Goal: Task Accomplishment & Management: Use online tool/utility

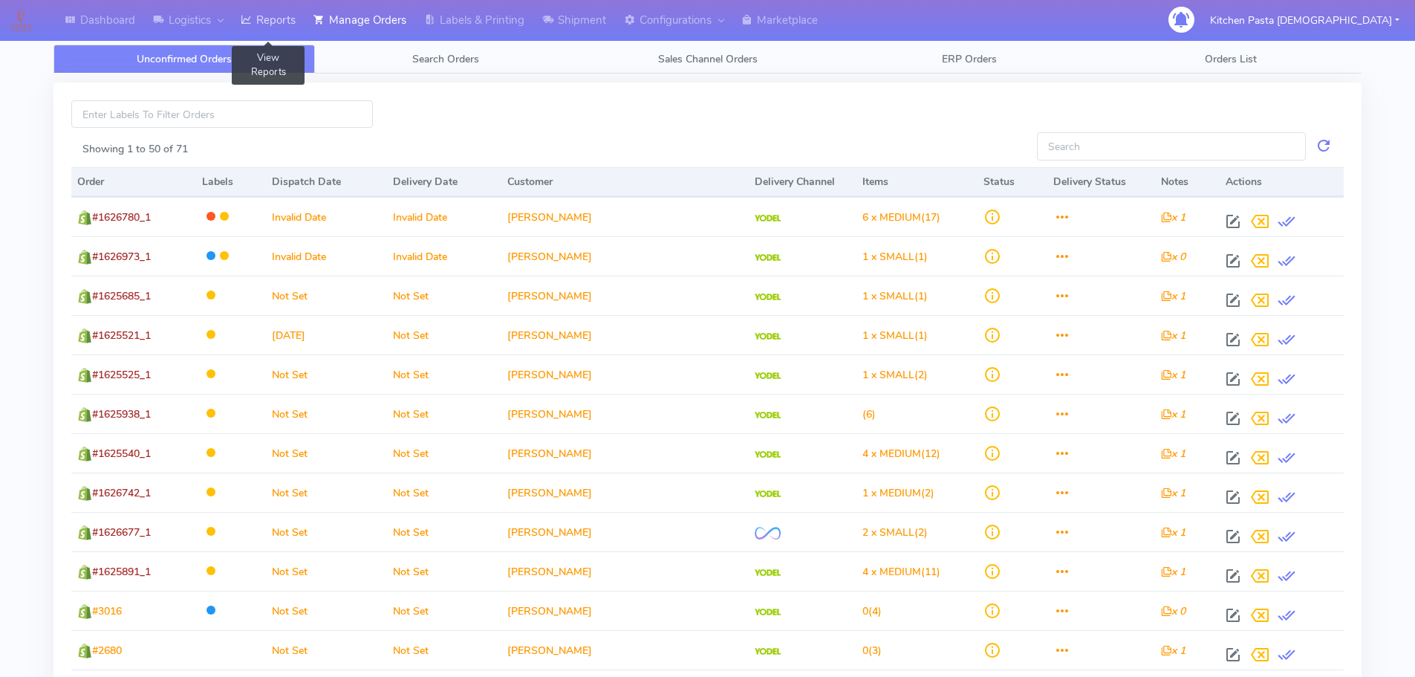
click at [282, 19] on link "Reports" at bounding box center [268, 20] width 73 height 41
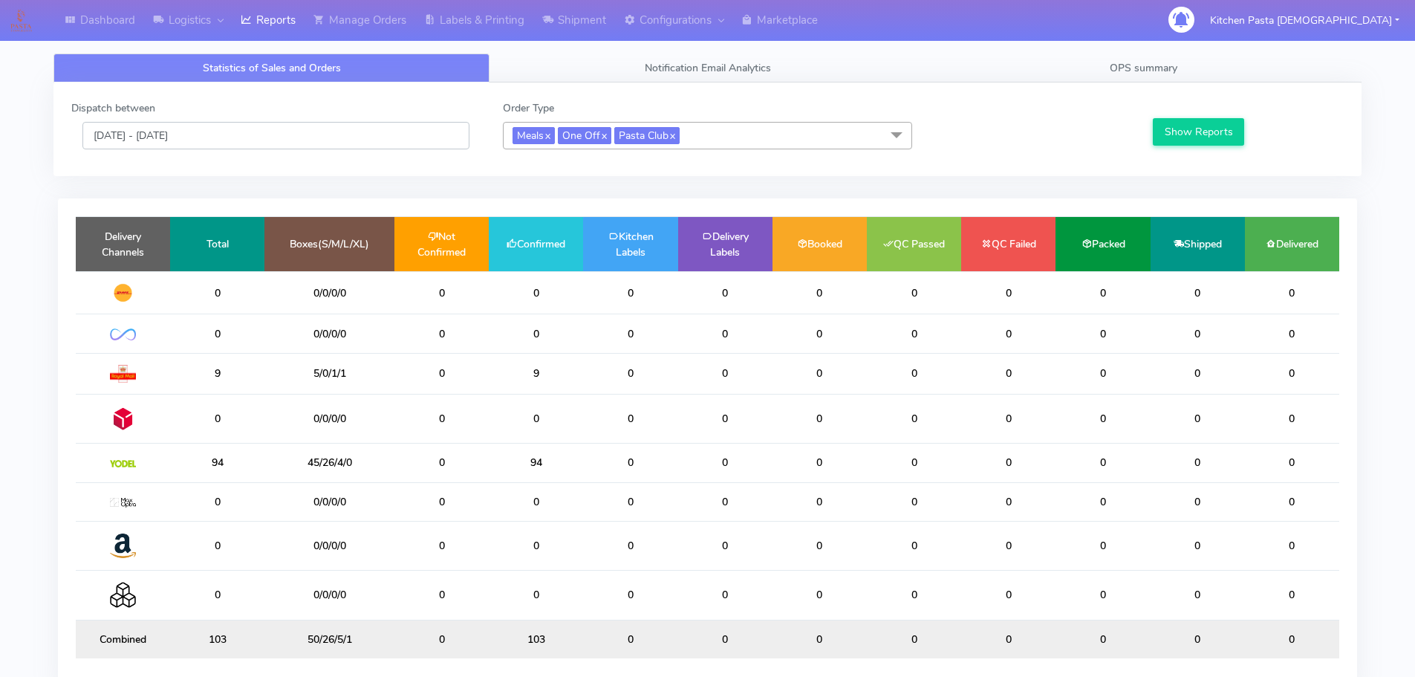
click at [201, 140] on input "[DATE] - [DATE]" at bounding box center [275, 135] width 387 height 27
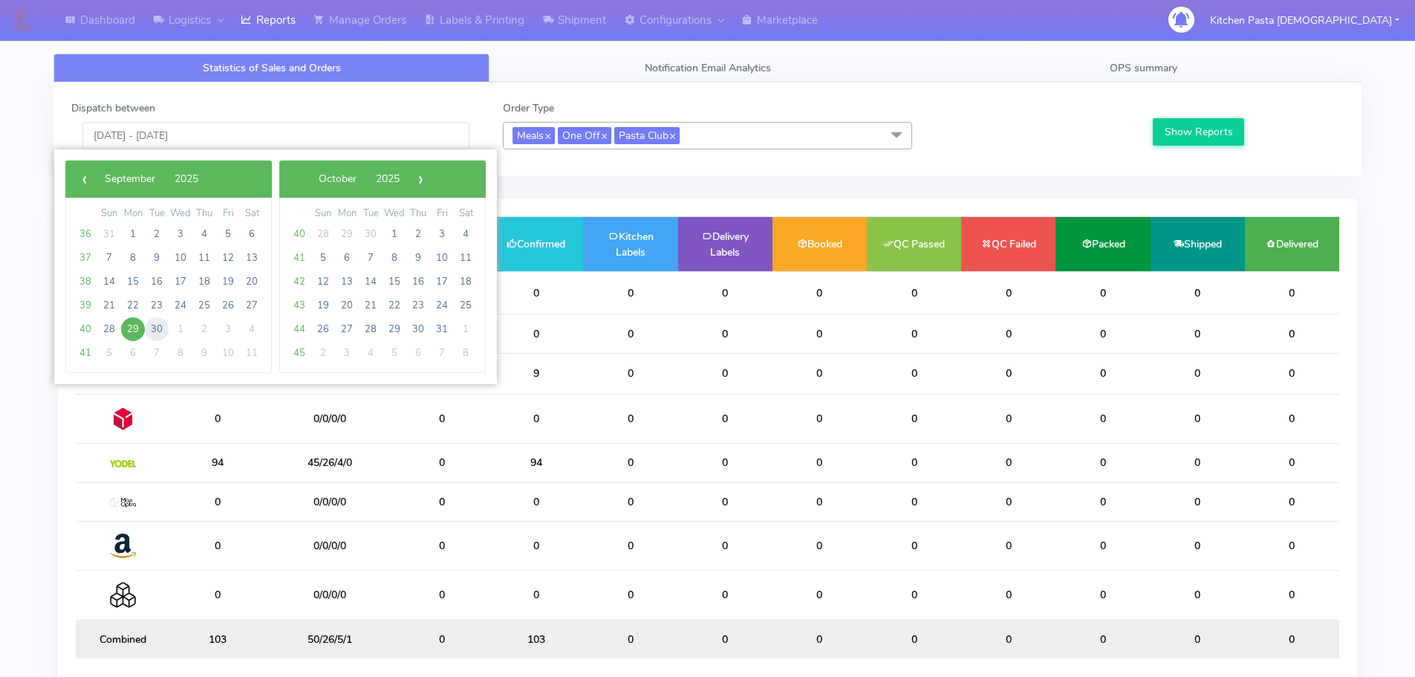
click at [149, 328] on span "30" at bounding box center [157, 329] width 24 height 24
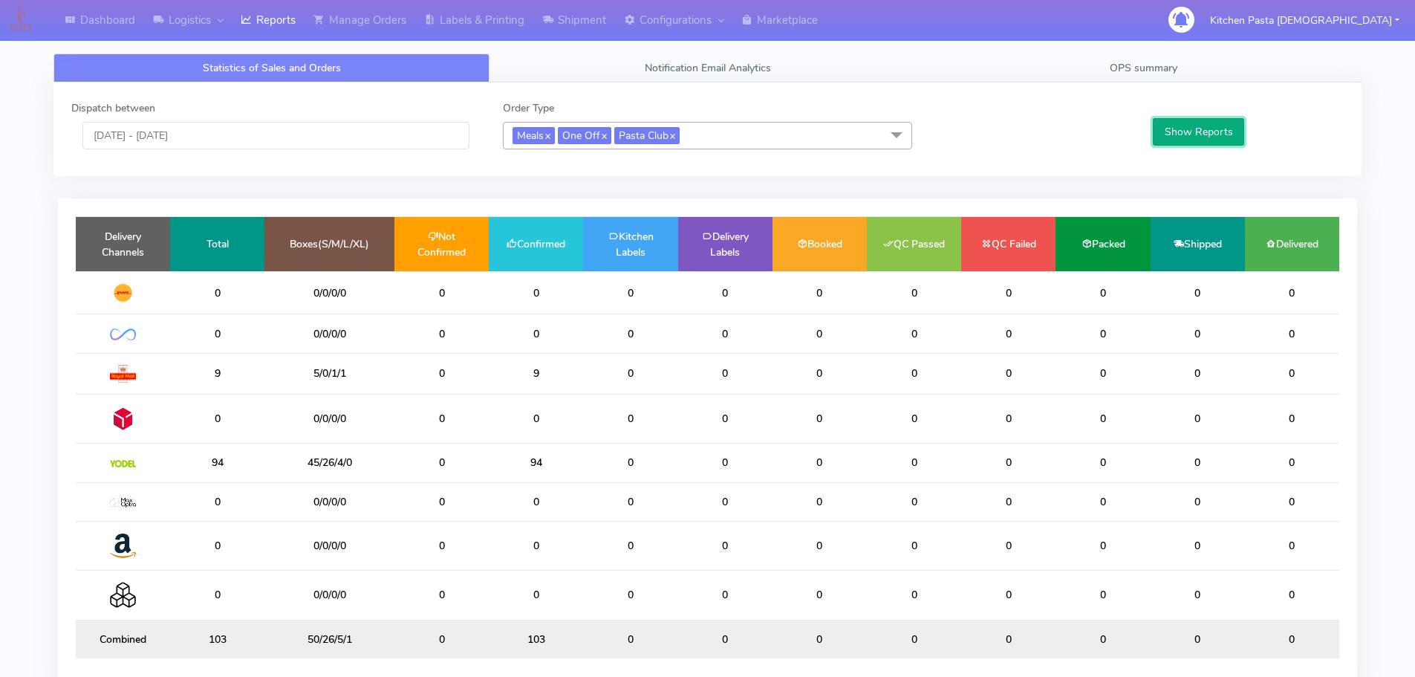
click at [1179, 134] on button "Show Reports" at bounding box center [1198, 131] width 91 height 27
click at [146, 132] on input "[DATE] - [DATE]" at bounding box center [275, 135] width 387 height 27
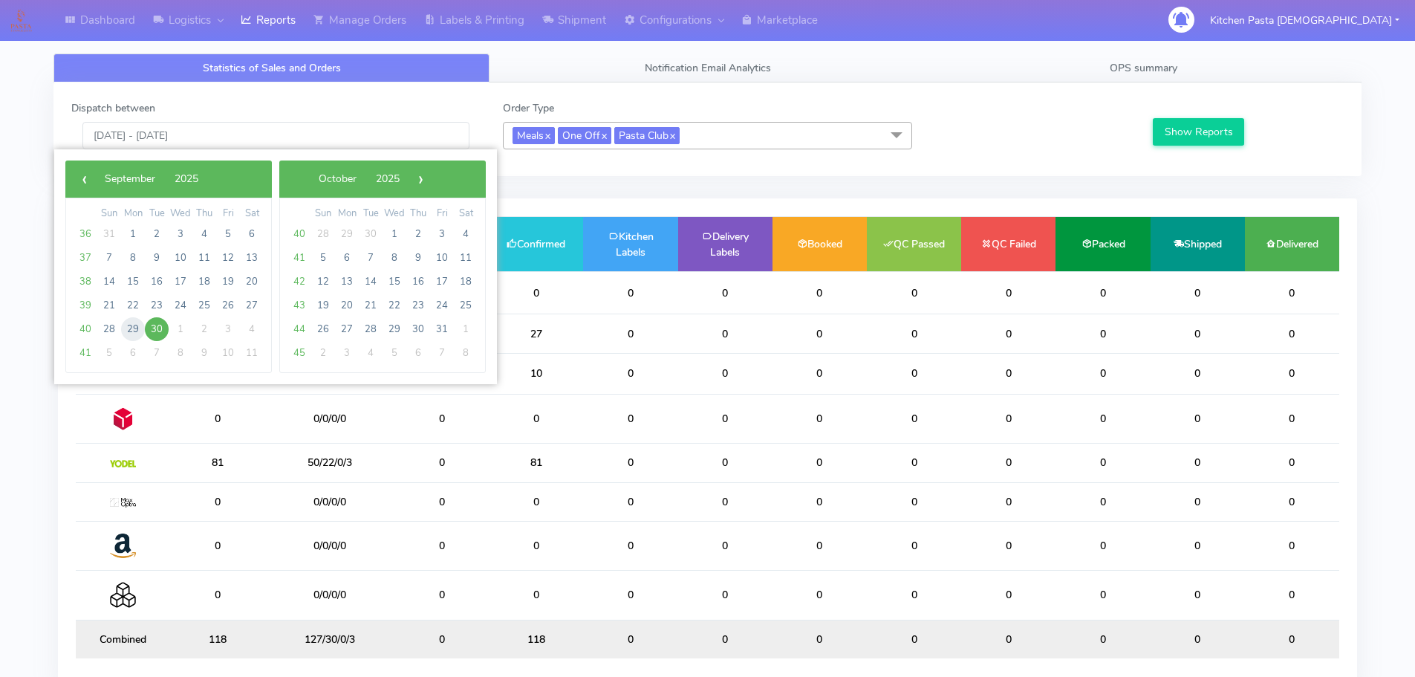
click at [134, 329] on span "29" at bounding box center [133, 329] width 24 height 24
type input "[DATE] - [DATE]"
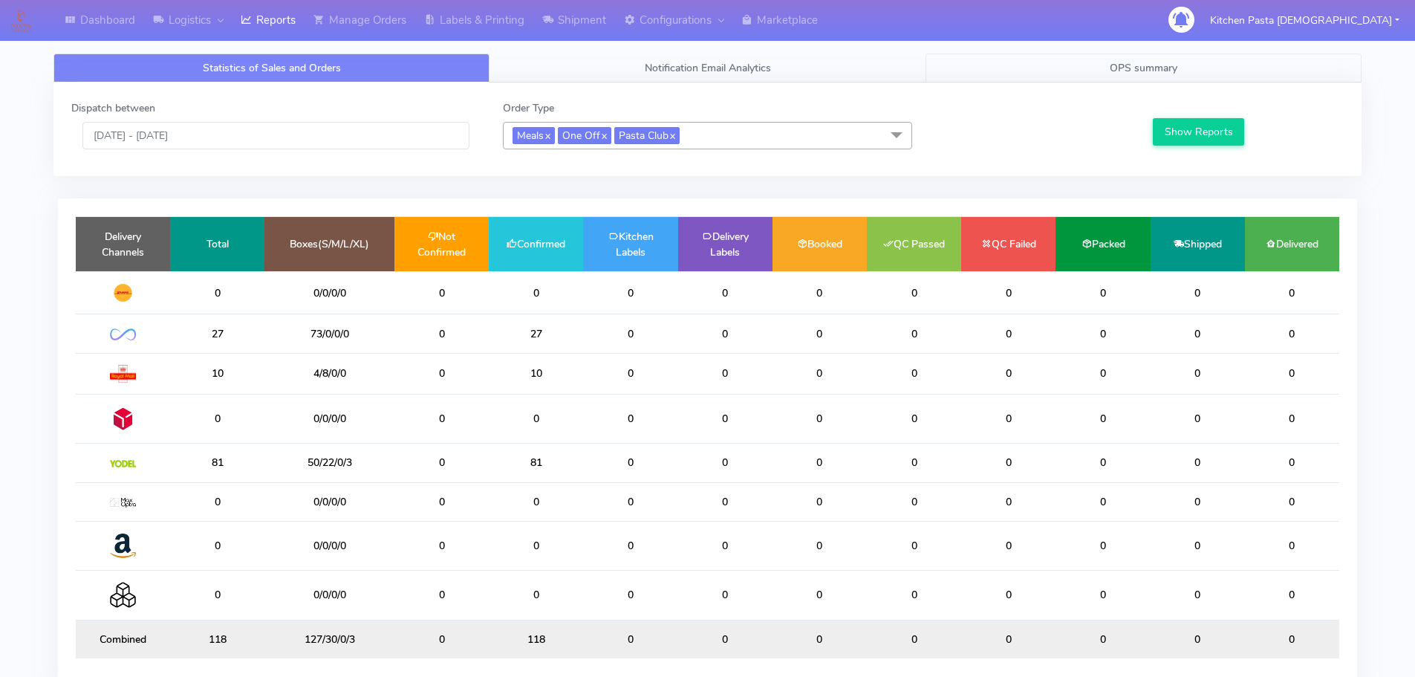
click at [1216, 73] on link "OPS summary" at bounding box center [1144, 67] width 436 height 29
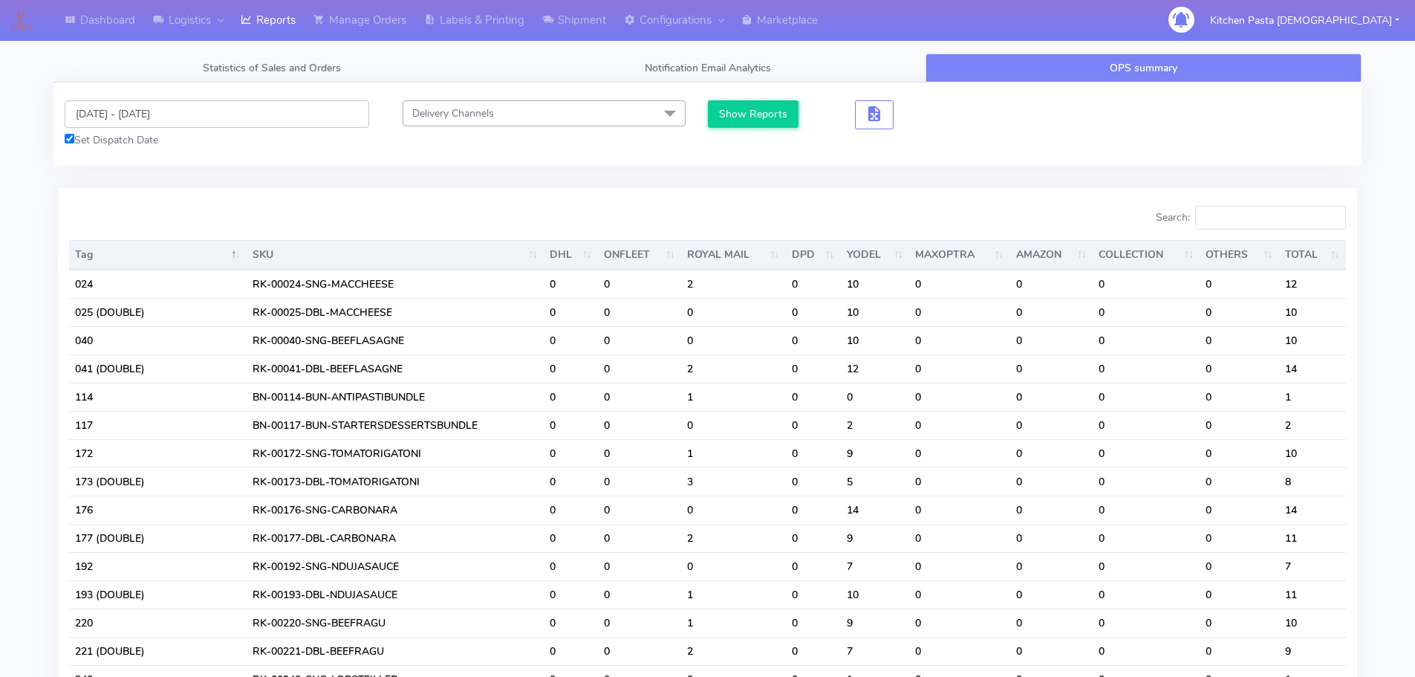
drag, startPoint x: 95, startPoint y: 108, endPoint x: 103, endPoint y: 113, distance: 9.1
click at [95, 108] on input "[DATE] - [DATE]" at bounding box center [217, 113] width 305 height 27
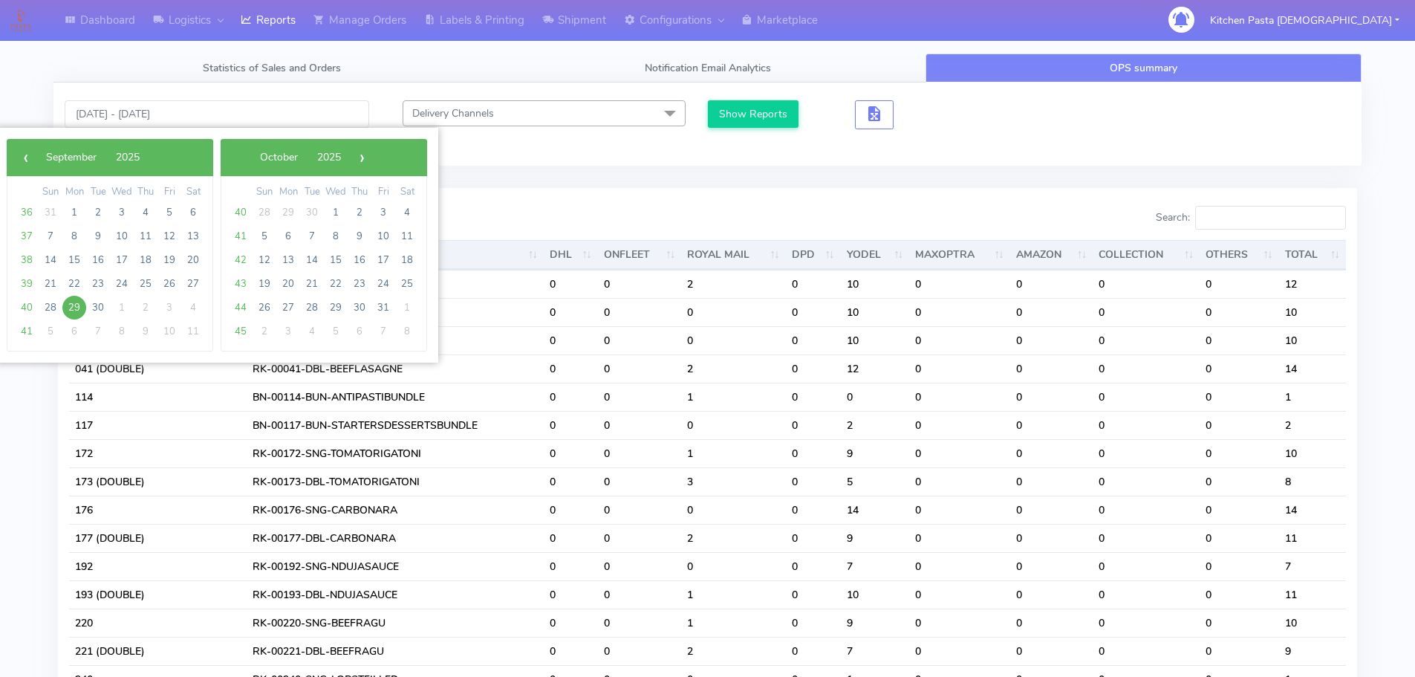
click at [80, 303] on span "29" at bounding box center [74, 308] width 24 height 24
click at [100, 303] on span "30" at bounding box center [98, 308] width 24 height 24
type input "[DATE] - [DATE]"
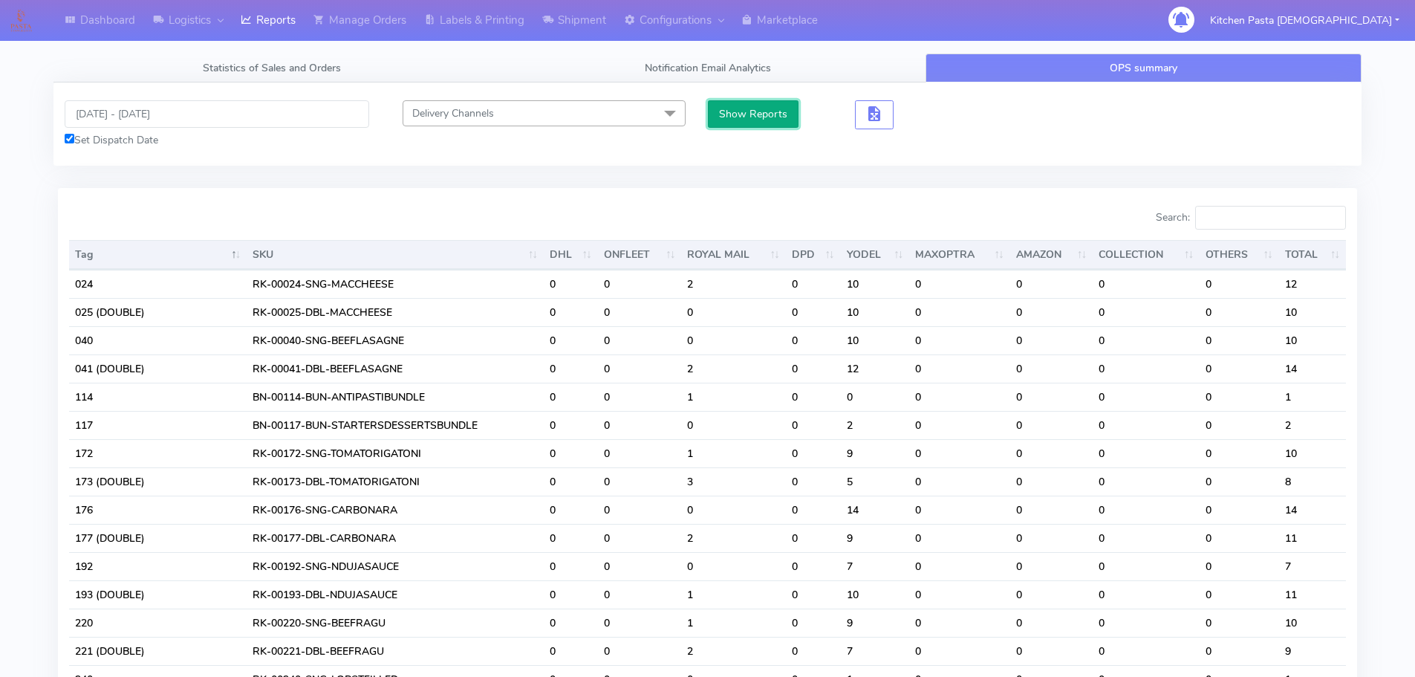
click at [767, 112] on button "Show Reports" at bounding box center [753, 113] width 91 height 27
click at [1245, 220] on input "Search:" at bounding box center [1270, 218] width 151 height 24
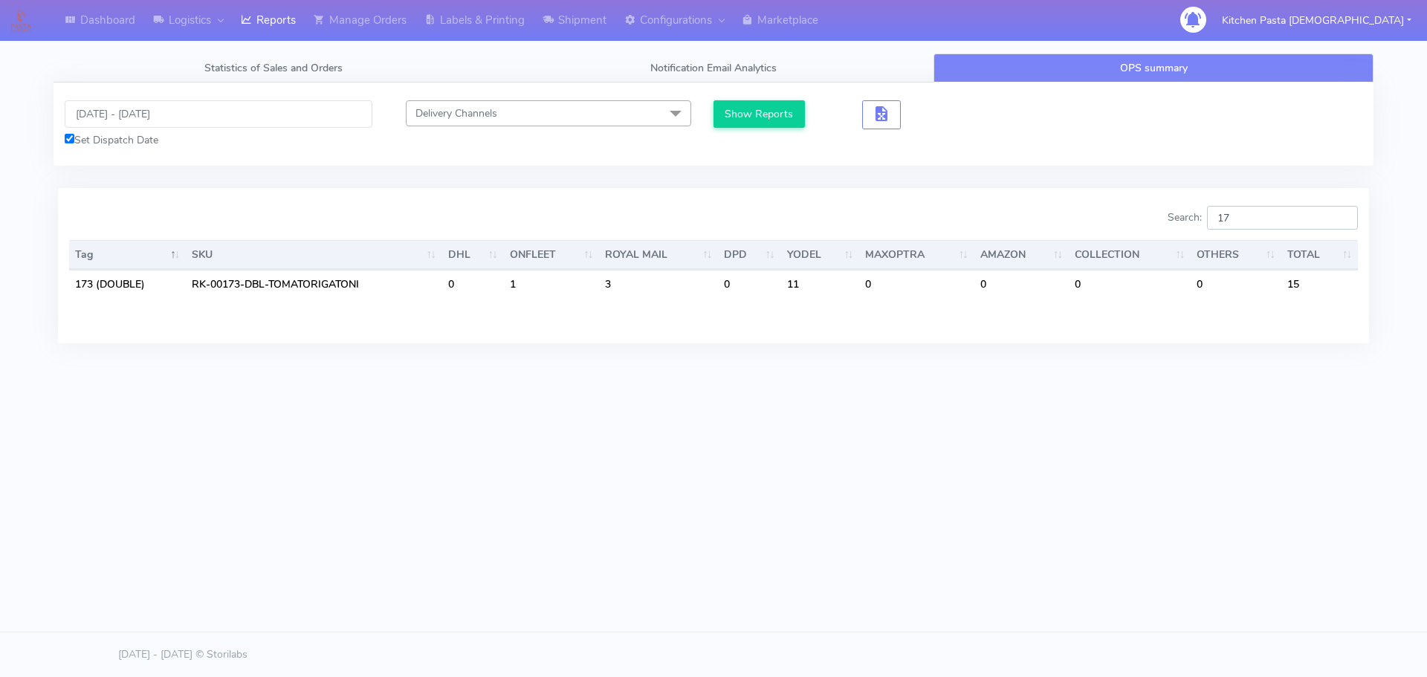
type input "1"
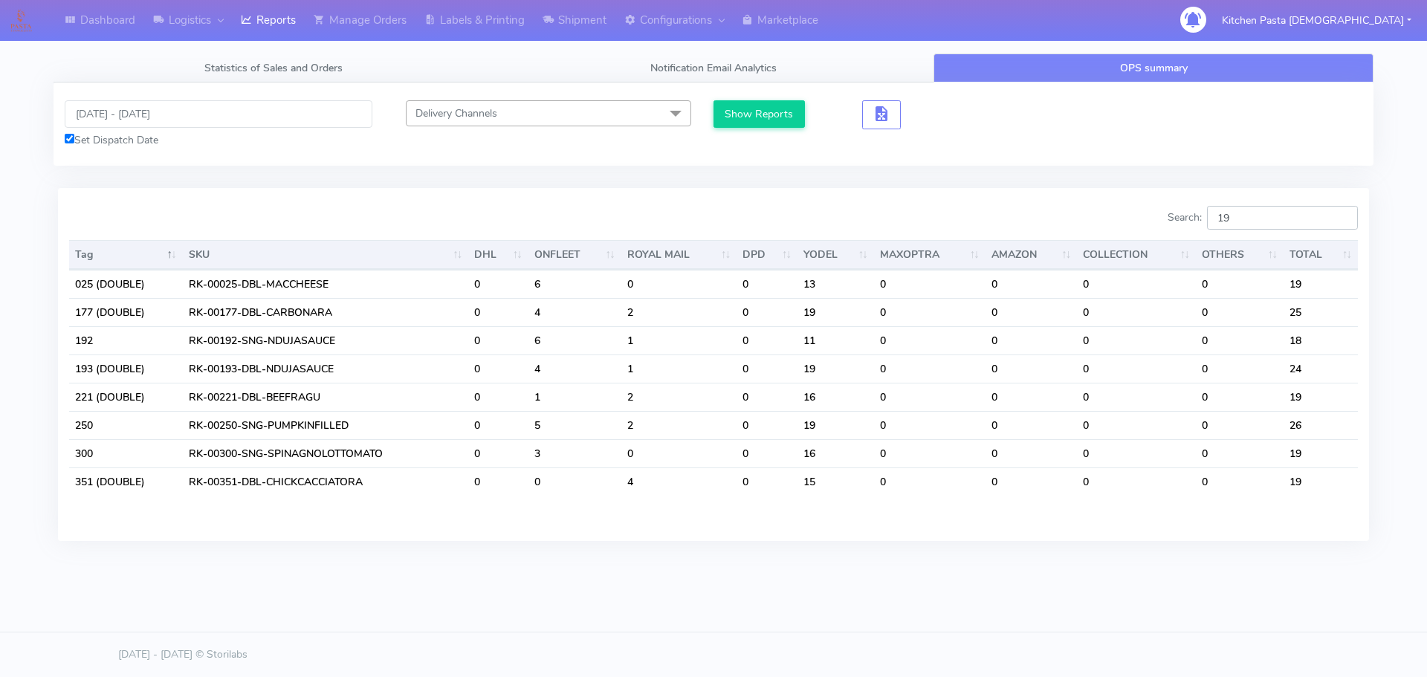
type input "1"
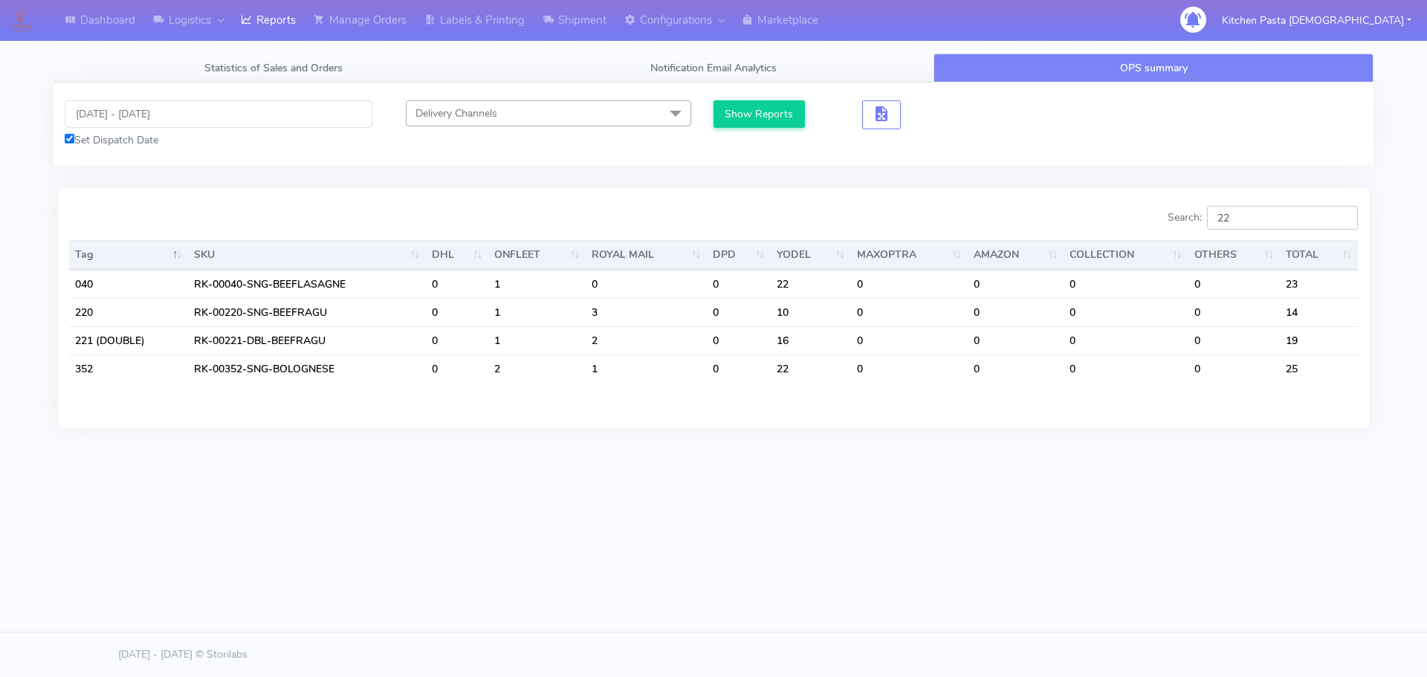
type input "2"
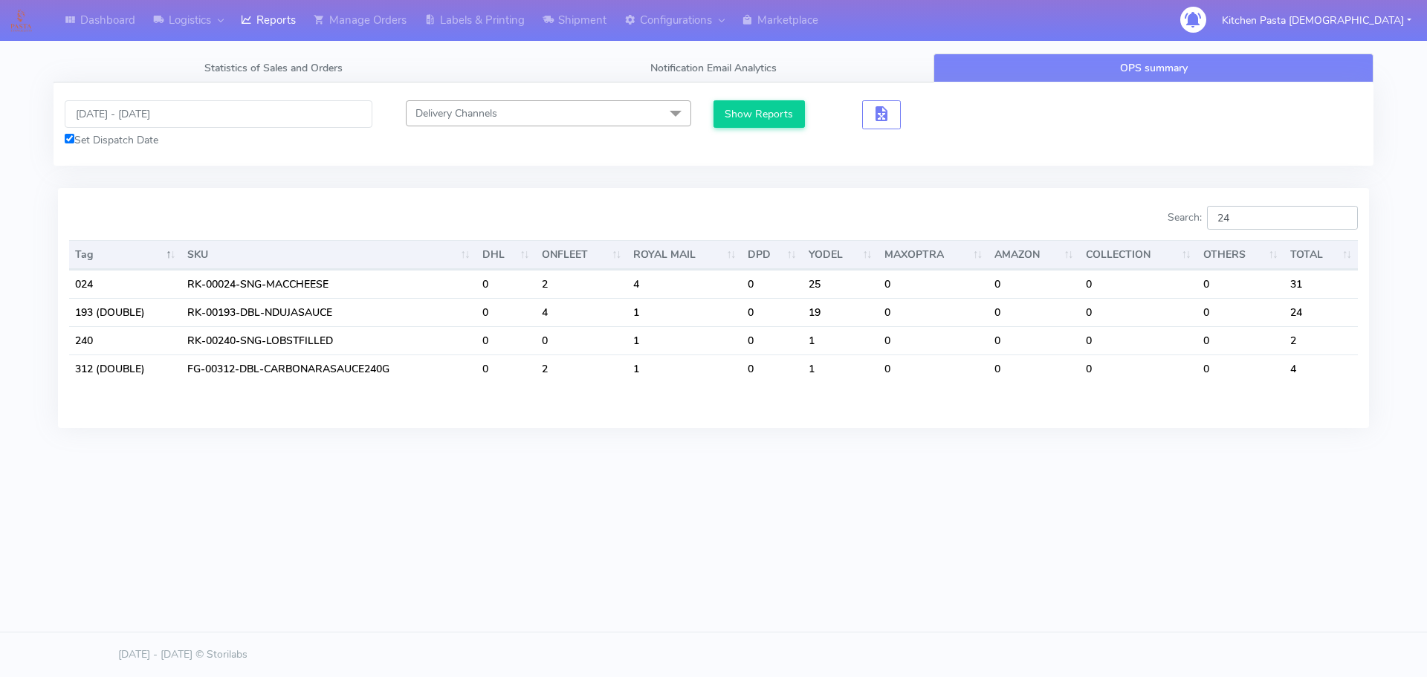
type input "2"
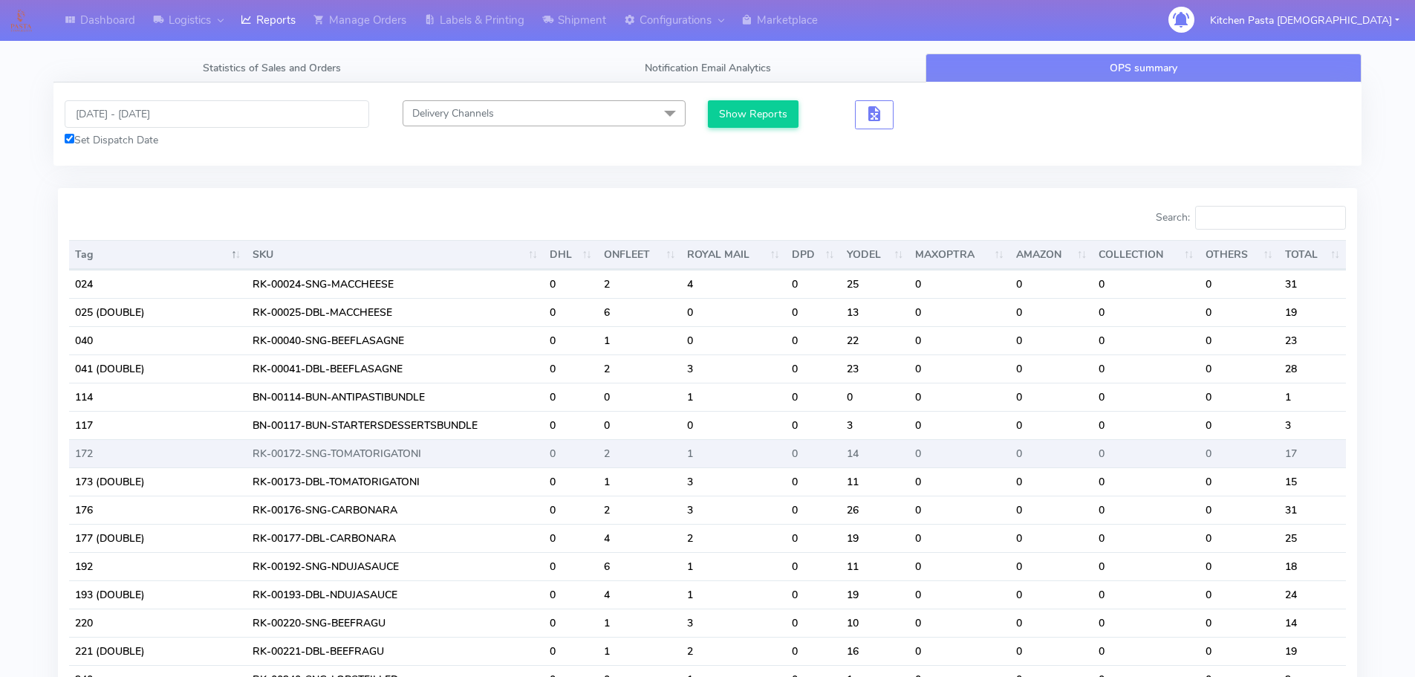
click at [1031, 447] on td "0" at bounding box center [1051, 453] width 83 height 28
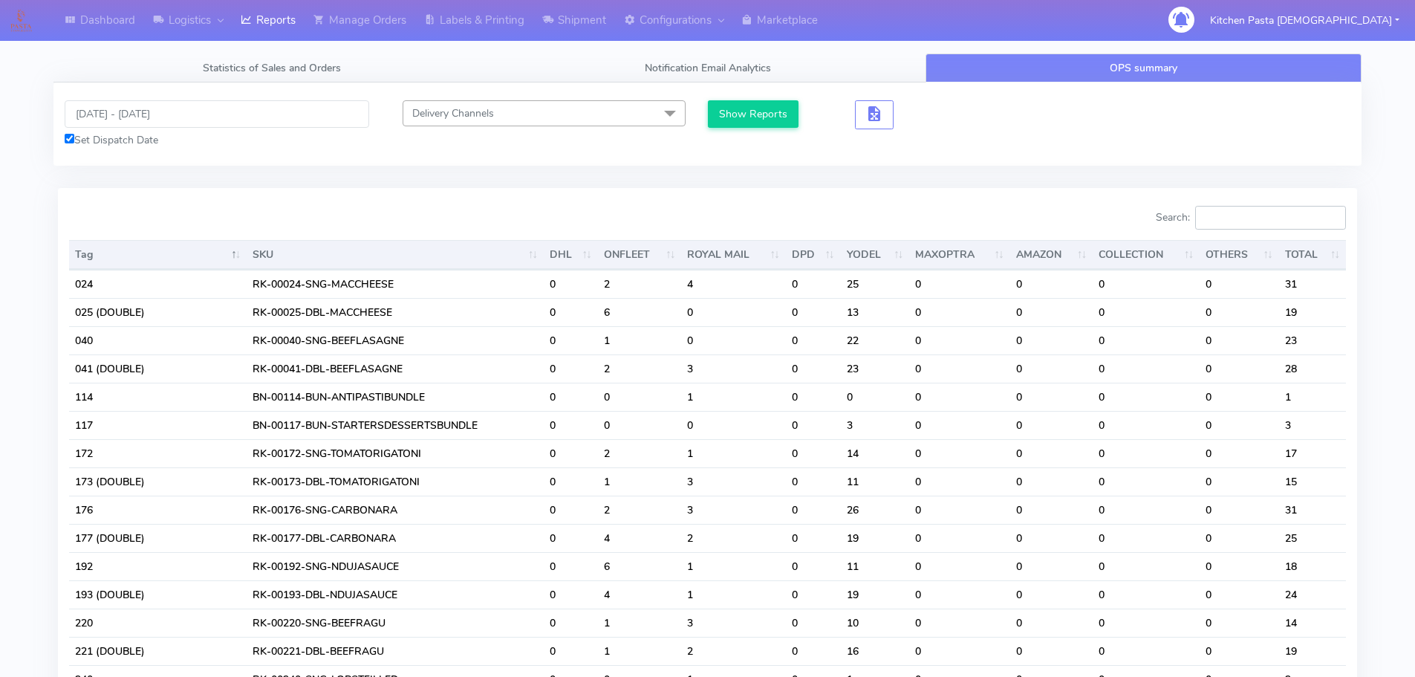
click at [1226, 226] on input "Search:" at bounding box center [1270, 218] width 151 height 24
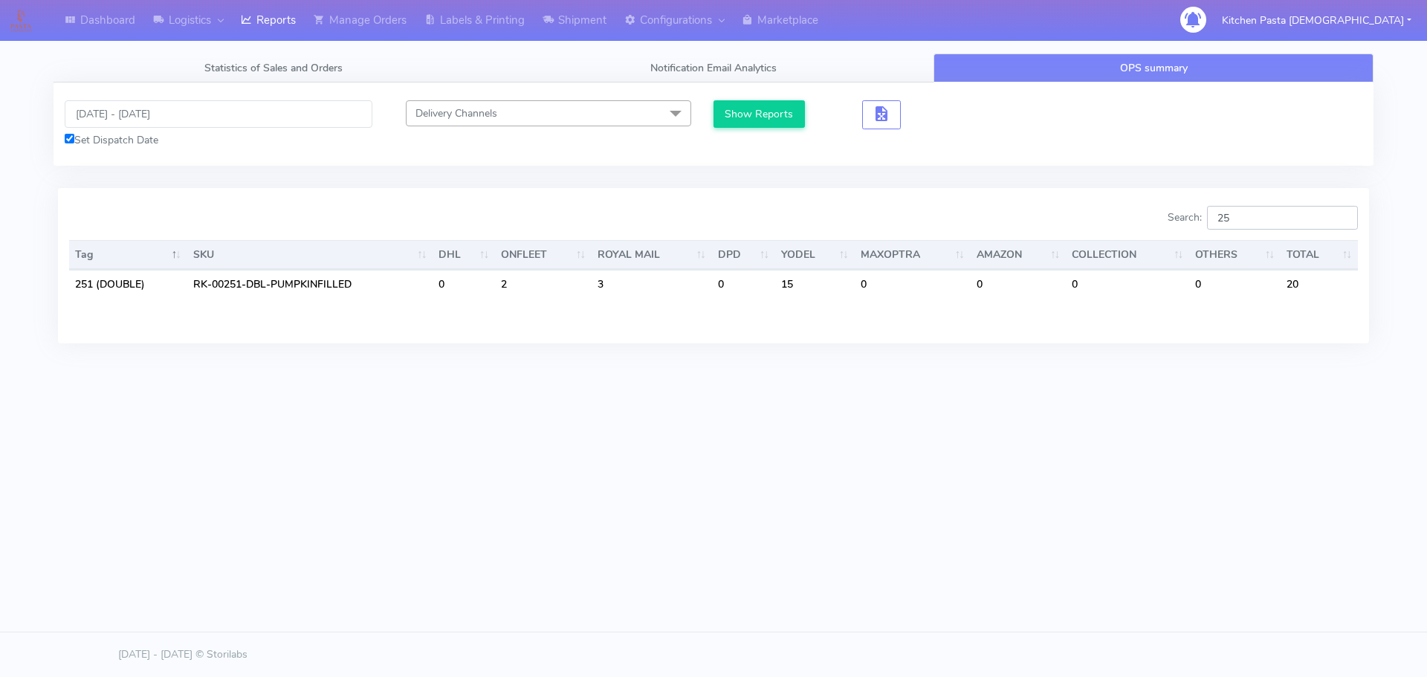
type input "2"
type input "3"
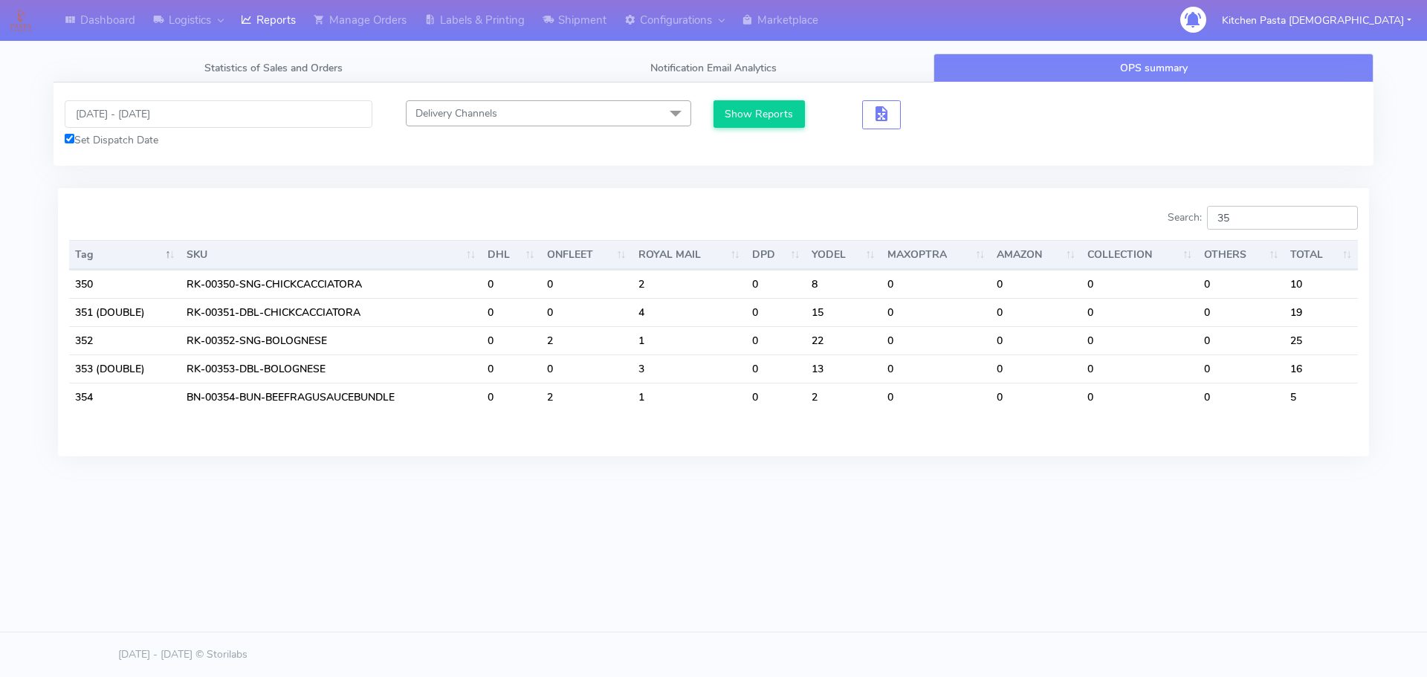
type input "3"
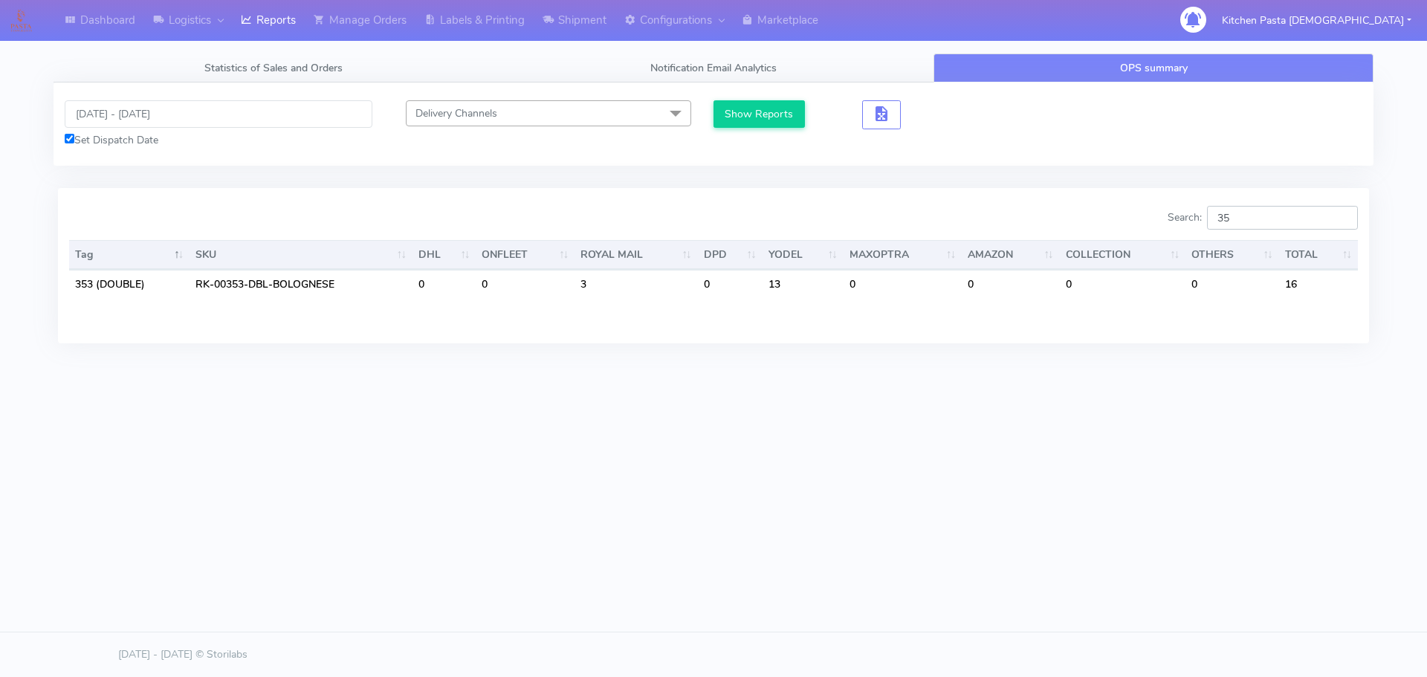
type input "3"
type input "351"
click at [1028, 528] on div "Dashboard Logistics [GEOGRAPHIC_DATA] Logistics Reports Manage Orders Labels & …" at bounding box center [713, 271] width 1427 height 542
drag, startPoint x: 1280, startPoint y: 223, endPoint x: 1167, endPoint y: 215, distance: 113.2
click at [1167, 215] on div "Search: 351" at bounding box center [1040, 221] width 633 height 30
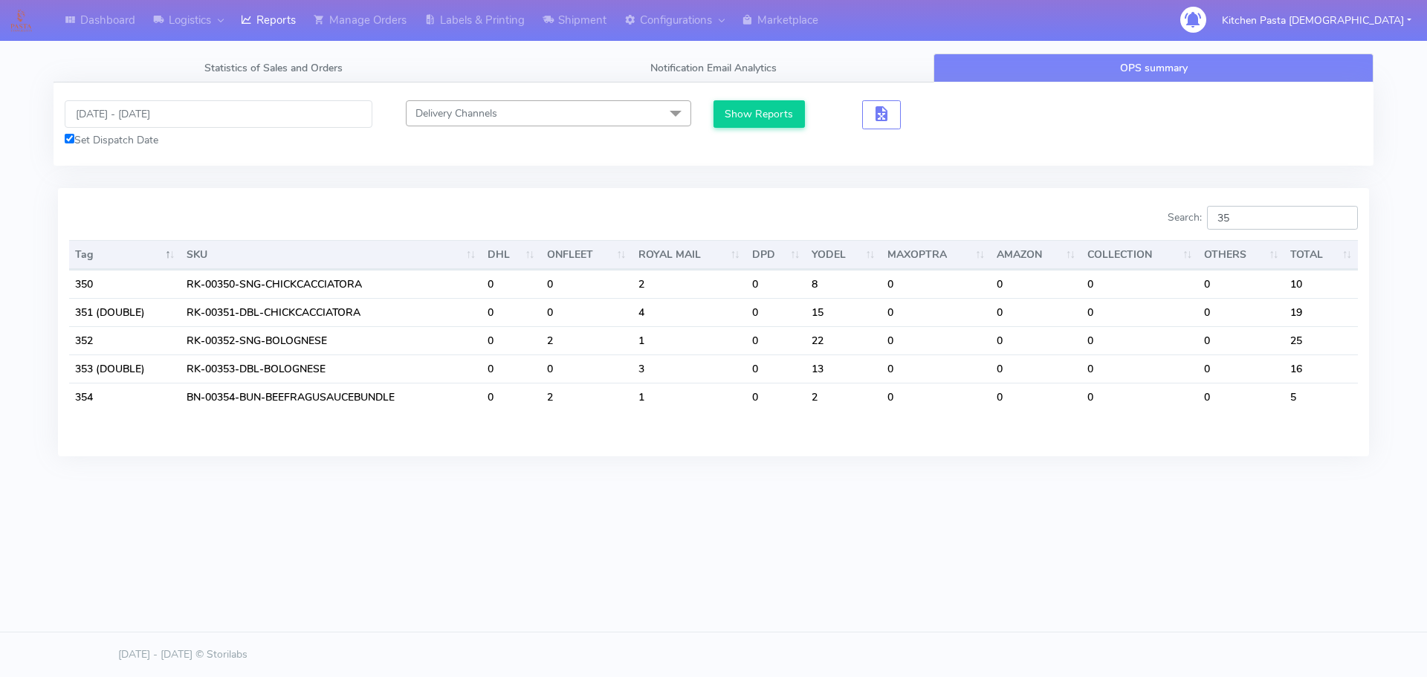
type input "351"
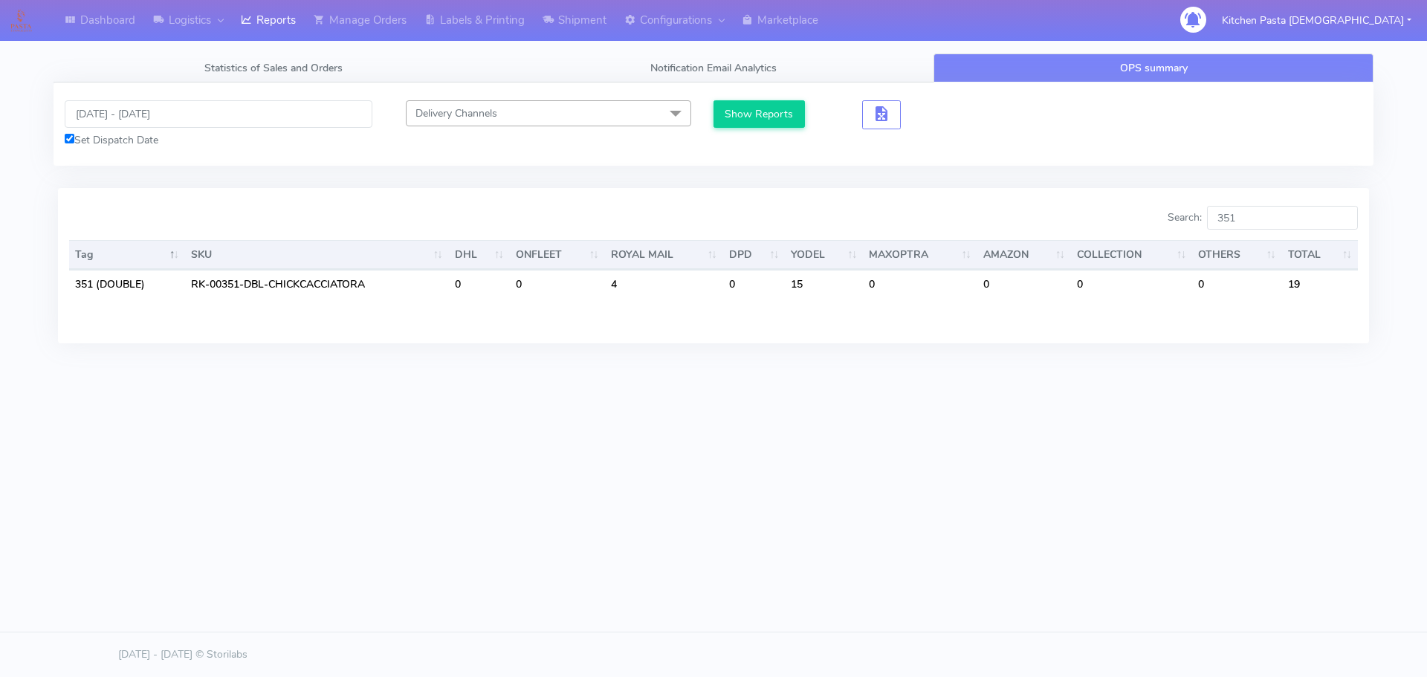
click at [777, 471] on div "Dashboard Logistics [GEOGRAPHIC_DATA] Logistics Reports Manage Orders Labels & …" at bounding box center [713, 271] width 1427 height 542
click at [155, 109] on input "[DATE] - [DATE]" at bounding box center [219, 113] width 308 height 27
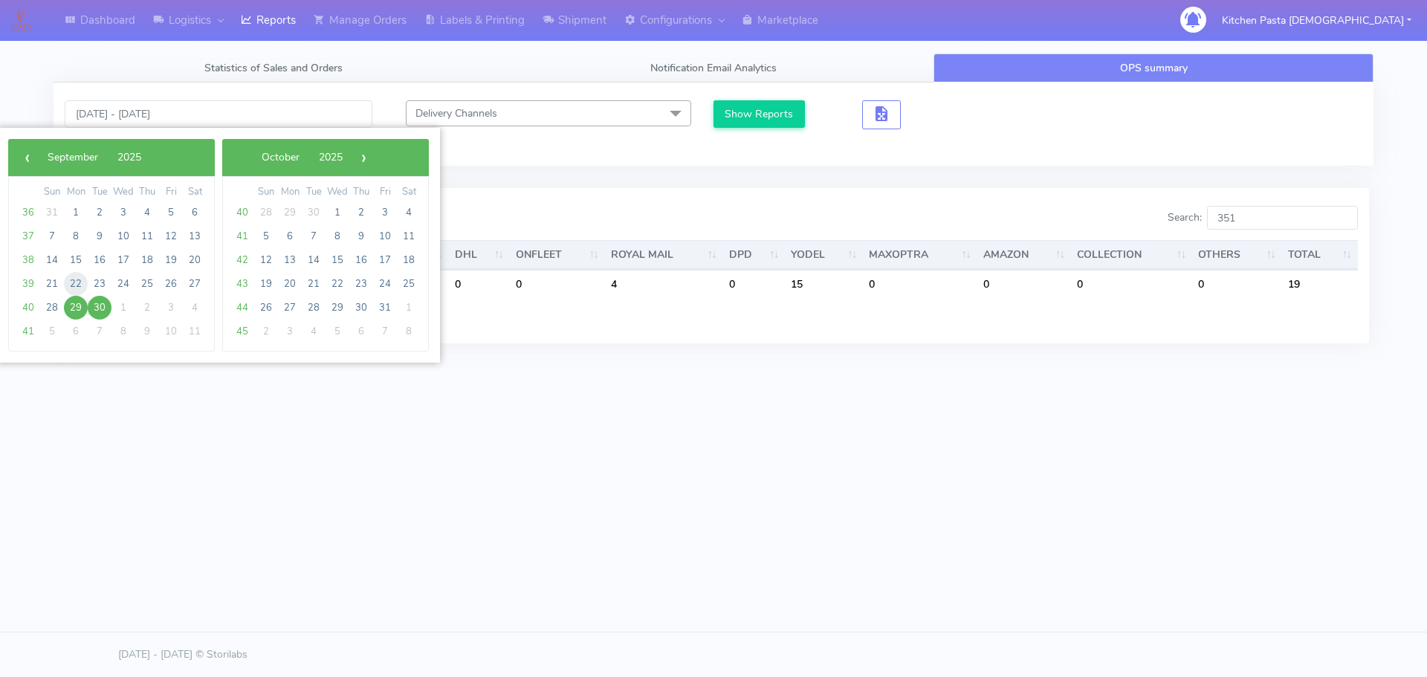
click at [74, 278] on span "22" at bounding box center [76, 284] width 24 height 24
click at [140, 285] on span "25" at bounding box center [147, 284] width 24 height 24
type input "[DATE] - [DATE]"
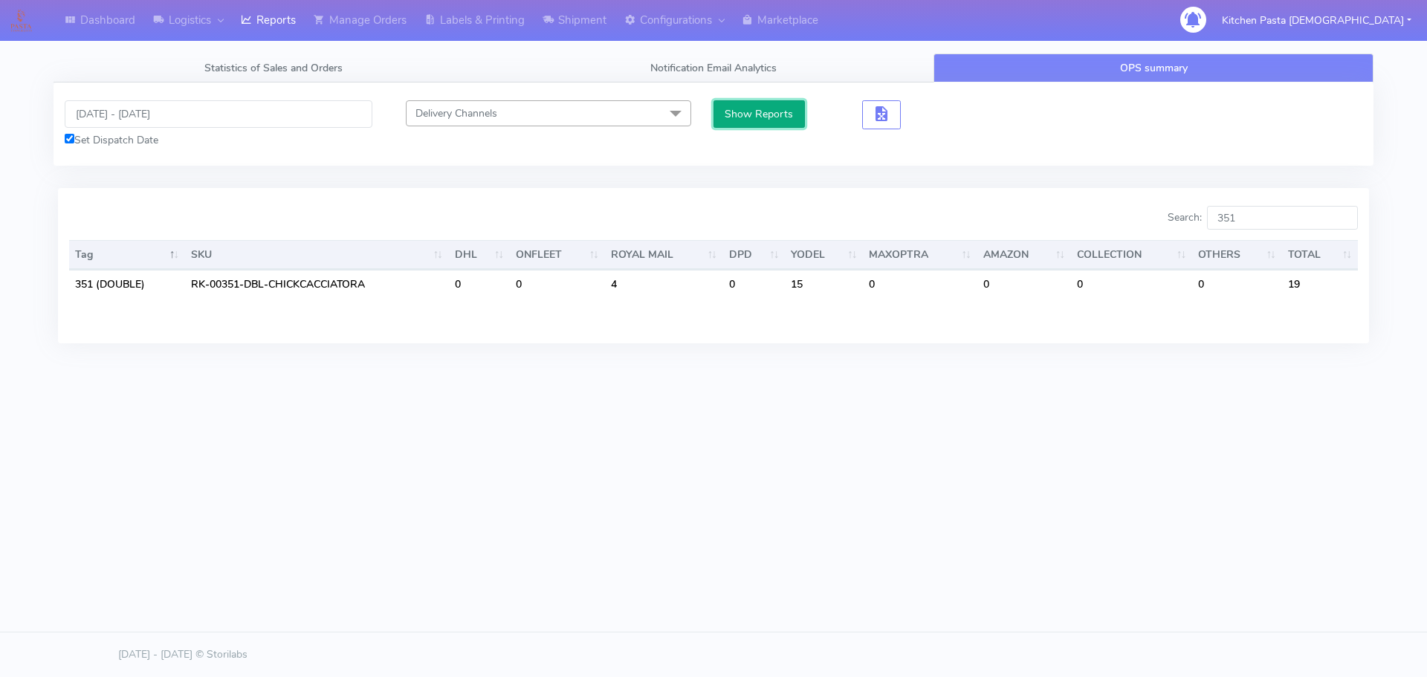
click at [733, 116] on button "Show Reports" at bounding box center [758, 113] width 91 height 27
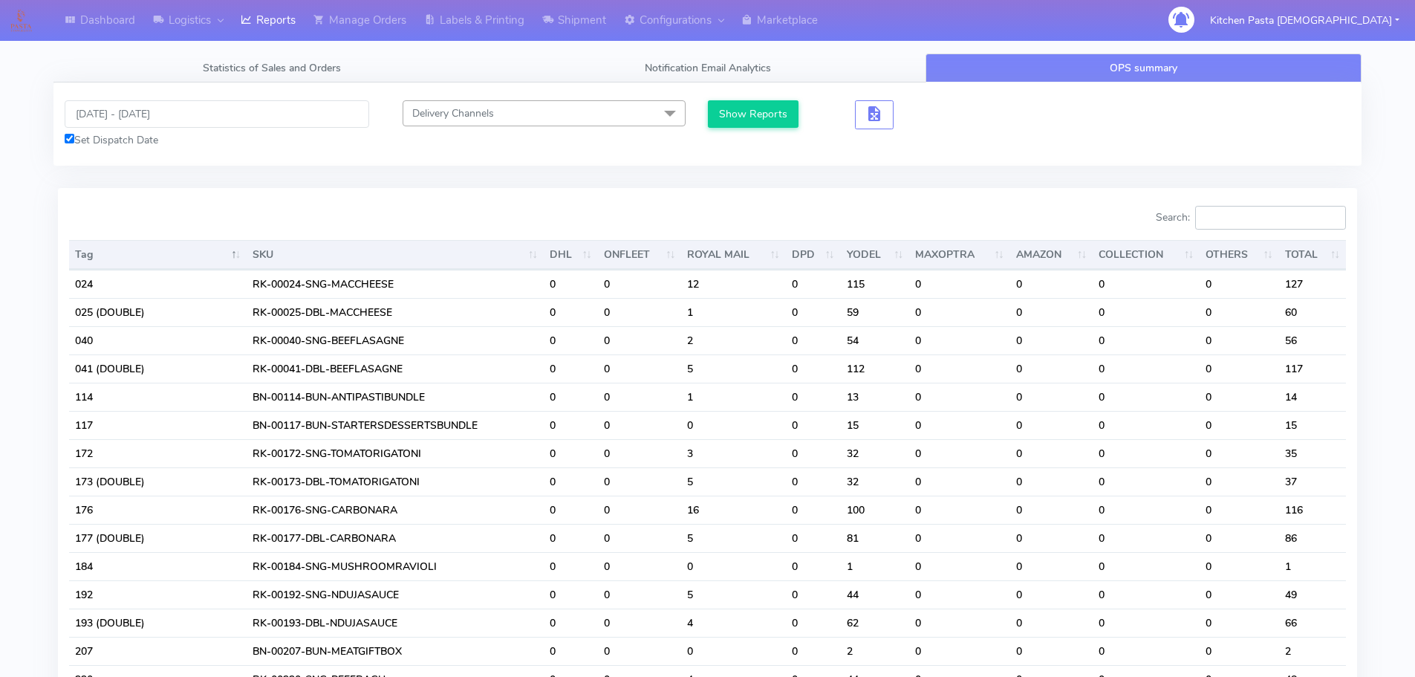
click at [1224, 212] on input "Search:" at bounding box center [1270, 218] width 151 height 24
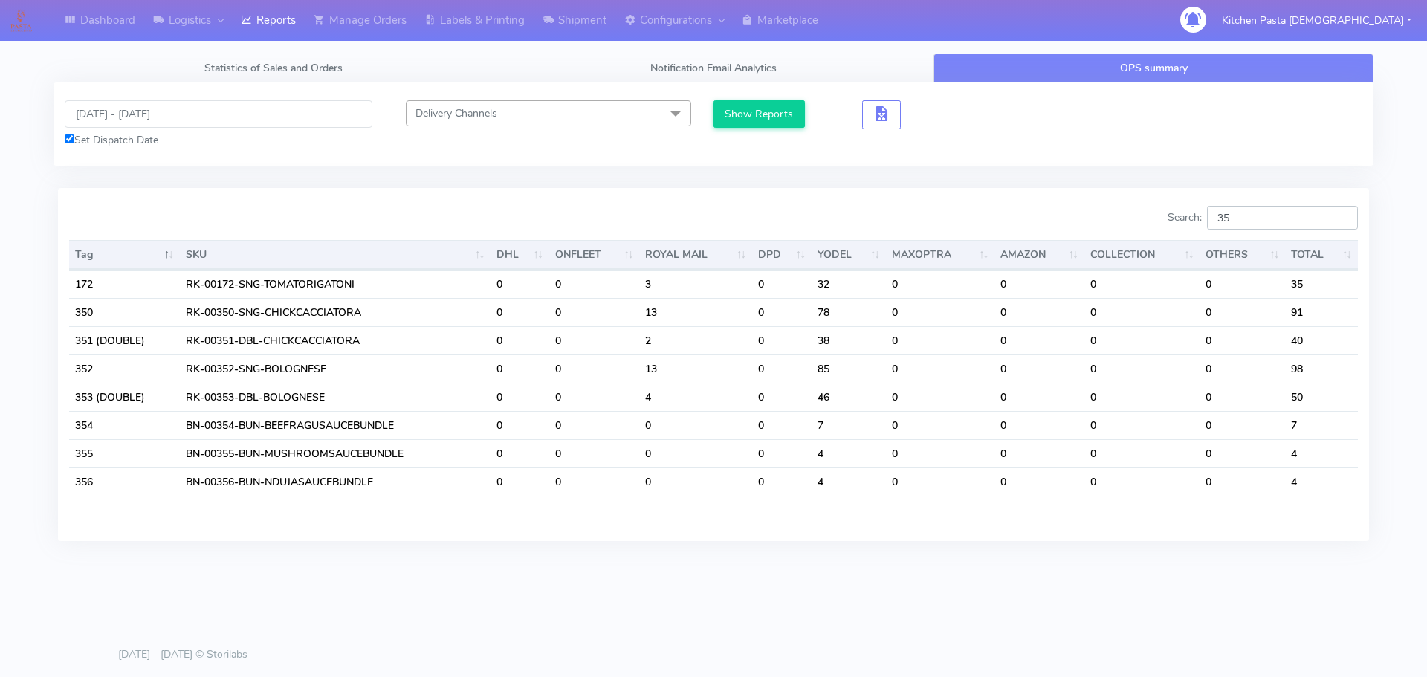
type input "3"
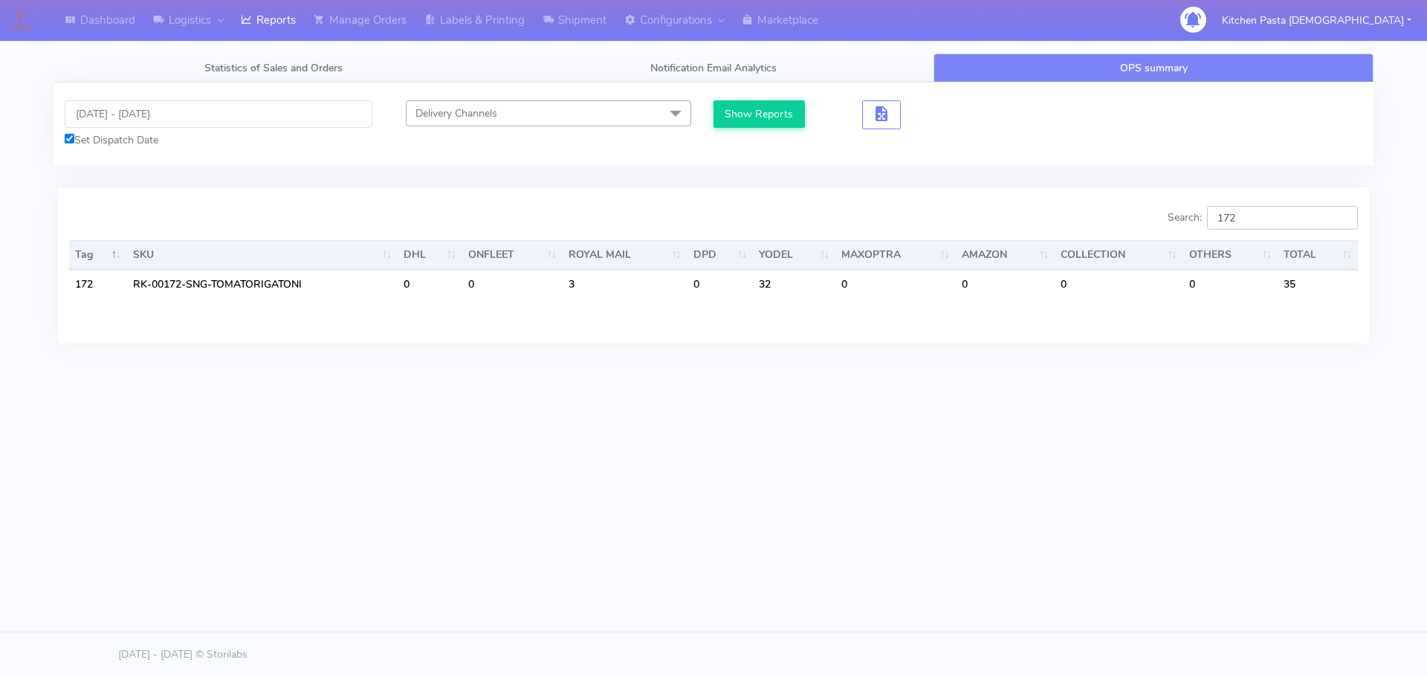
type input "172"
drag, startPoint x: 182, startPoint y: 98, endPoint x: 170, endPoint y: 99, distance: 11.9
click at [178, 98] on div "[DATE] - [DATE] Set Dispatch Date Delivery Channels Select All DHL OnFleet Roya…" at bounding box center [713, 123] width 1320 height 83
click at [143, 126] on input "[DATE] - [DATE]" at bounding box center [219, 113] width 308 height 27
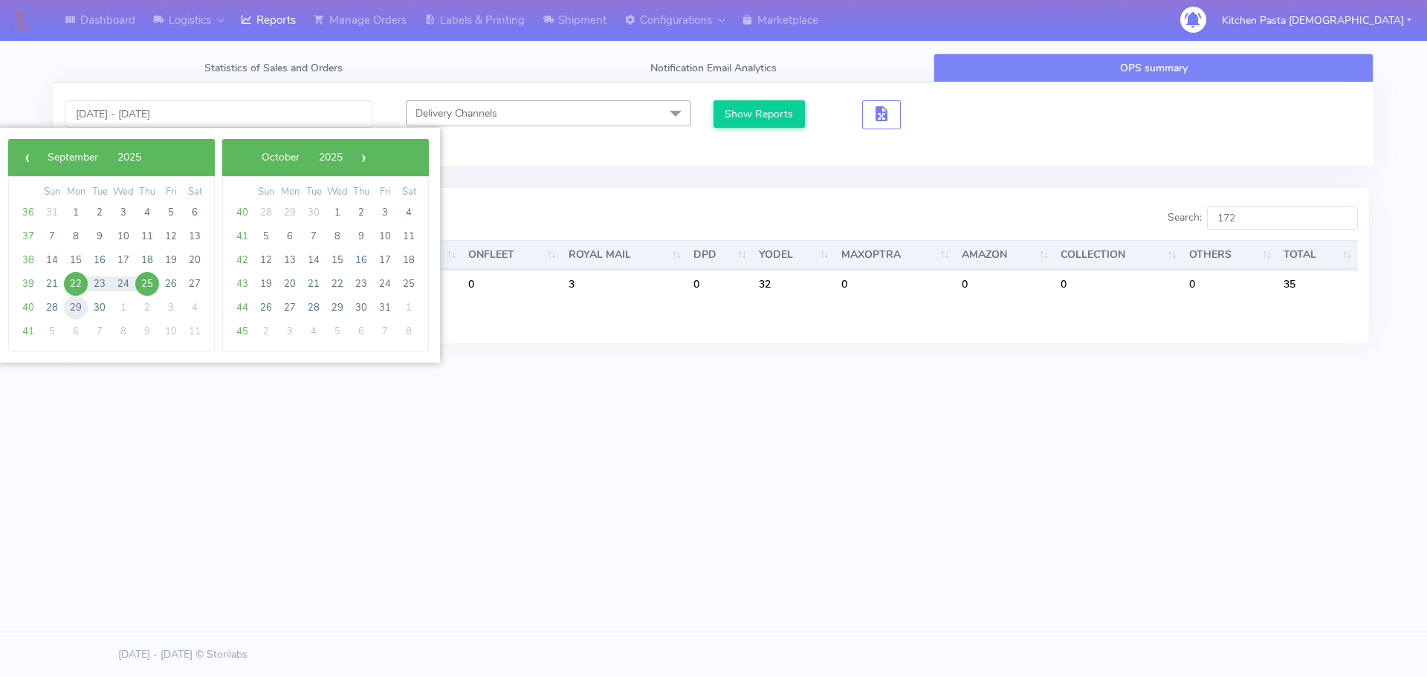
click at [85, 306] on span "29" at bounding box center [76, 308] width 24 height 24
click at [94, 306] on span "30" at bounding box center [100, 308] width 24 height 24
type input "[DATE] - [DATE]"
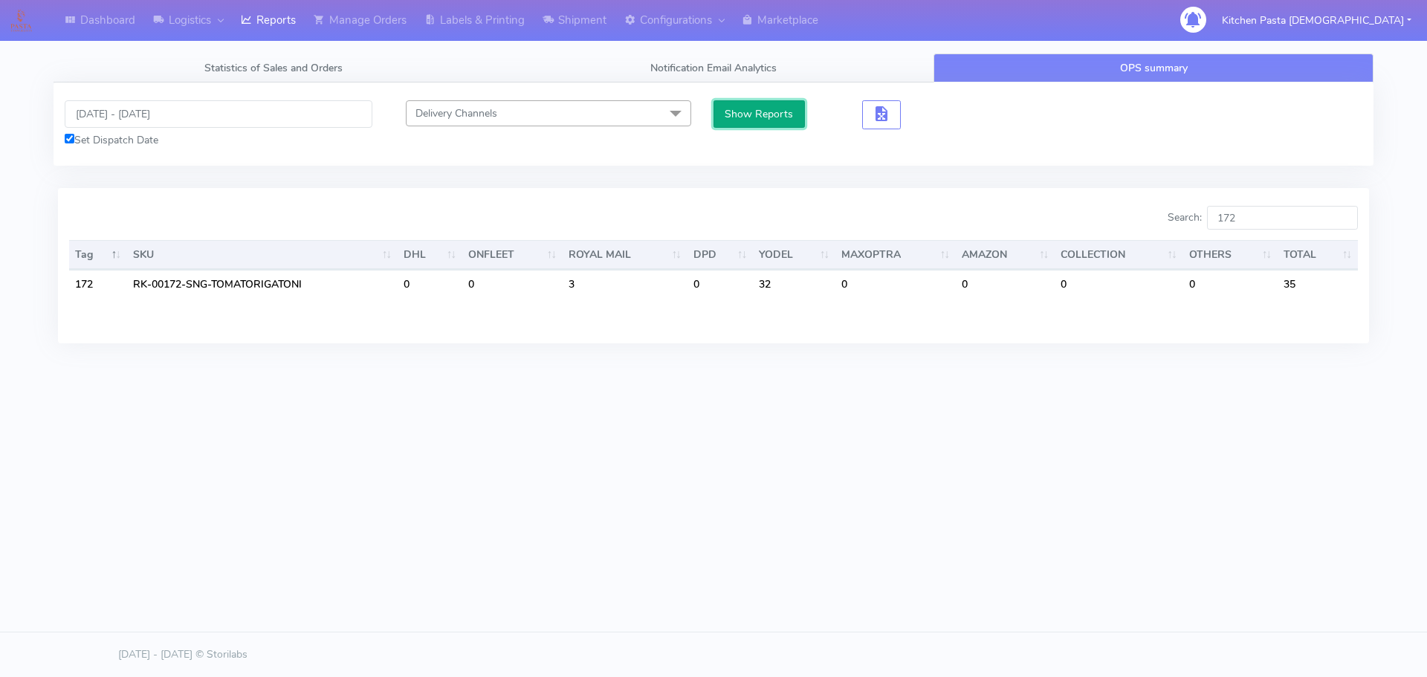
click at [742, 107] on button "Show Reports" at bounding box center [758, 113] width 91 height 27
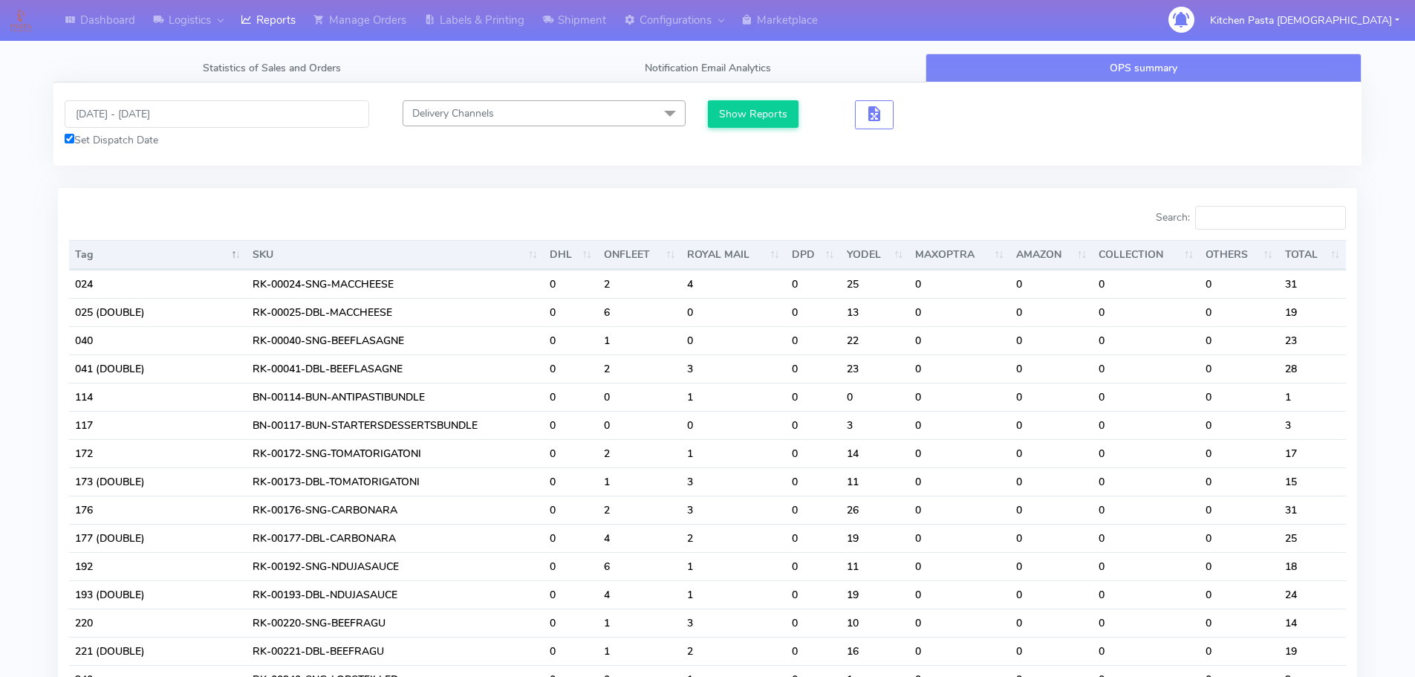
click at [705, 112] on div "Delivery Channels Select All DHL OnFleet Royal Mail DPD Yodel MaxOptra Amazon C…" at bounding box center [543, 124] width 327 height 48
click at [733, 112] on button "Show Reports" at bounding box center [753, 113] width 91 height 27
click at [1216, 211] on input "Search:" at bounding box center [1270, 218] width 151 height 24
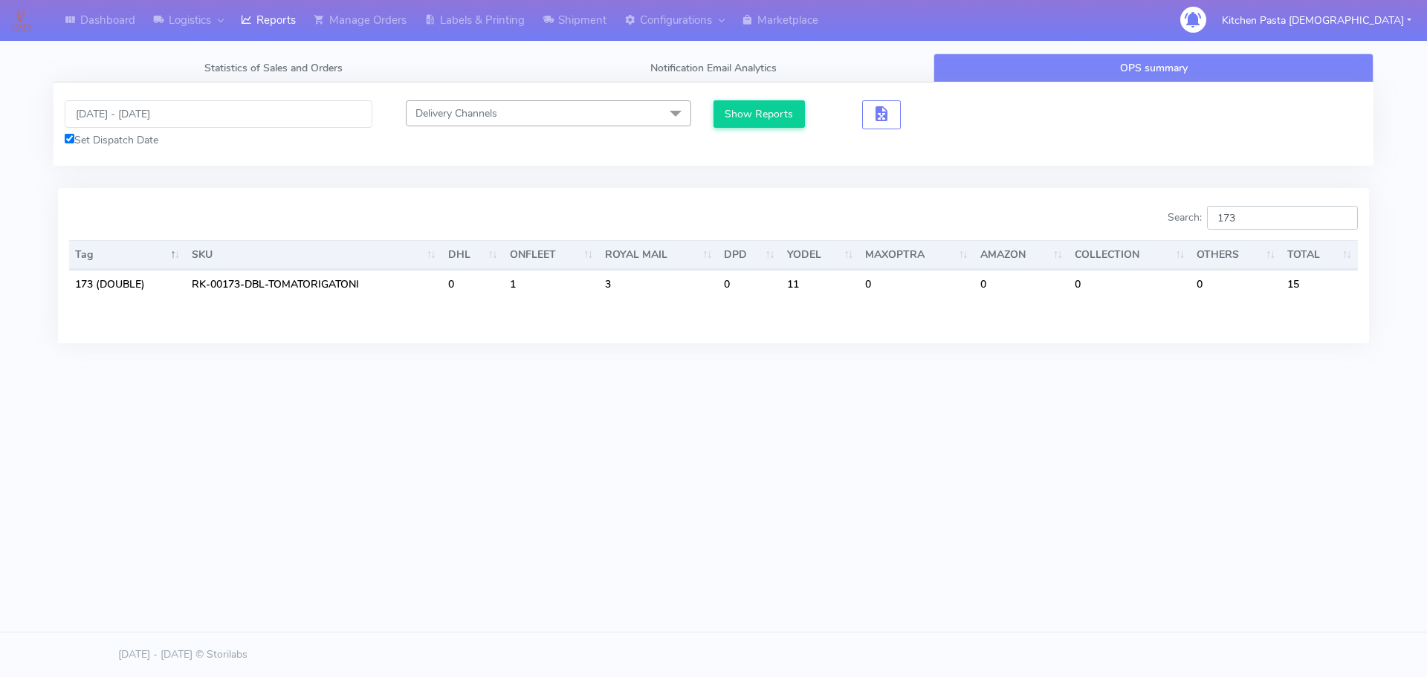
type input "173"
drag, startPoint x: 456, startPoint y: 27, endPoint x: 484, endPoint y: 33, distance: 28.7
click at [456, 27] on link "Labels & Printing" at bounding box center [474, 20] width 118 height 41
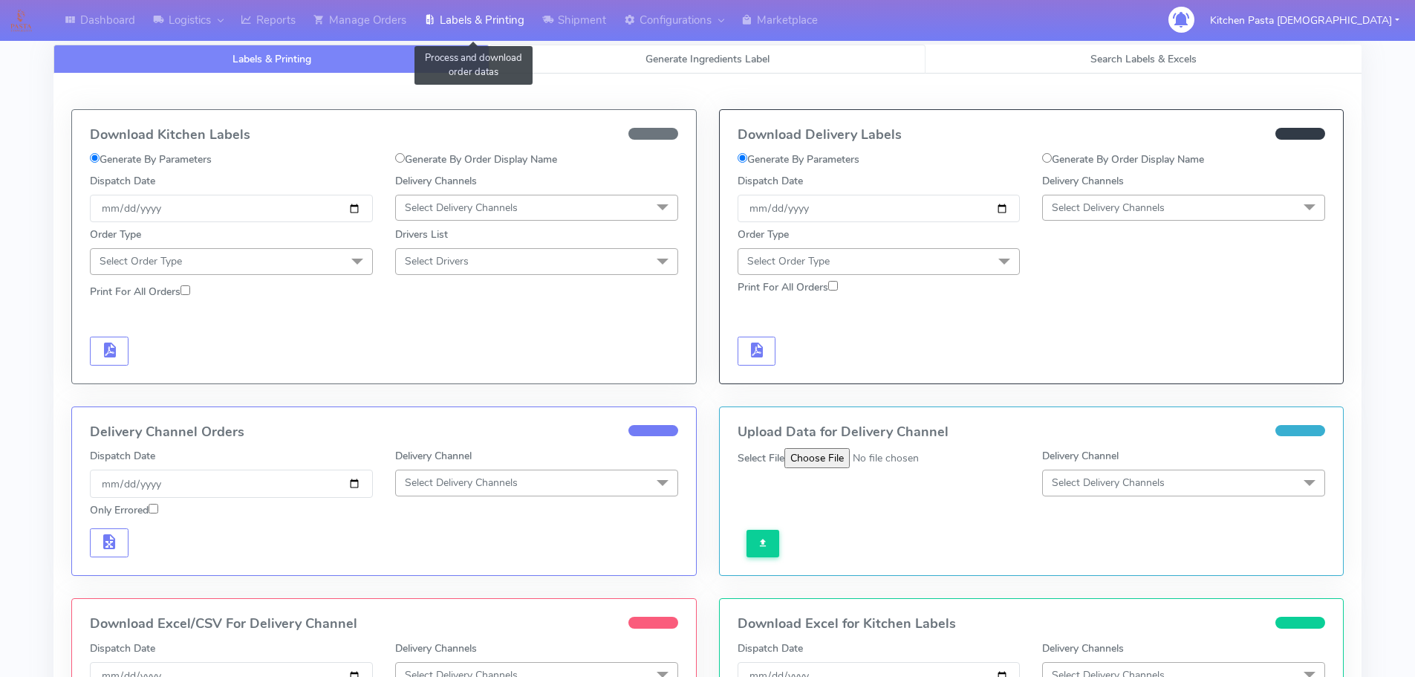
select select
click at [558, 53] on link "Generate Ingredients Label" at bounding box center [708, 59] width 436 height 29
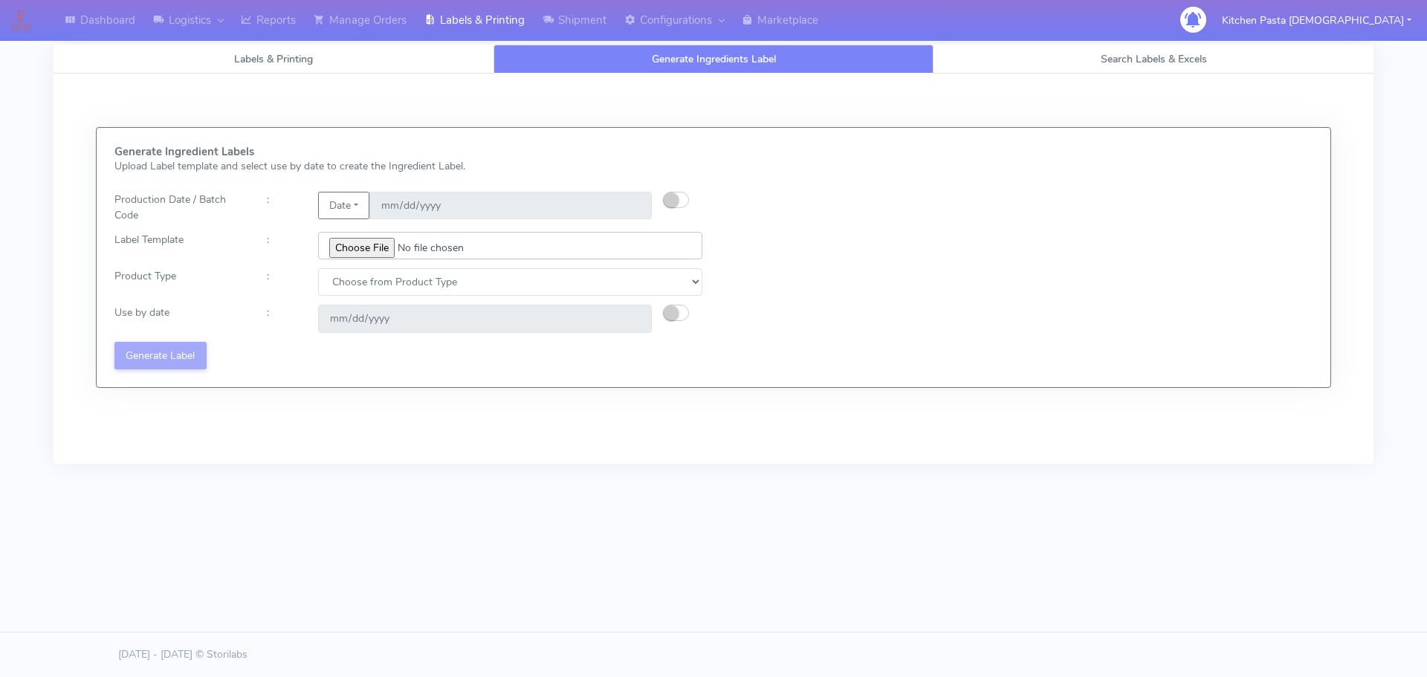
click at [363, 256] on input "file" at bounding box center [510, 245] width 384 height 27
type input "C:\fakepath\Ecom_176 _v6.jpg"
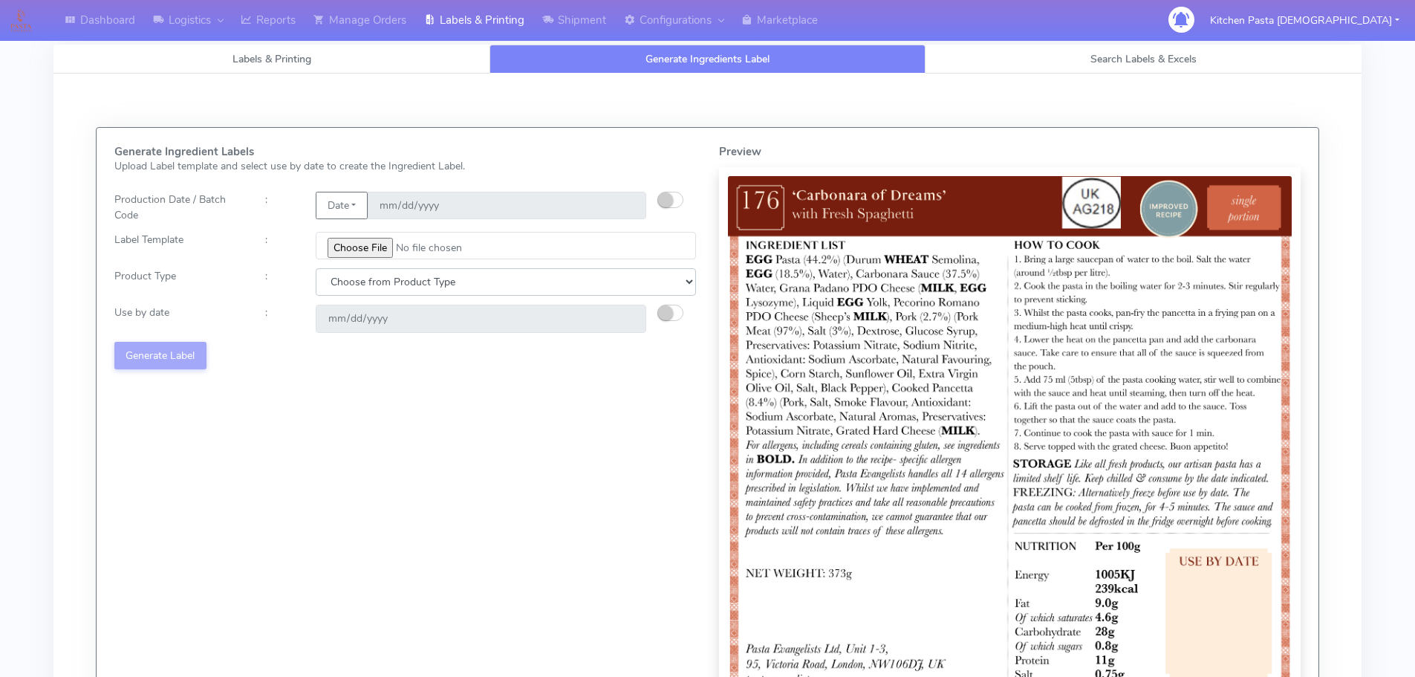
click at [350, 279] on select "Choose from Product Type ECOM ERETAIL CIRCULAR CIRC_DESERTS LASAGNE" at bounding box center [506, 281] width 380 height 27
select select "0"
click at [316, 268] on select "Choose from Product Type ECOM ERETAIL CIRCULAR CIRC_DESERTS LASAGNE" at bounding box center [506, 281] width 380 height 27
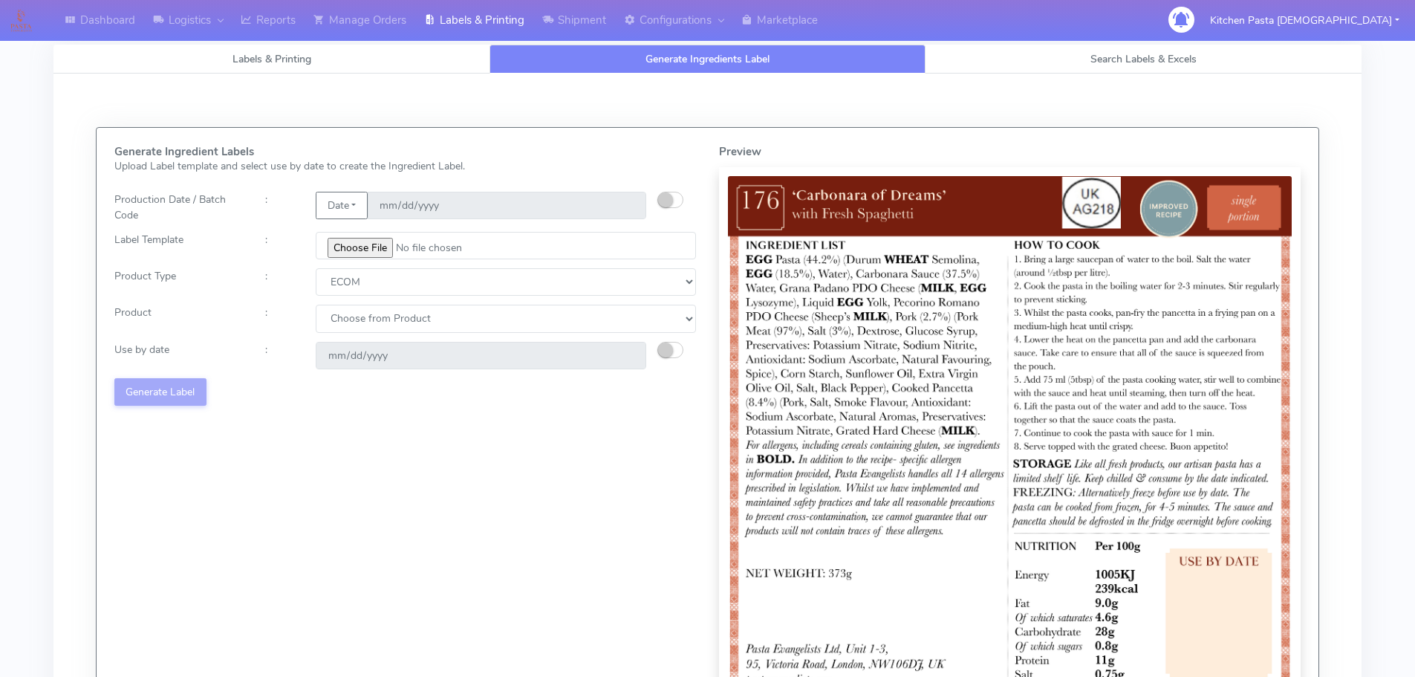
click at [346, 317] on select "Choose from Product PLAIN PASTA (EXCEPT HURRA) HURRA FILLED PASTA BUTTER (INTER…" at bounding box center [506, 318] width 380 height 27
select select "0"
click at [316, 305] on select "Choose from Product PLAIN PASTA (EXCEPT HURRA) HURRA FILLED PASTA BUTTER (INTER…" at bounding box center [506, 318] width 380 height 27
click at [661, 342] on div at bounding box center [683, 355] width 51 height 27
click at [670, 354] on small "button" at bounding box center [665, 350] width 15 height 15
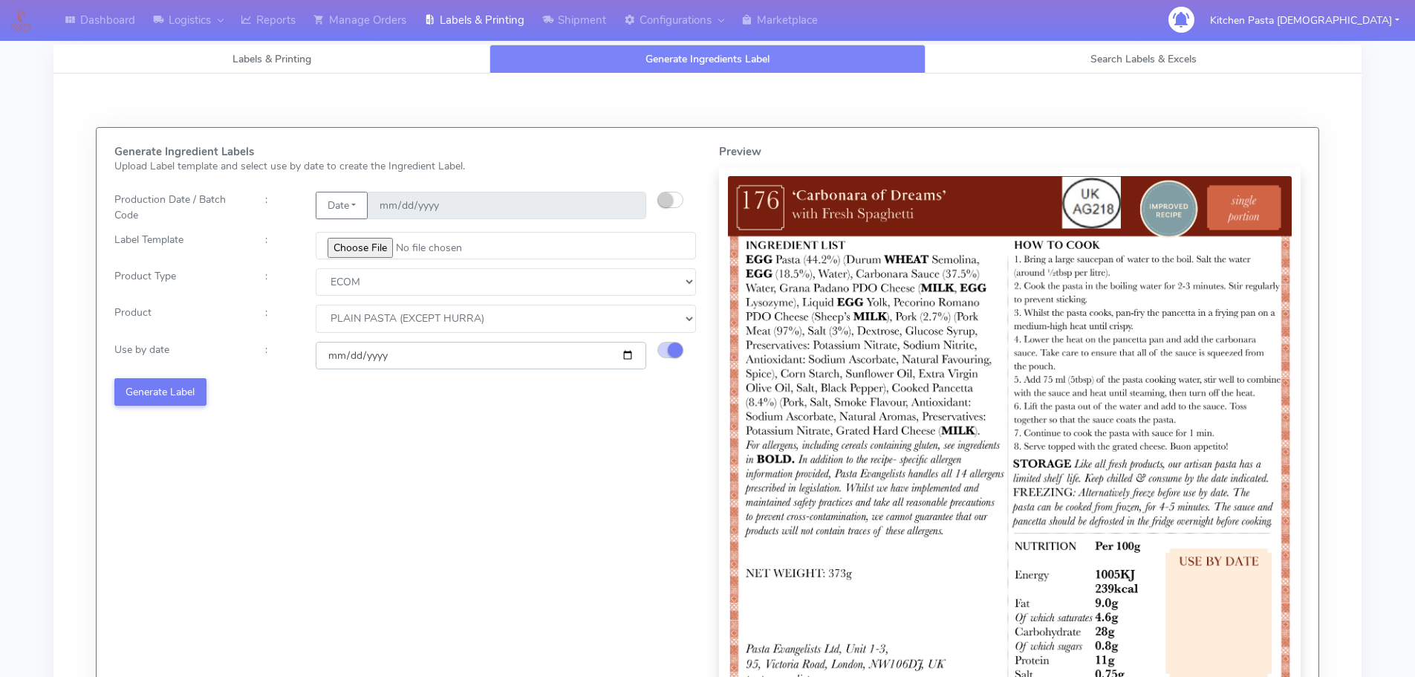
click at [631, 358] on input "[DATE]" at bounding box center [481, 355] width 331 height 27
type input "[DATE]"
click at [179, 392] on button "Generate Label" at bounding box center [160, 391] width 92 height 27
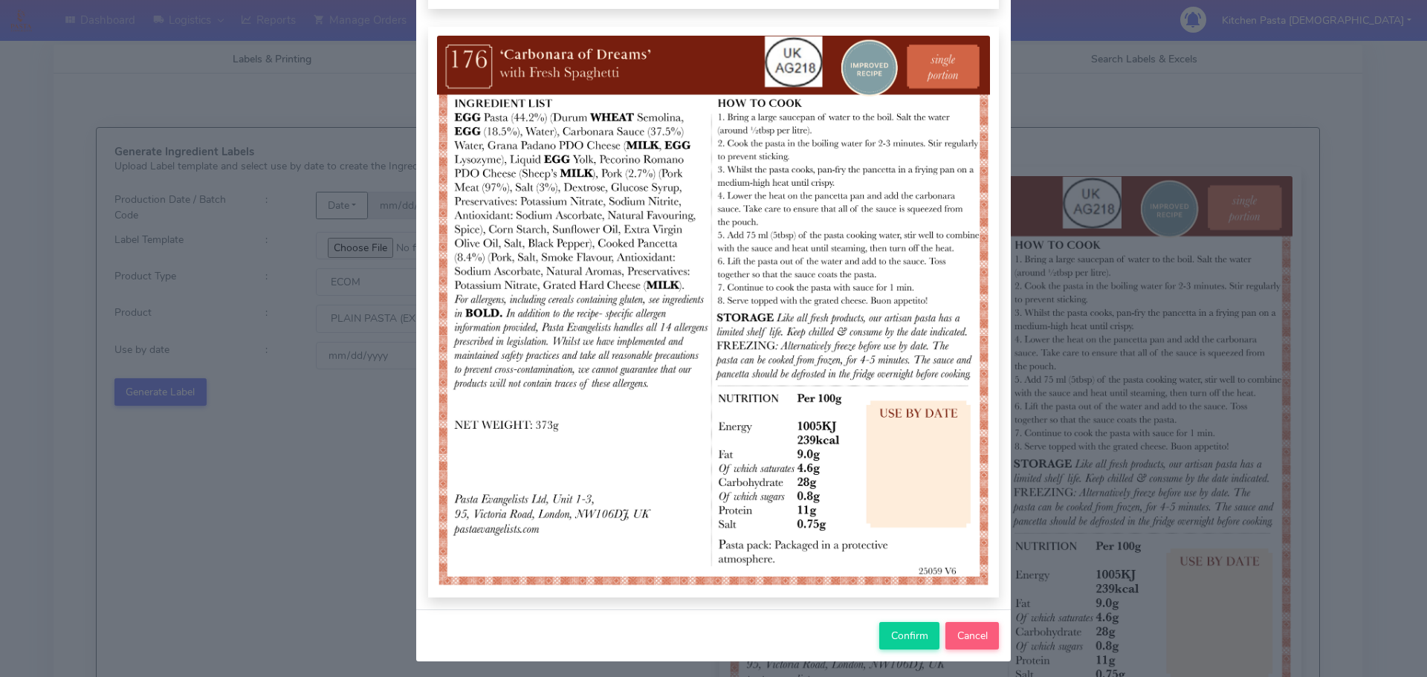
scroll to position [154, 0]
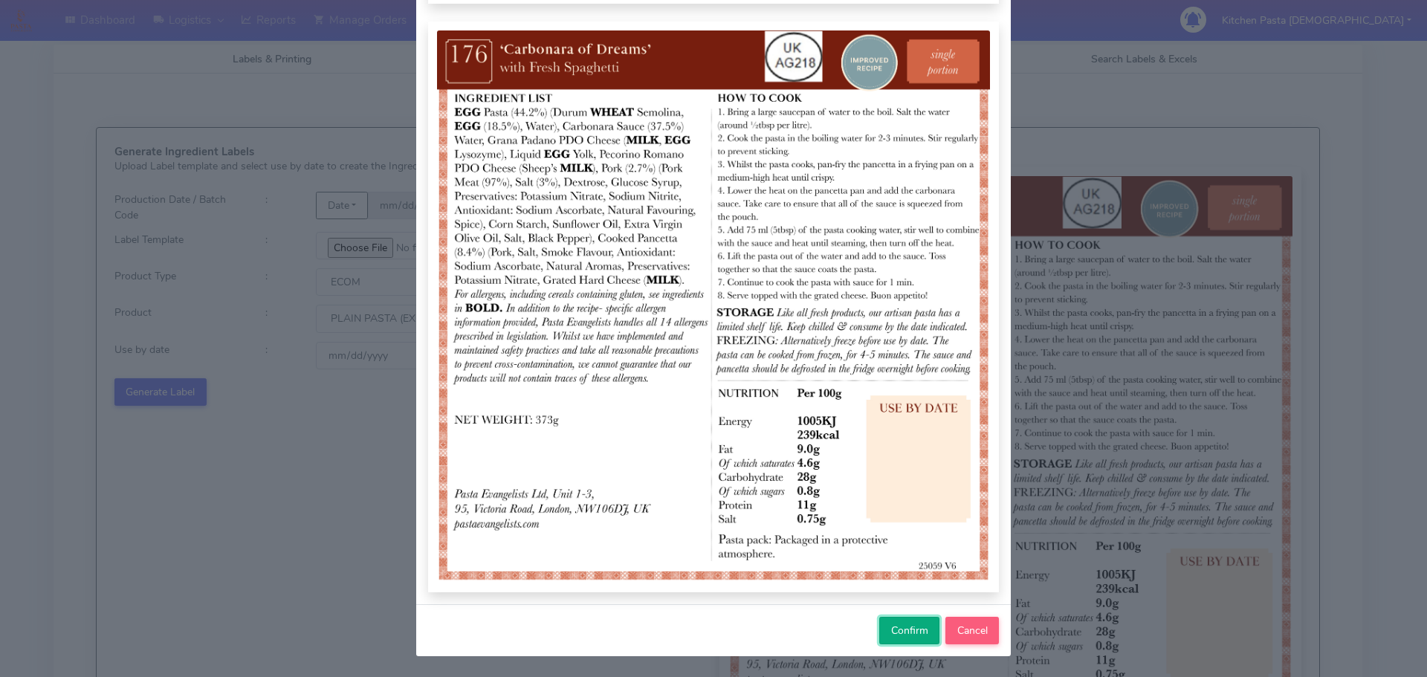
click at [900, 622] on button "Confirm" at bounding box center [909, 630] width 60 height 27
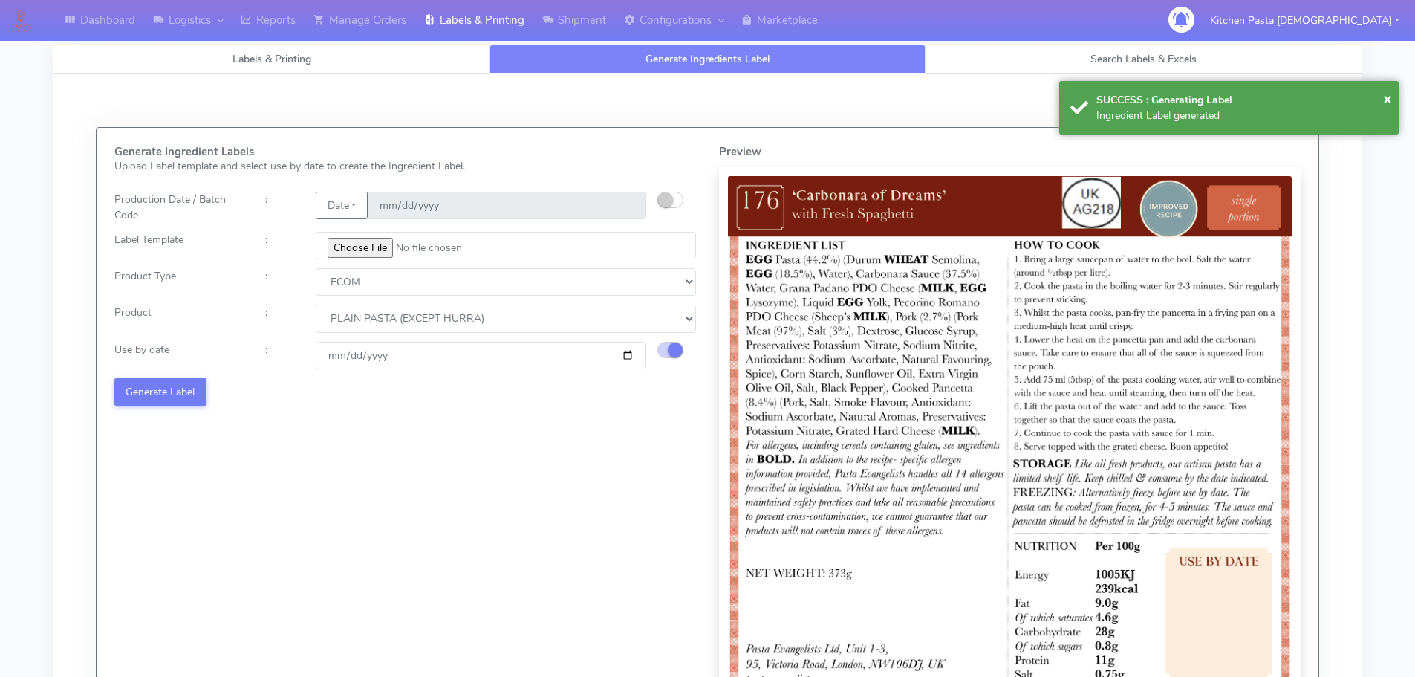
select select
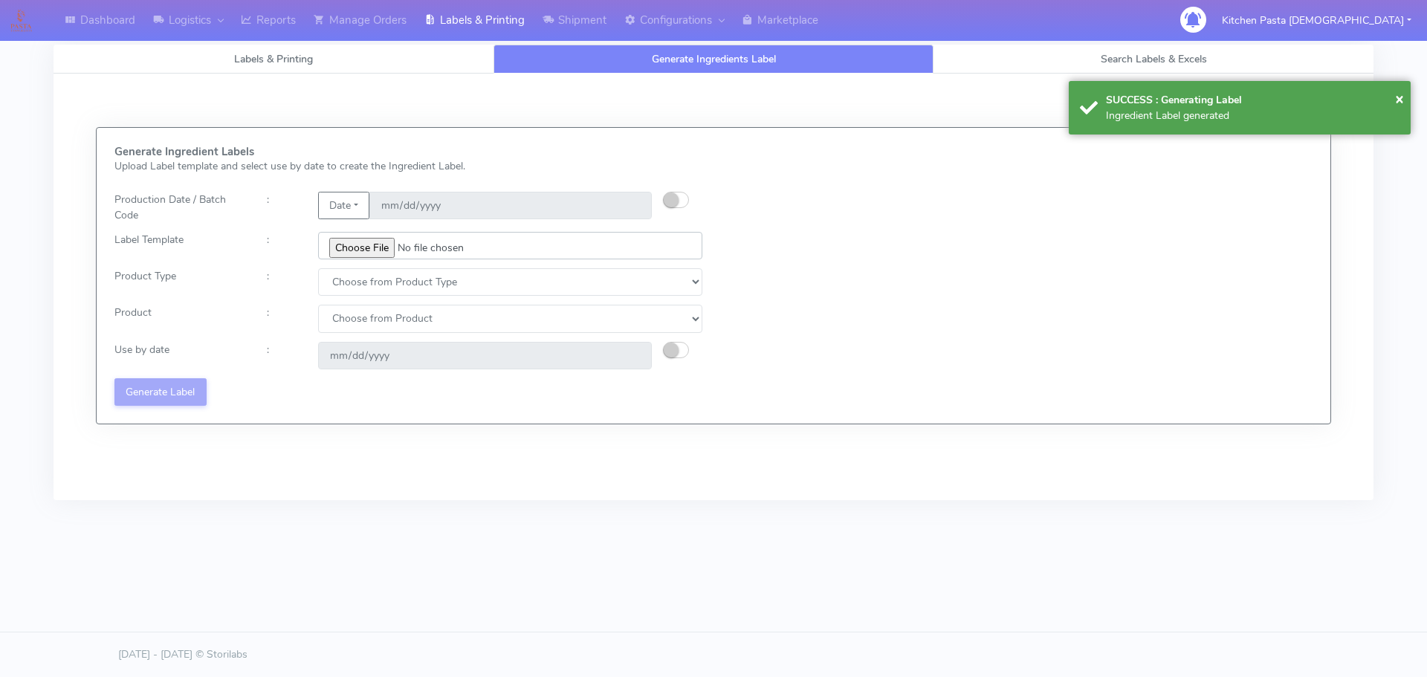
click at [381, 249] on input "file" at bounding box center [510, 245] width 384 height 27
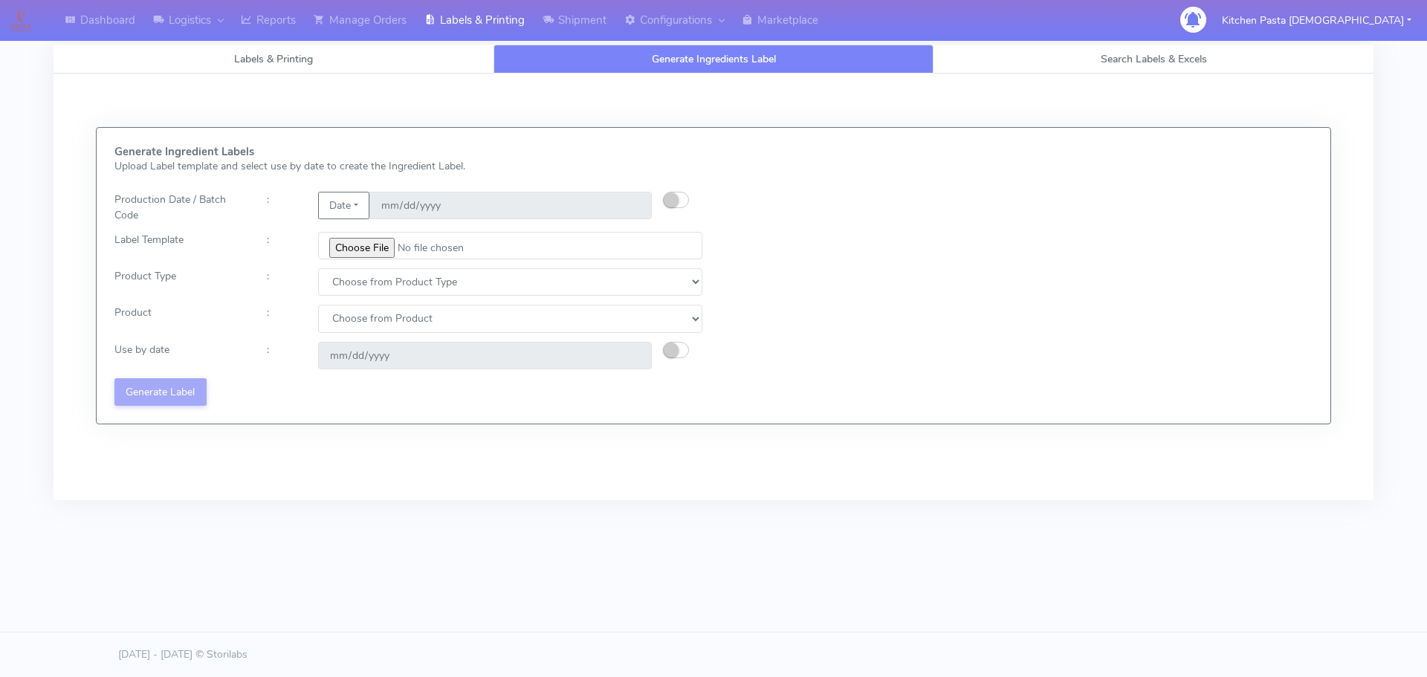
type input "C:\fakepath\Ecom_177 _v6.jpg"
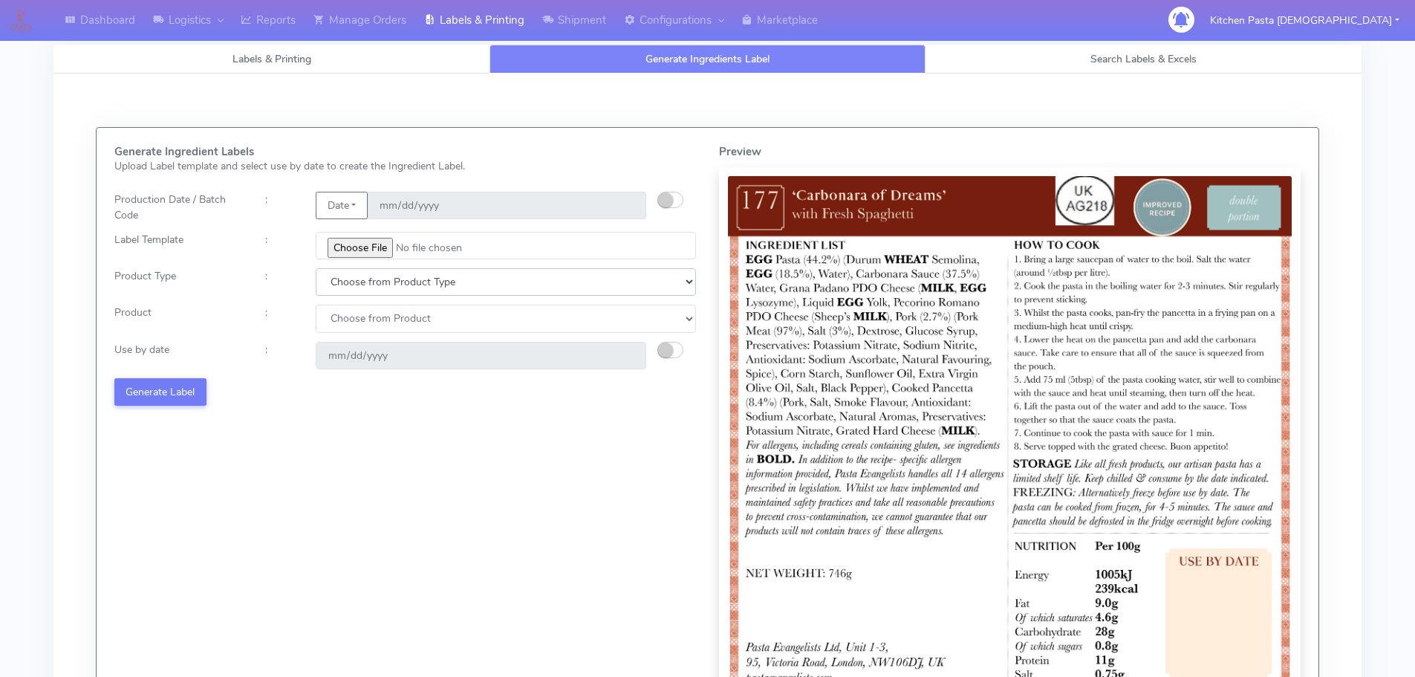
click at [364, 286] on select "Choose from Product Type ECOM ERETAIL CIRCULAR CIRC_DESERTS LASAGNE" at bounding box center [506, 281] width 380 height 27
select select "0"
click at [316, 268] on select "Choose from Product Type ECOM ERETAIL CIRCULAR CIRC_DESERTS LASAGNE" at bounding box center [506, 281] width 380 height 27
click at [344, 330] on select "Choose from Product PLAIN PASTA (EXCEPT HURRA) HURRA FILLED PASTA BUTTER (INTER…" at bounding box center [506, 318] width 380 height 27
select select "0"
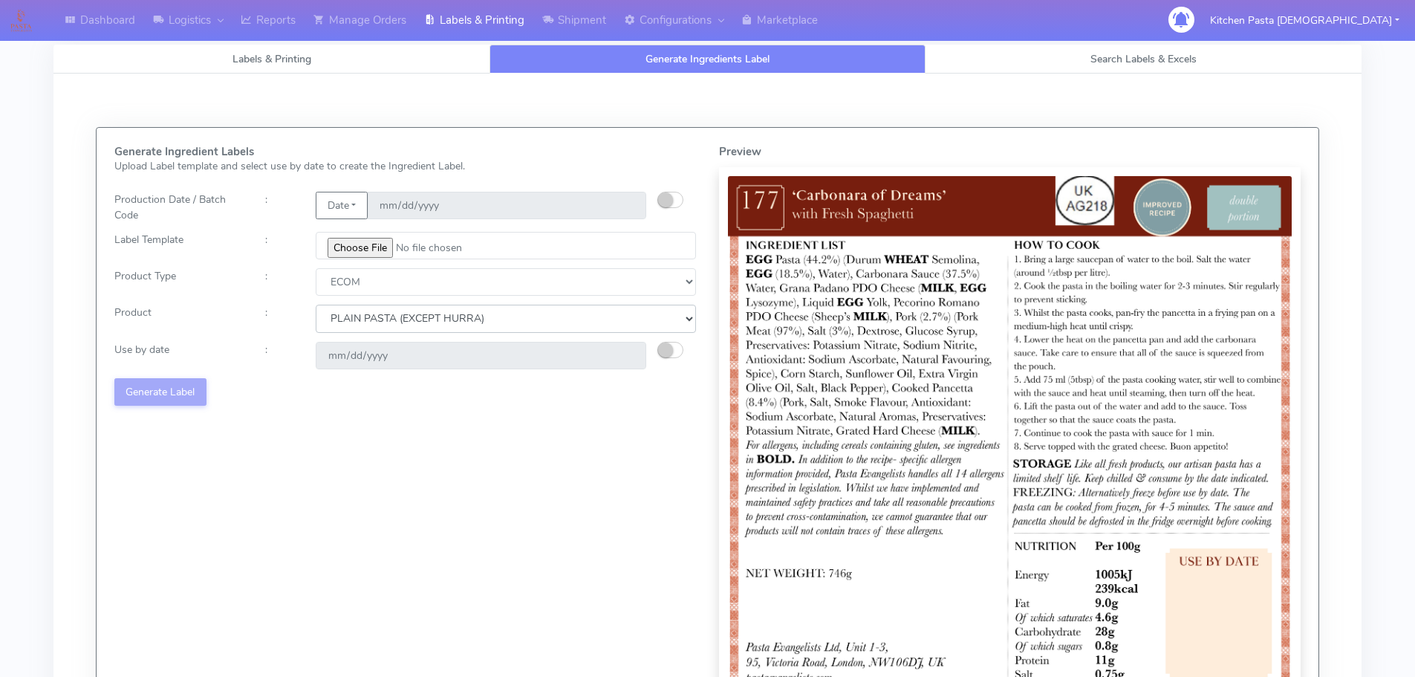
click at [316, 305] on select "Choose from Product PLAIN PASTA (EXCEPT HURRA) HURRA FILLED PASTA BUTTER (INTER…" at bounding box center [506, 318] width 380 height 27
click at [653, 344] on div "[DATE]" at bounding box center [481, 355] width 353 height 27
click at [660, 353] on small "button" at bounding box center [665, 350] width 15 height 15
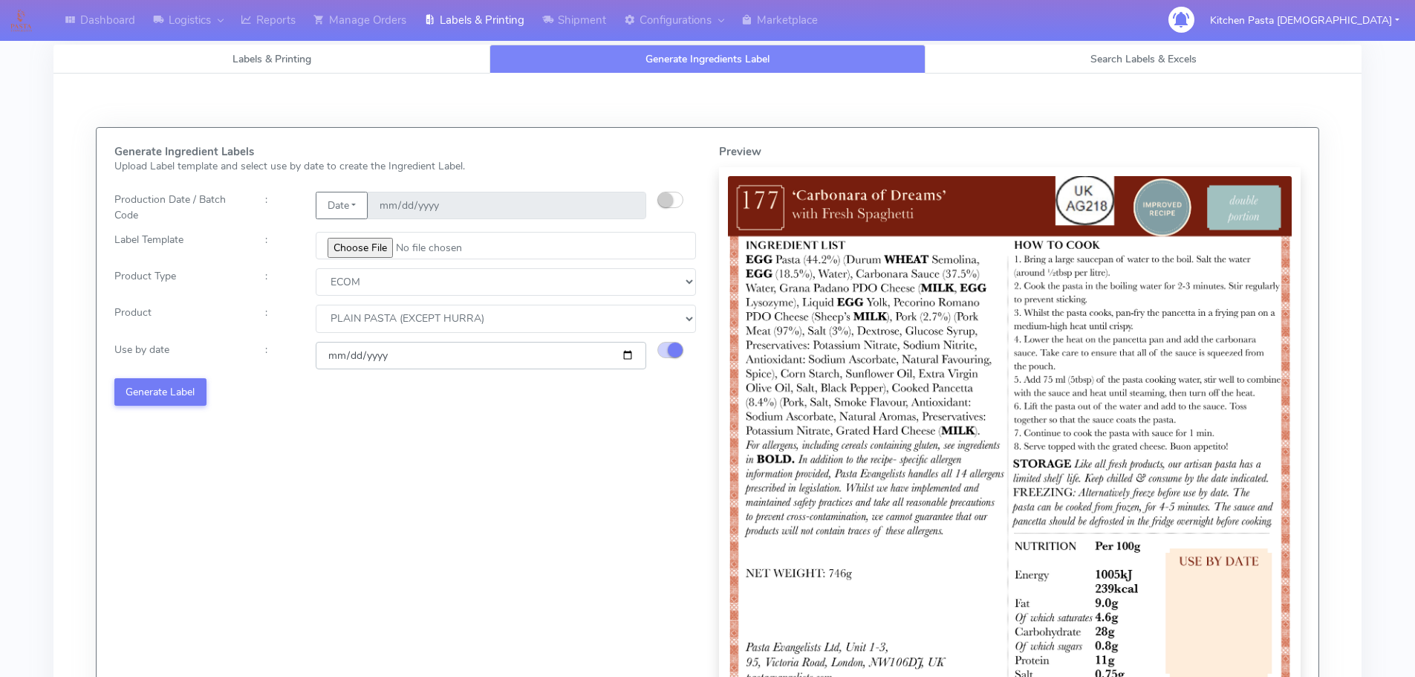
click at [626, 355] on input "[DATE]" at bounding box center [481, 355] width 331 height 27
type input "[DATE]"
click at [173, 392] on button "Generate Label" at bounding box center [160, 391] width 92 height 27
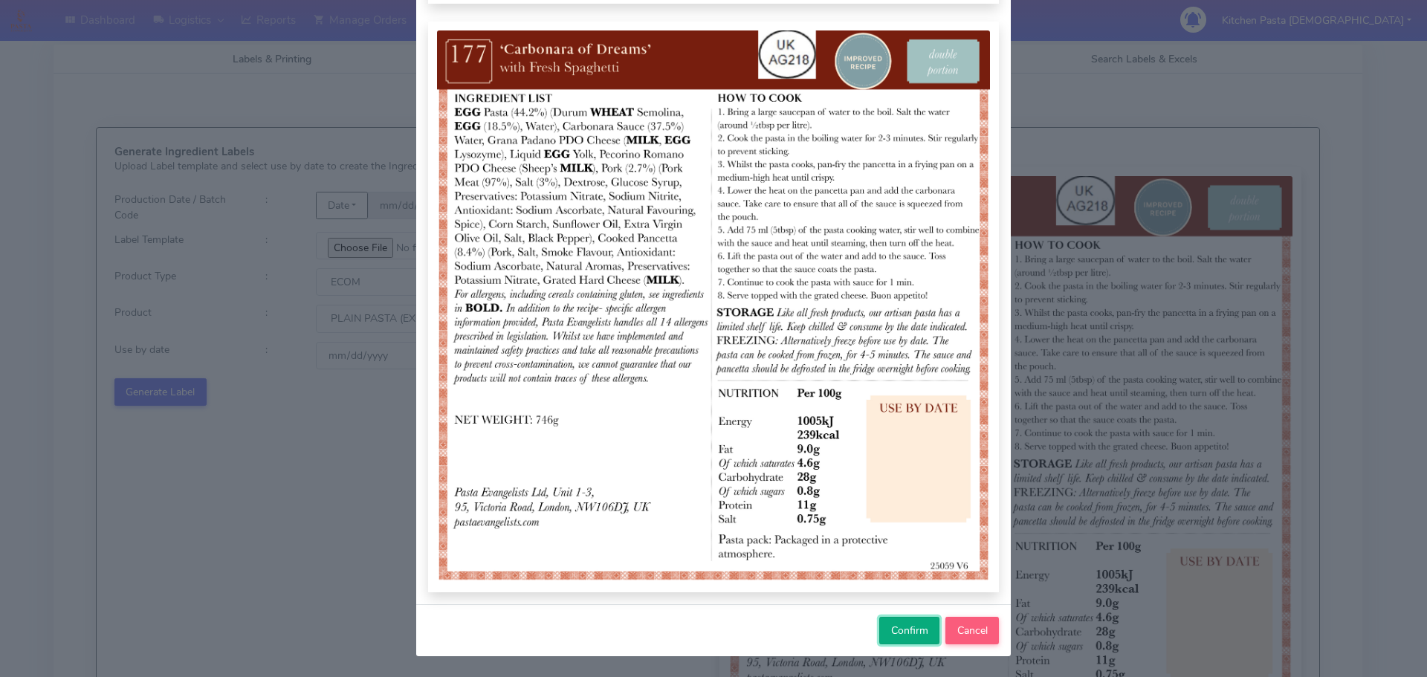
click at [891, 631] on span "Confirm" at bounding box center [909, 630] width 37 height 14
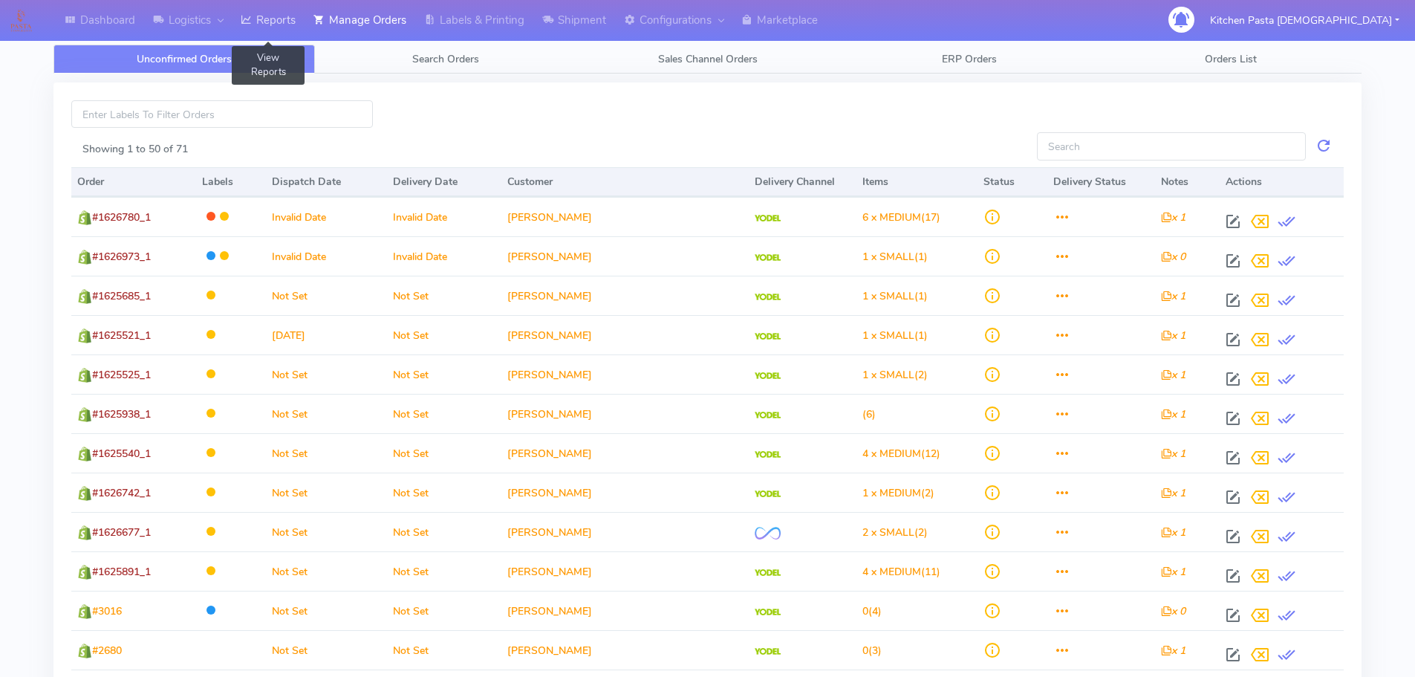
click at [275, 23] on link "Reports" at bounding box center [268, 20] width 73 height 41
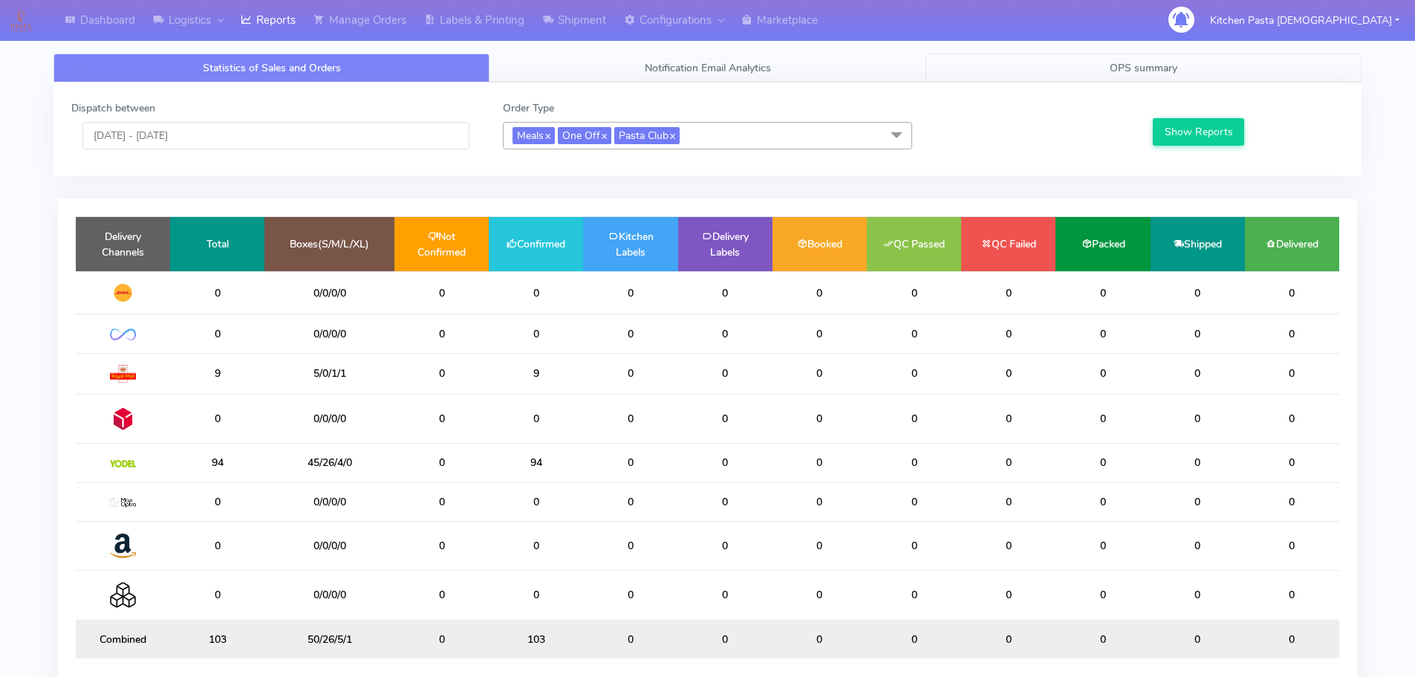
click at [983, 80] on link "OPS summary" at bounding box center [1144, 67] width 436 height 29
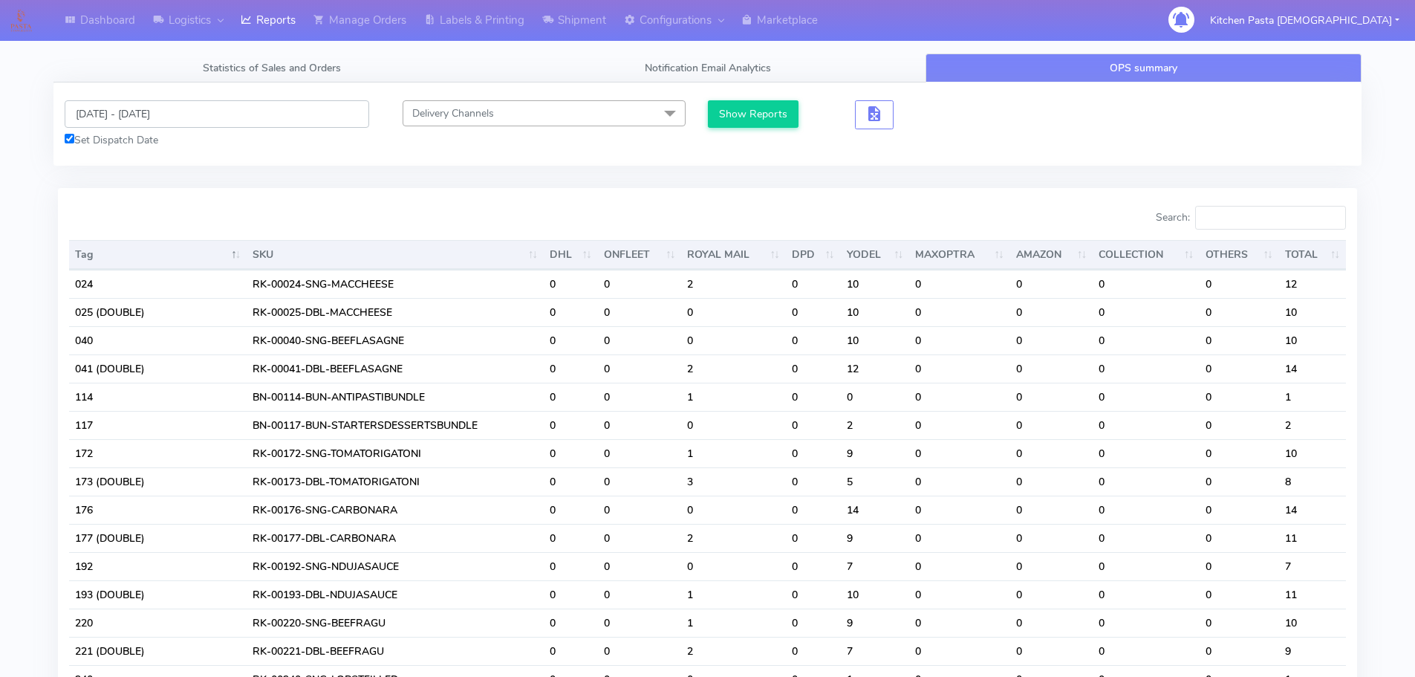
click at [148, 107] on input "29/09/2025 - 29/09/2025" at bounding box center [217, 113] width 305 height 27
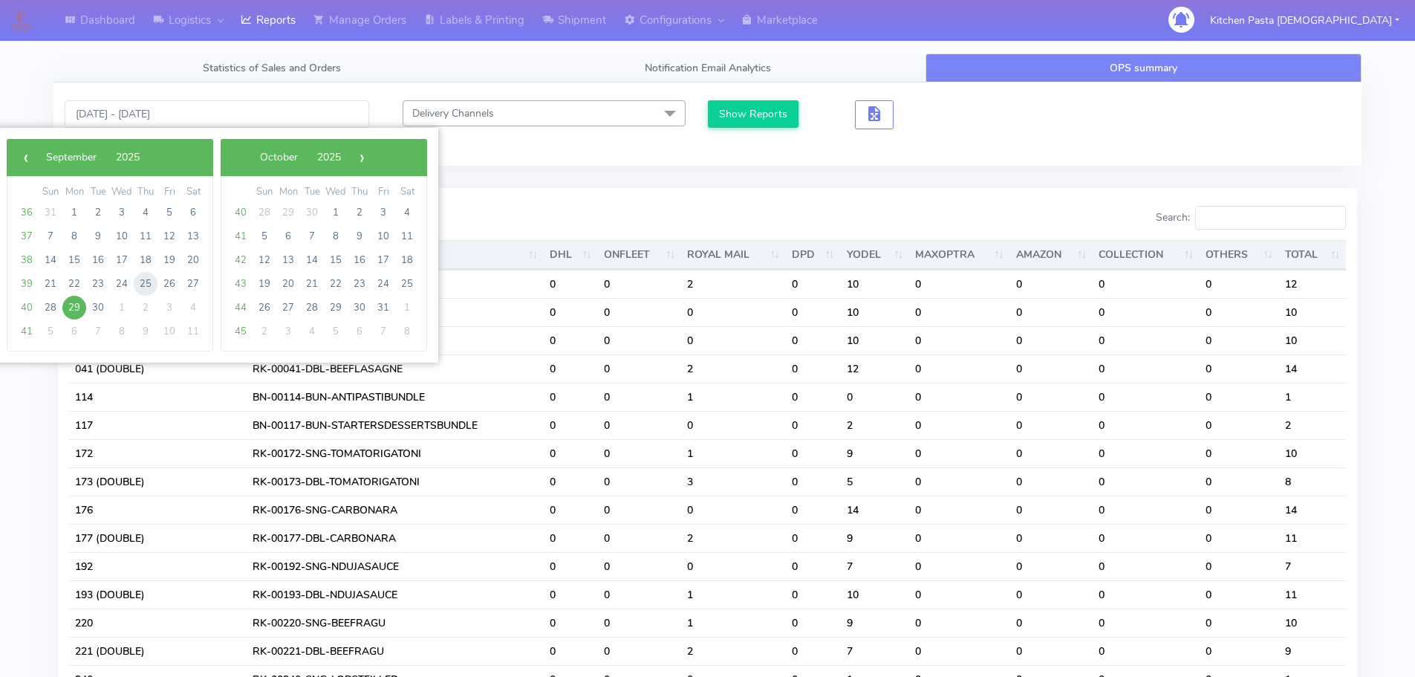
click at [153, 284] on span "25" at bounding box center [146, 284] width 24 height 24
type input "25/09/2025 - 25/09/2025"
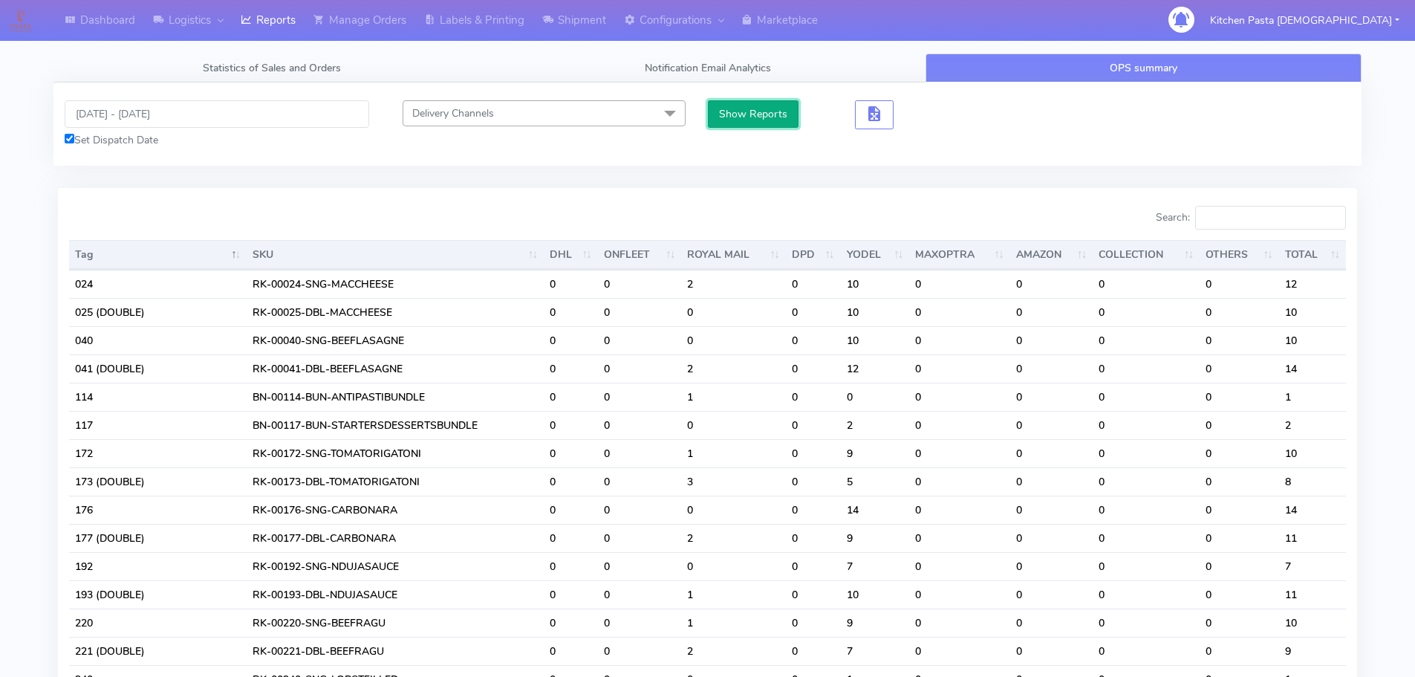
click at [749, 117] on button "Show Reports" at bounding box center [753, 113] width 91 height 27
click at [1262, 212] on input "Search:" at bounding box center [1270, 218] width 151 height 24
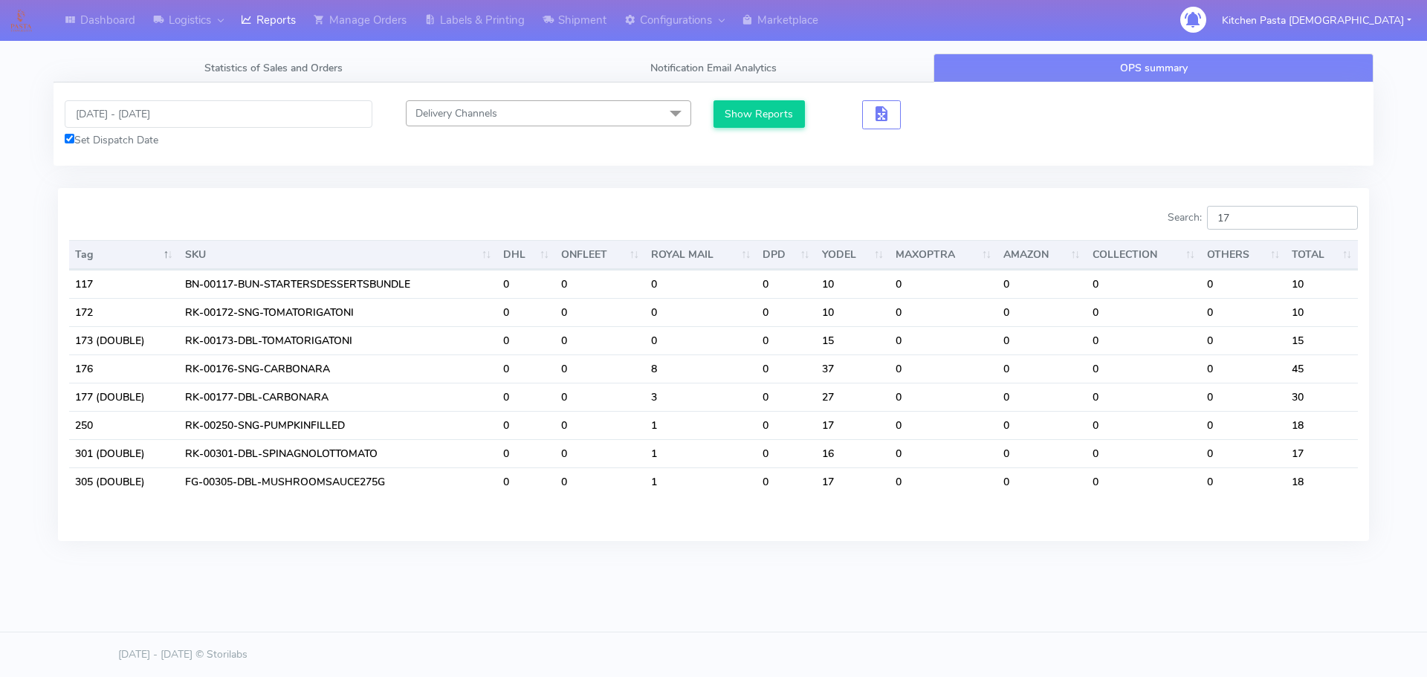
type input "1"
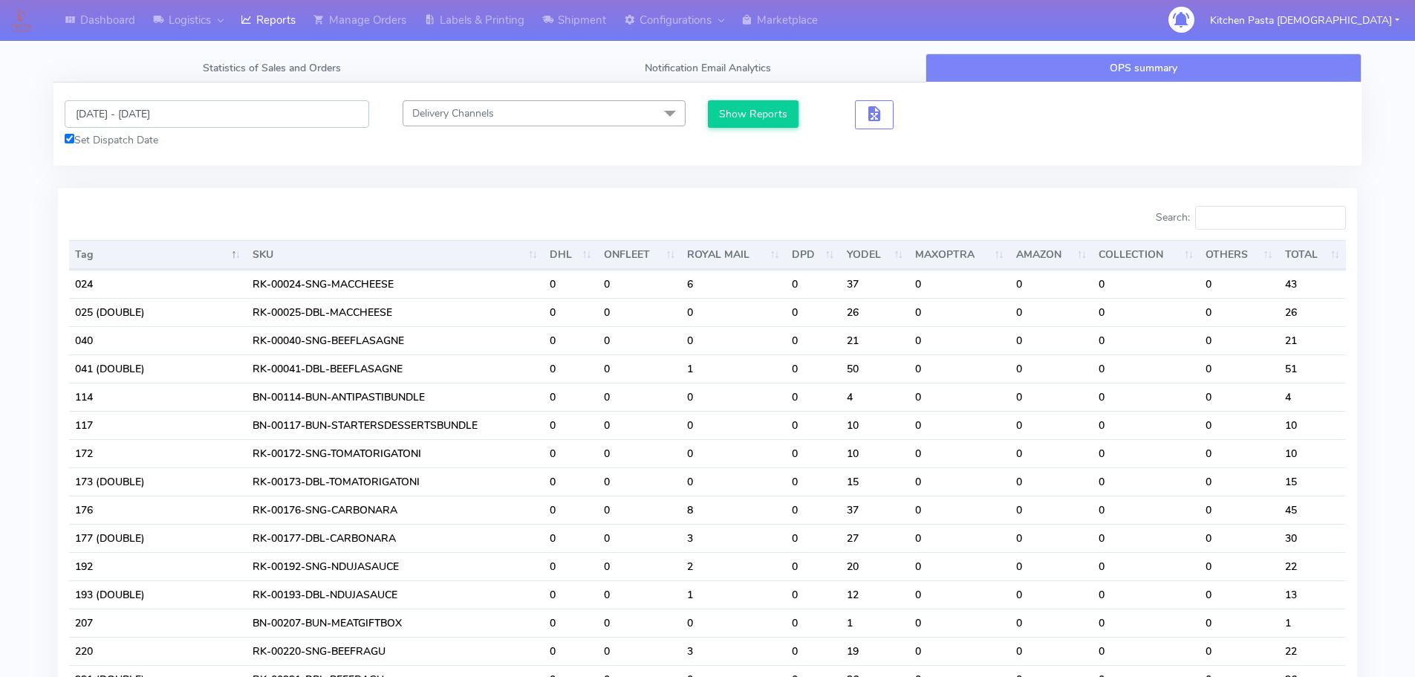
click at [110, 120] on input "25/09/2025 - 25/09/2025" at bounding box center [217, 113] width 305 height 27
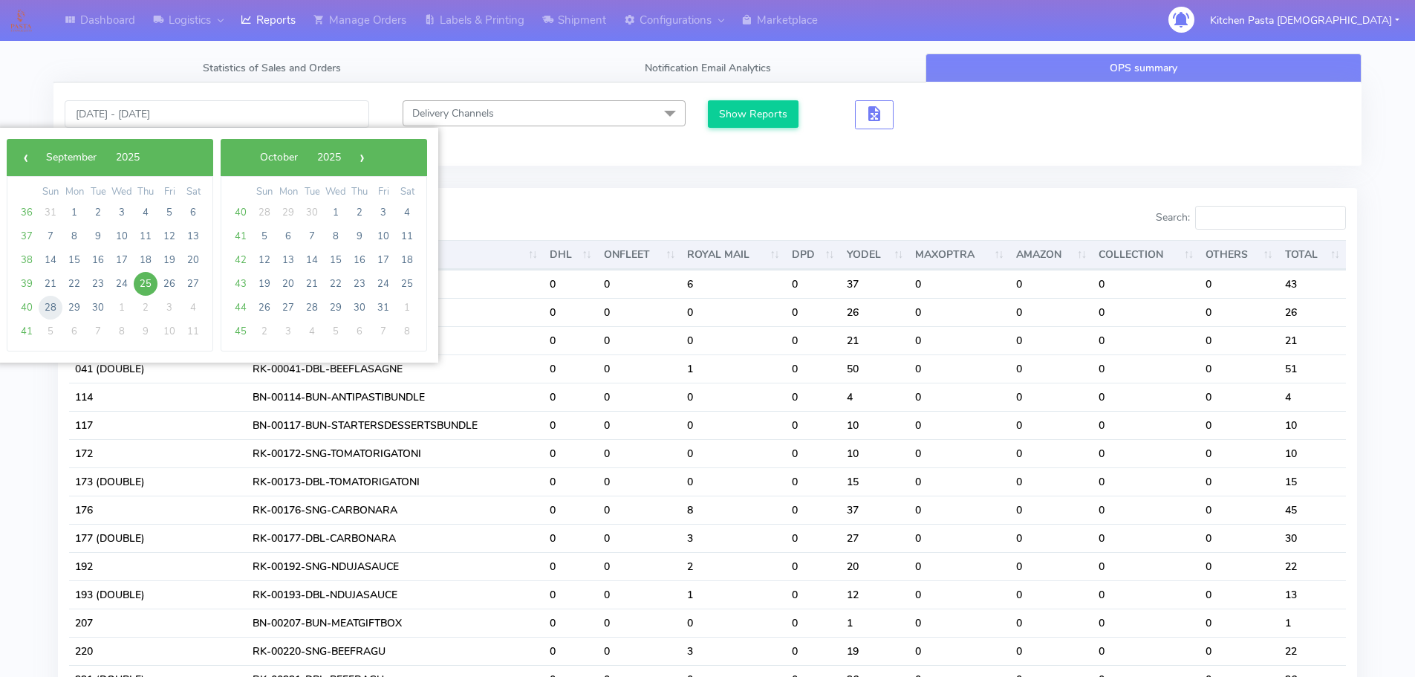
click at [51, 302] on span "28" at bounding box center [51, 308] width 24 height 24
type input "[DATE] - [DATE]"
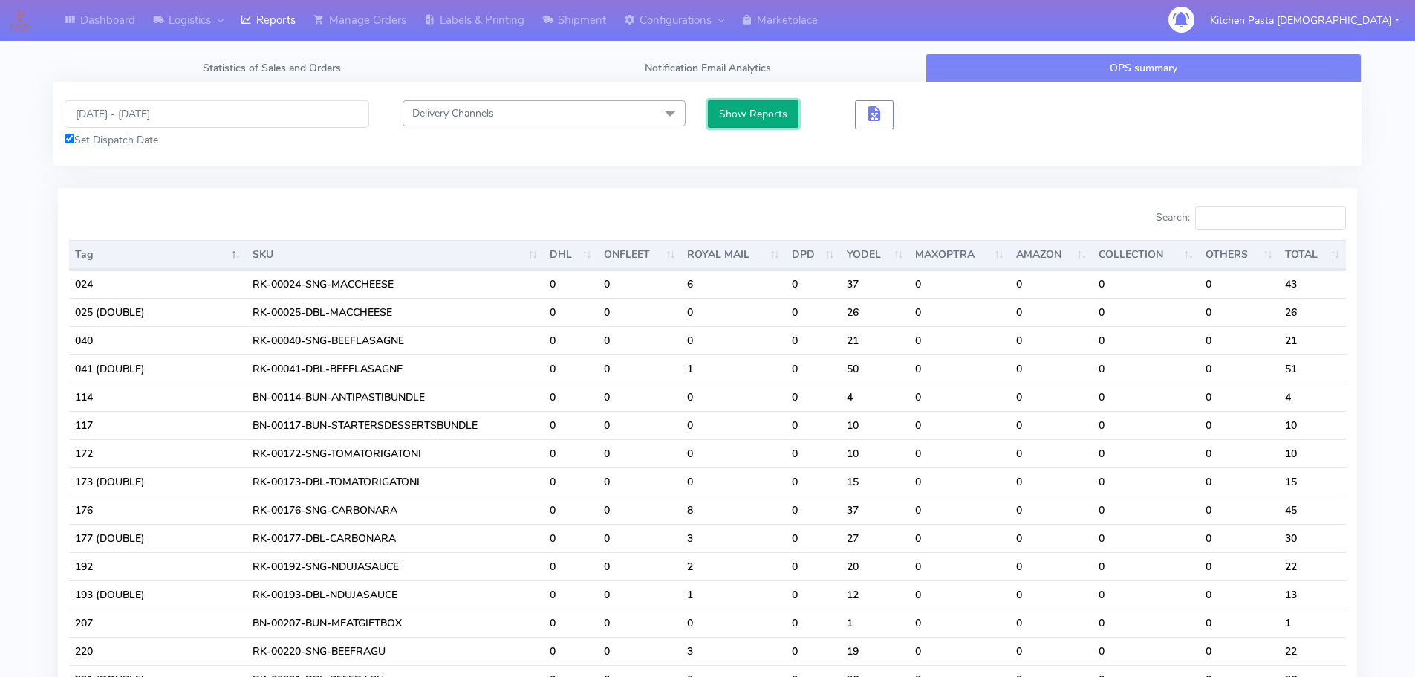
click at [715, 120] on button "Show Reports" at bounding box center [753, 113] width 91 height 27
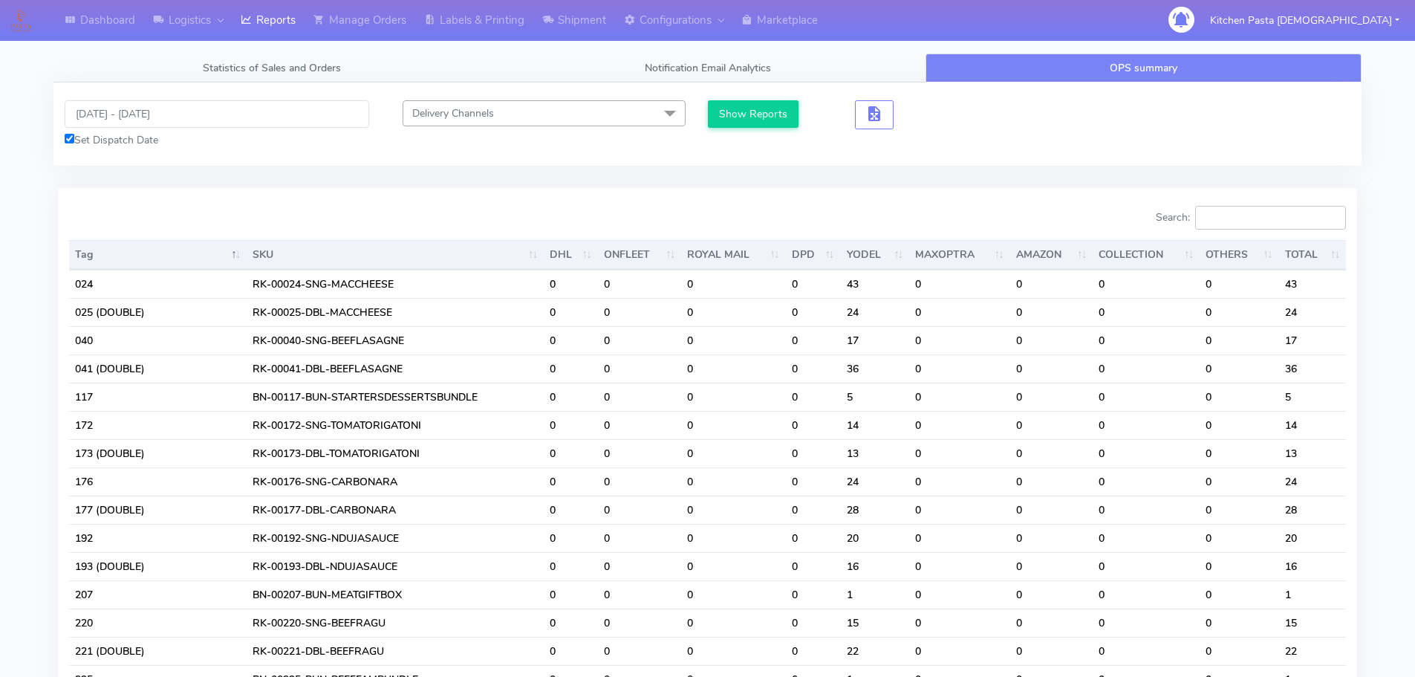
click at [1244, 222] on input "Search:" at bounding box center [1270, 218] width 151 height 24
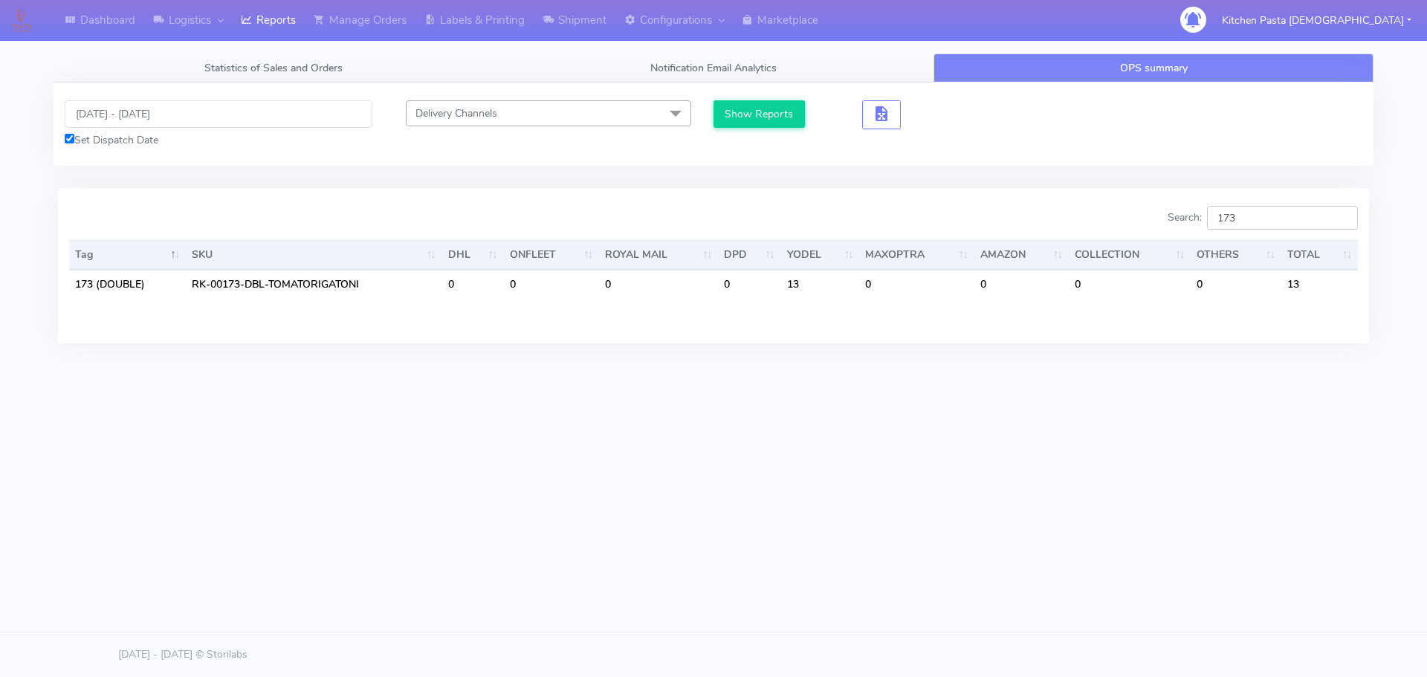
type input "173"
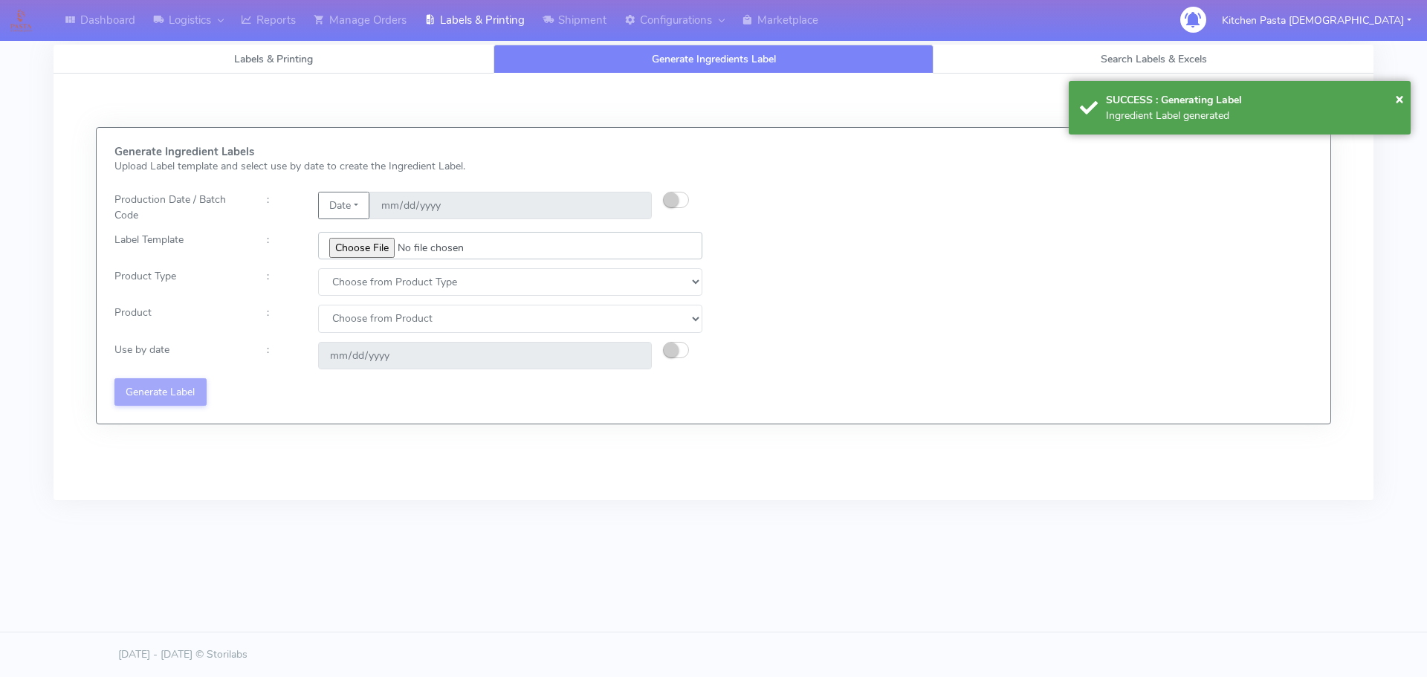
click at [373, 240] on input "file" at bounding box center [510, 245] width 384 height 27
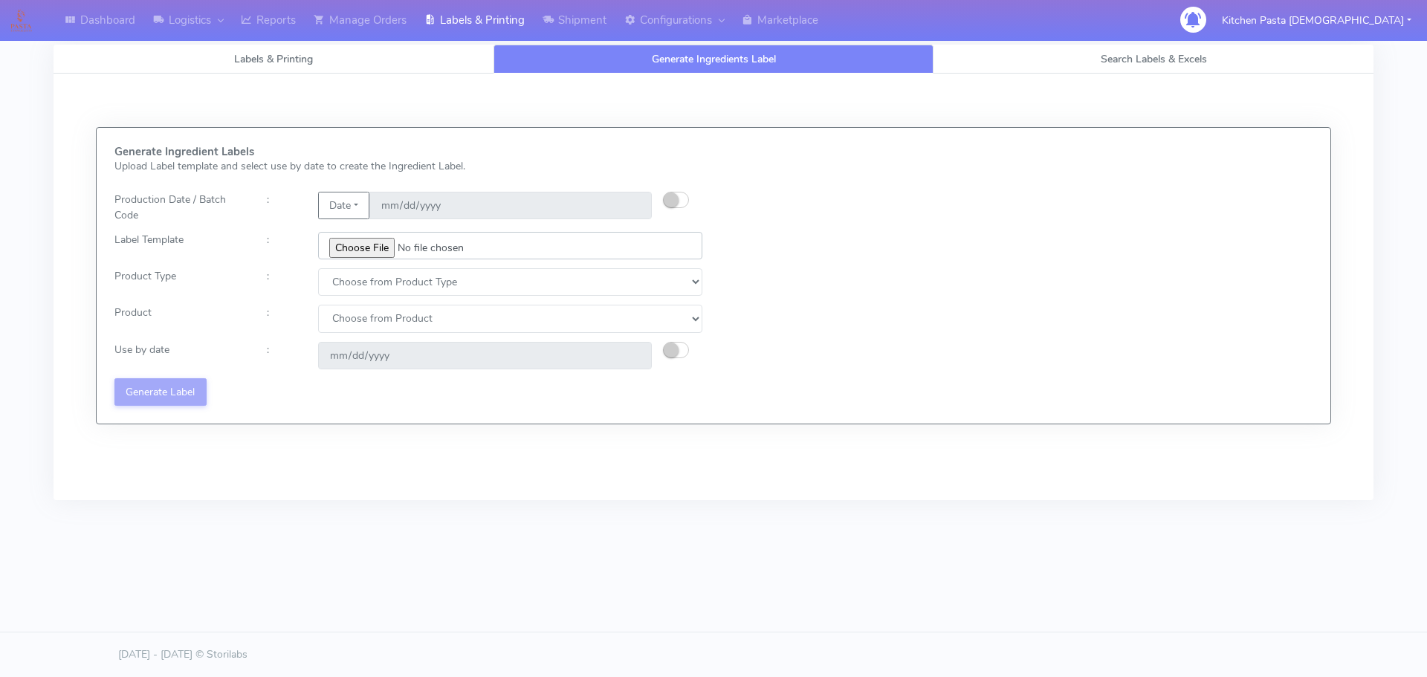
type input "C:\fakepath\Ecom_256_V4.jpg"
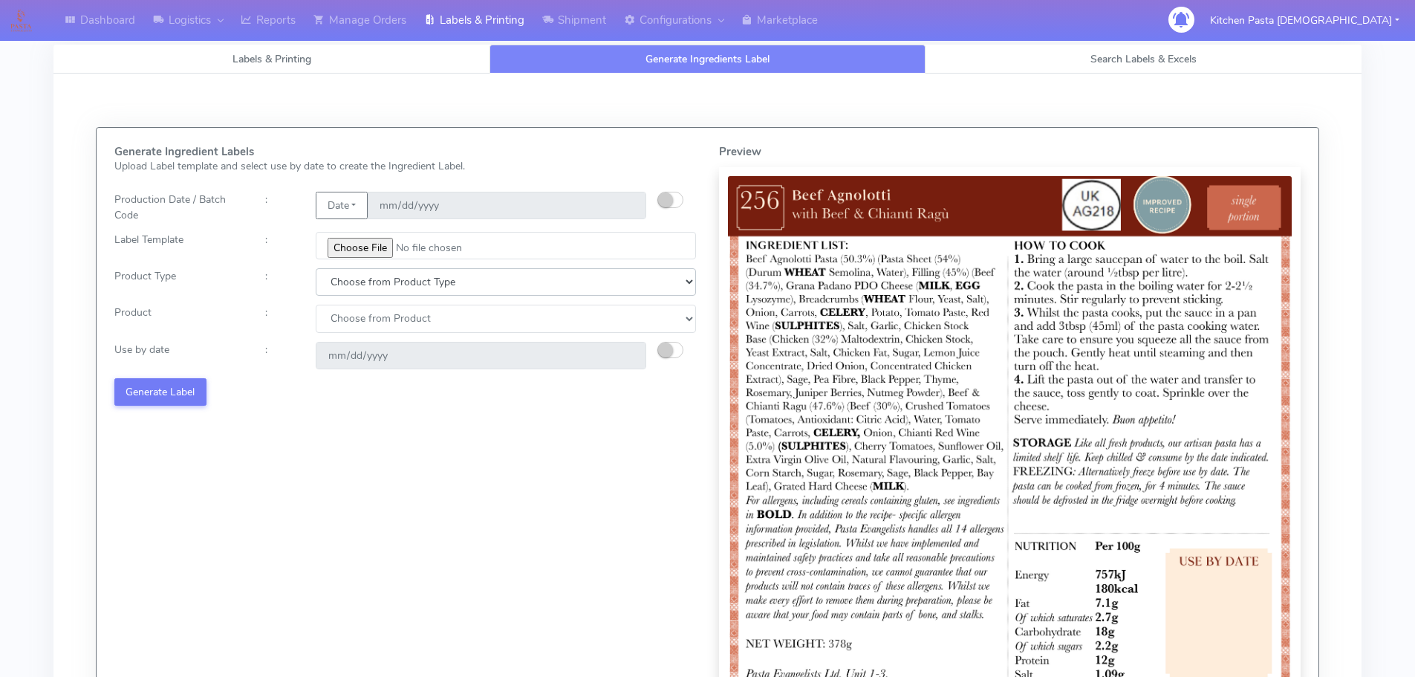
click at [410, 279] on select "Choose from Product Type ECOM ERETAIL CIRCULAR CIRC_DESERTS LASAGNE" at bounding box center [506, 281] width 380 height 27
select select "0"
click at [316, 268] on select "Choose from Product Type ECOM ERETAIL CIRCULAR CIRC_DESERTS LASAGNE" at bounding box center [506, 281] width 380 height 27
drag, startPoint x: 366, startPoint y: 323, endPoint x: 363, endPoint y: 332, distance: 9.4
click at [363, 328] on select "Choose from Product PLAIN PASTA (EXCEPT HURRA) HURRA FILLED PASTA BUTTER (INTER…" at bounding box center [506, 318] width 380 height 27
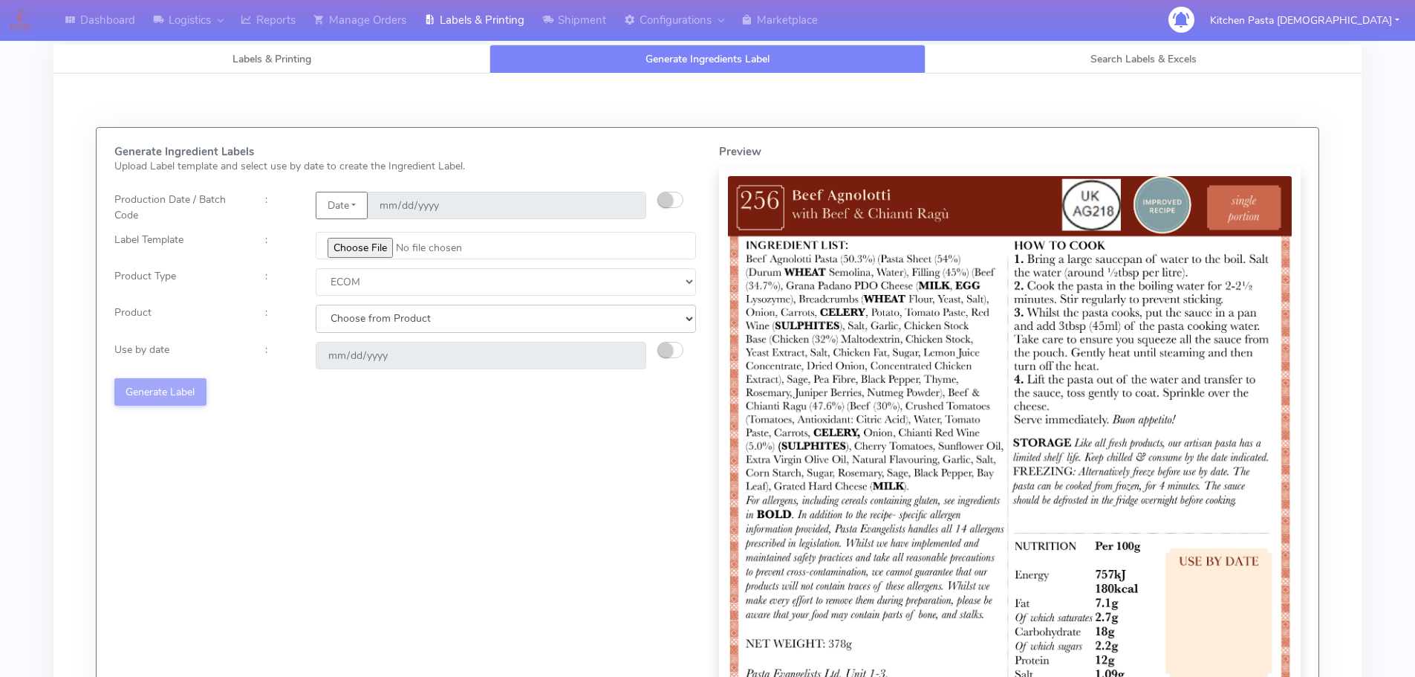
select select "0"
click at [316, 305] on select "Choose from Product PLAIN PASTA (EXCEPT HURRA) HURRA FILLED PASTA BUTTER (INTER…" at bounding box center [506, 318] width 380 height 27
click at [673, 347] on button "button" at bounding box center [671, 350] width 26 height 16
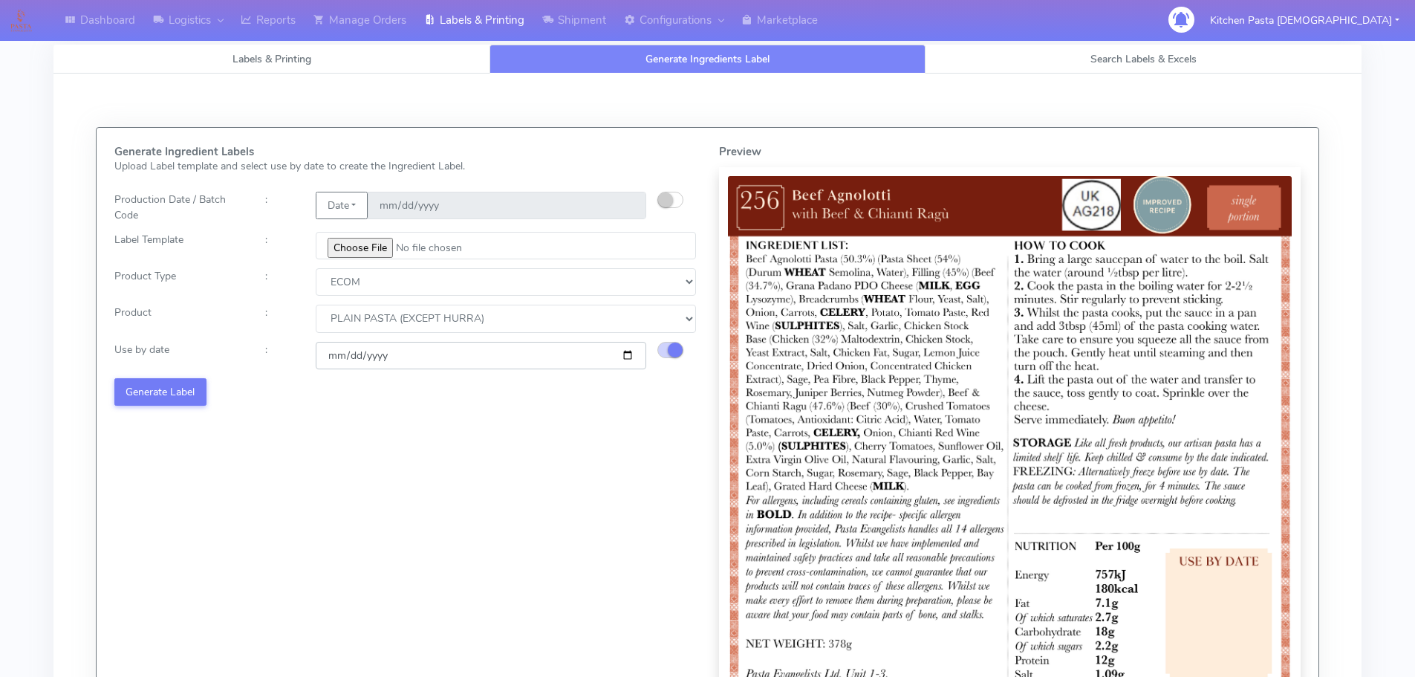
click at [626, 357] on input "[DATE]" at bounding box center [481, 355] width 331 height 27
type input "[DATE]"
click at [146, 393] on button "Generate Label" at bounding box center [160, 391] width 92 height 27
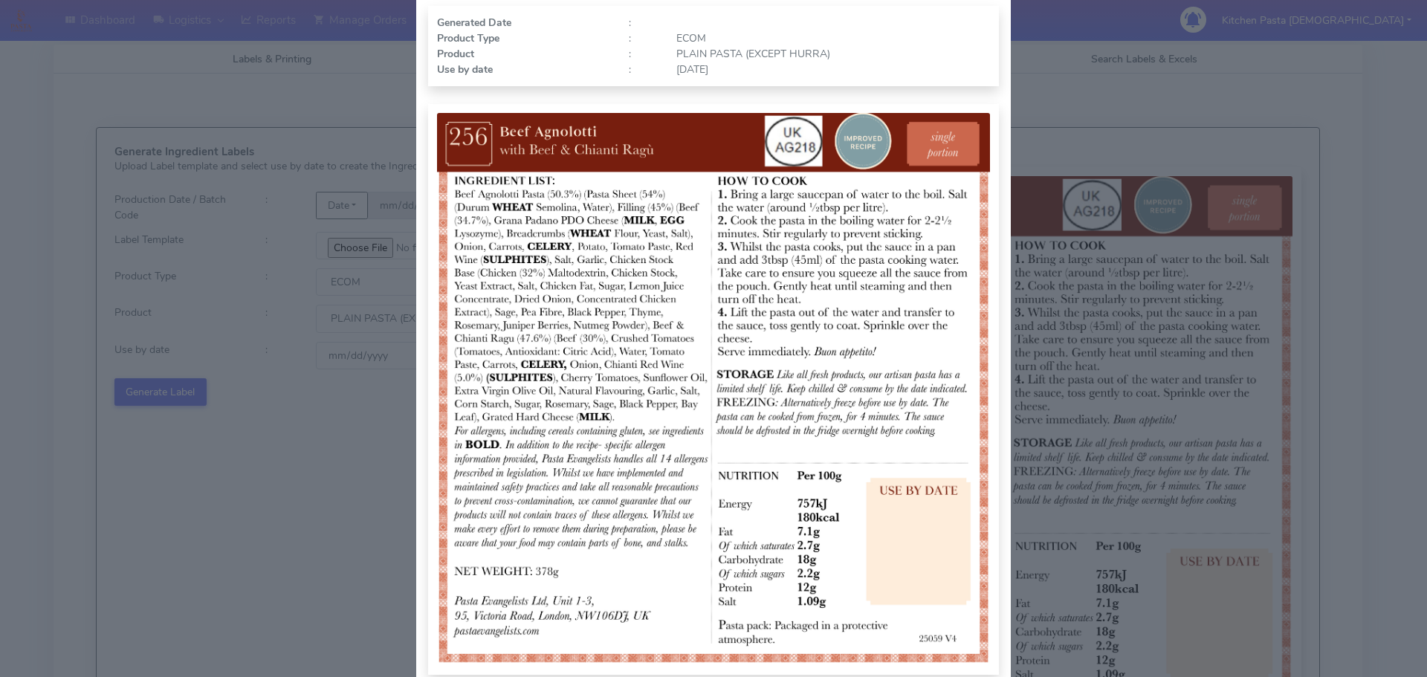
scroll to position [154, 0]
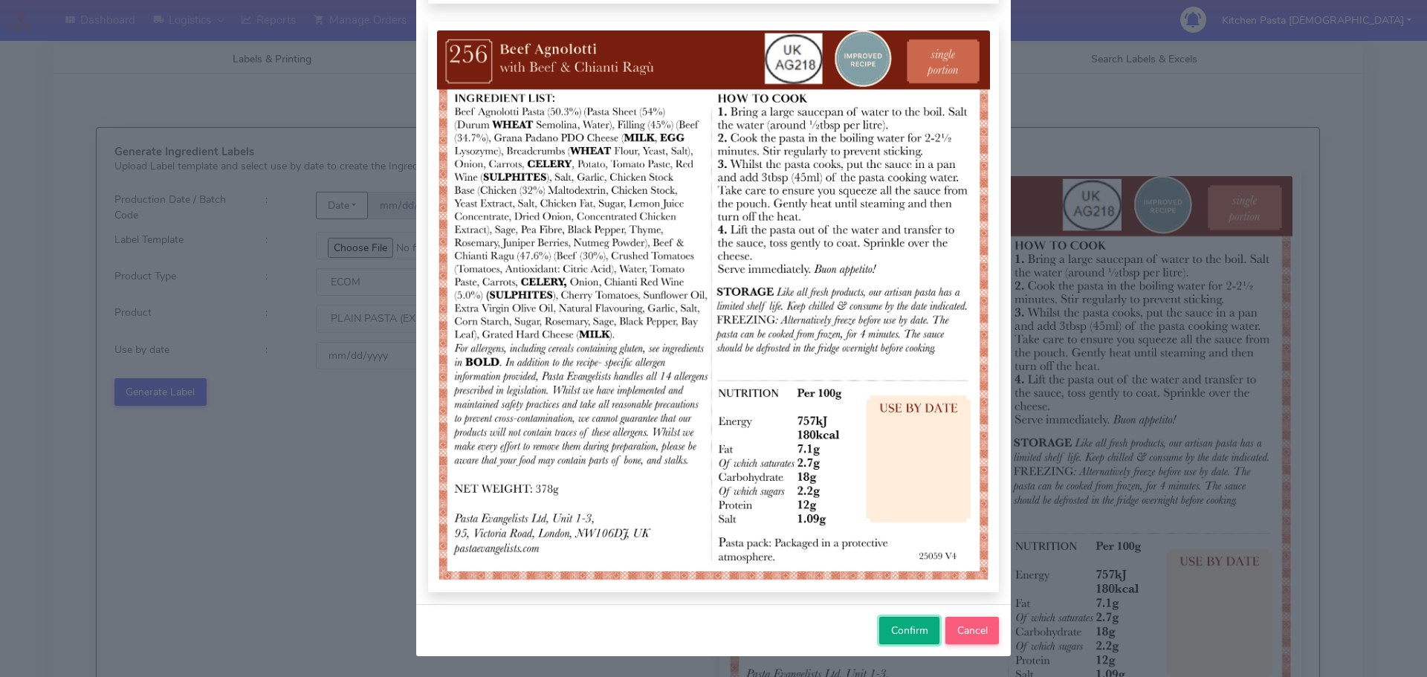
click at [905, 623] on span "Confirm" at bounding box center [909, 630] width 37 height 14
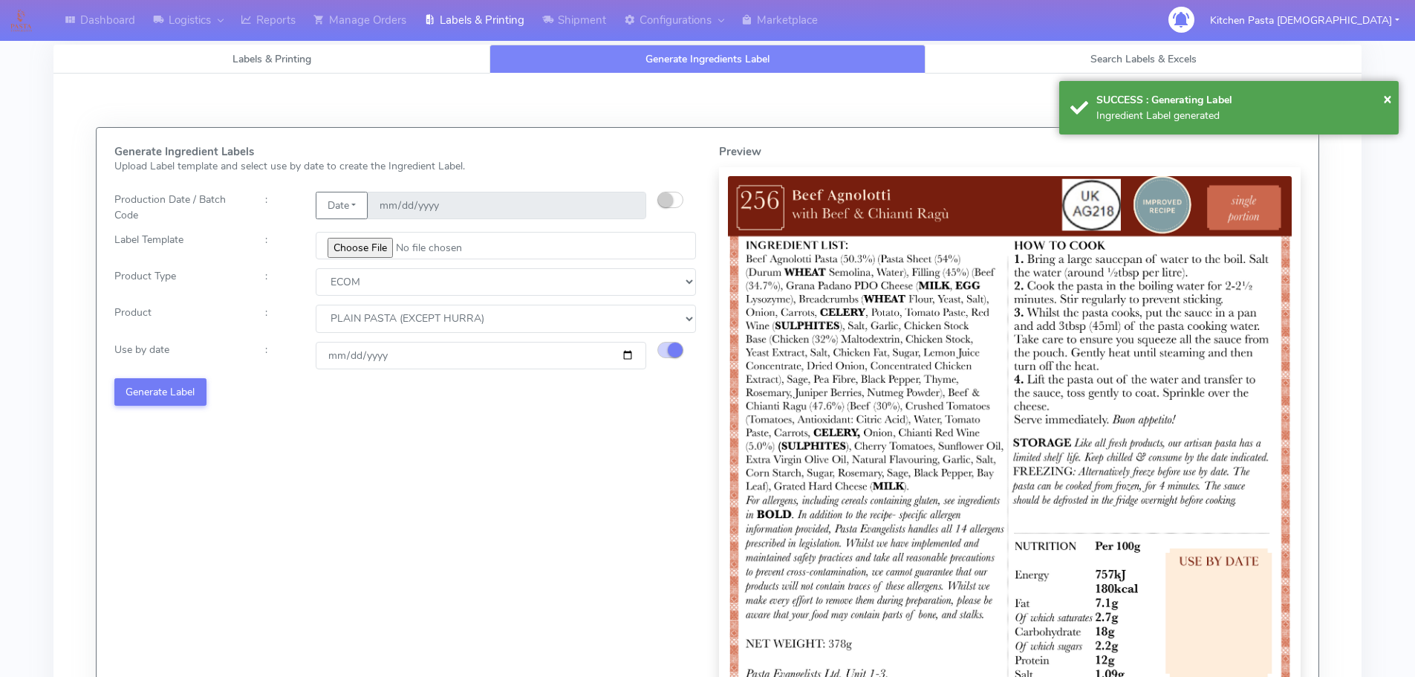
select select
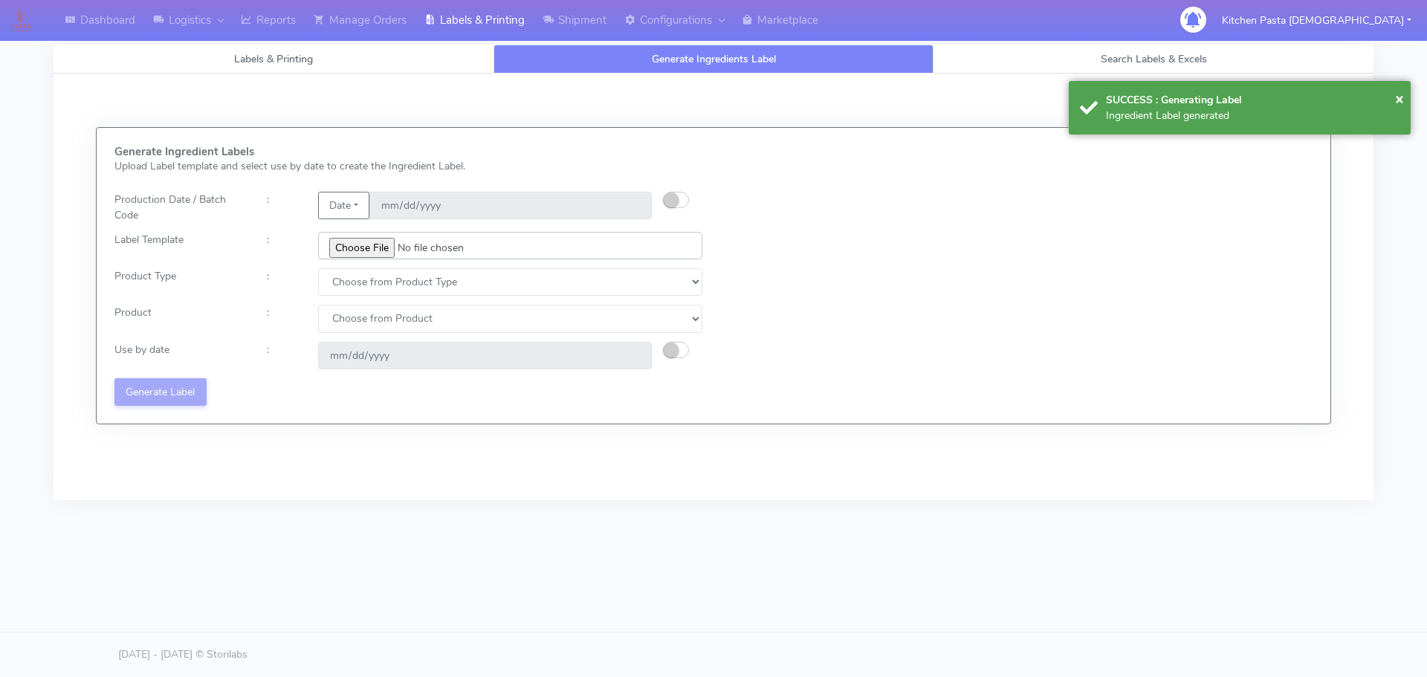
click at [354, 254] on input "file" at bounding box center [510, 245] width 384 height 27
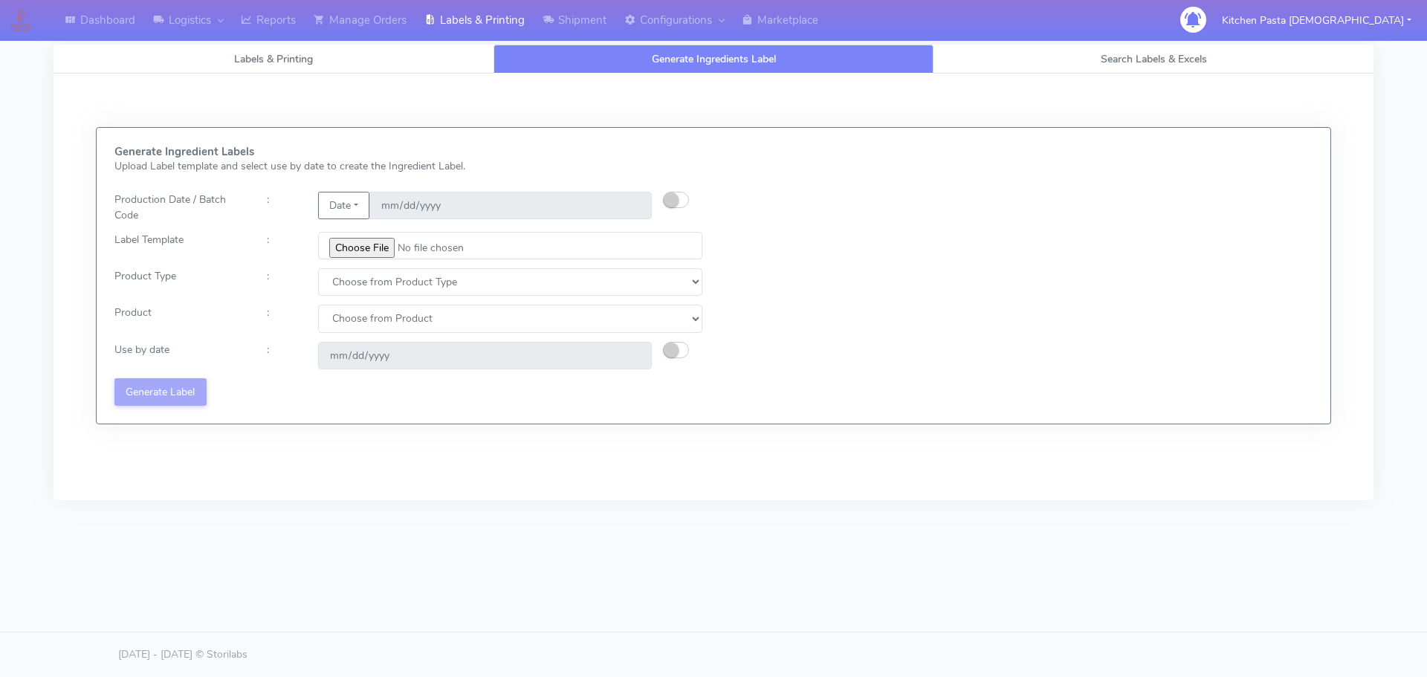
type input "C:\fakepath\Ecom_257_V4.jpg"
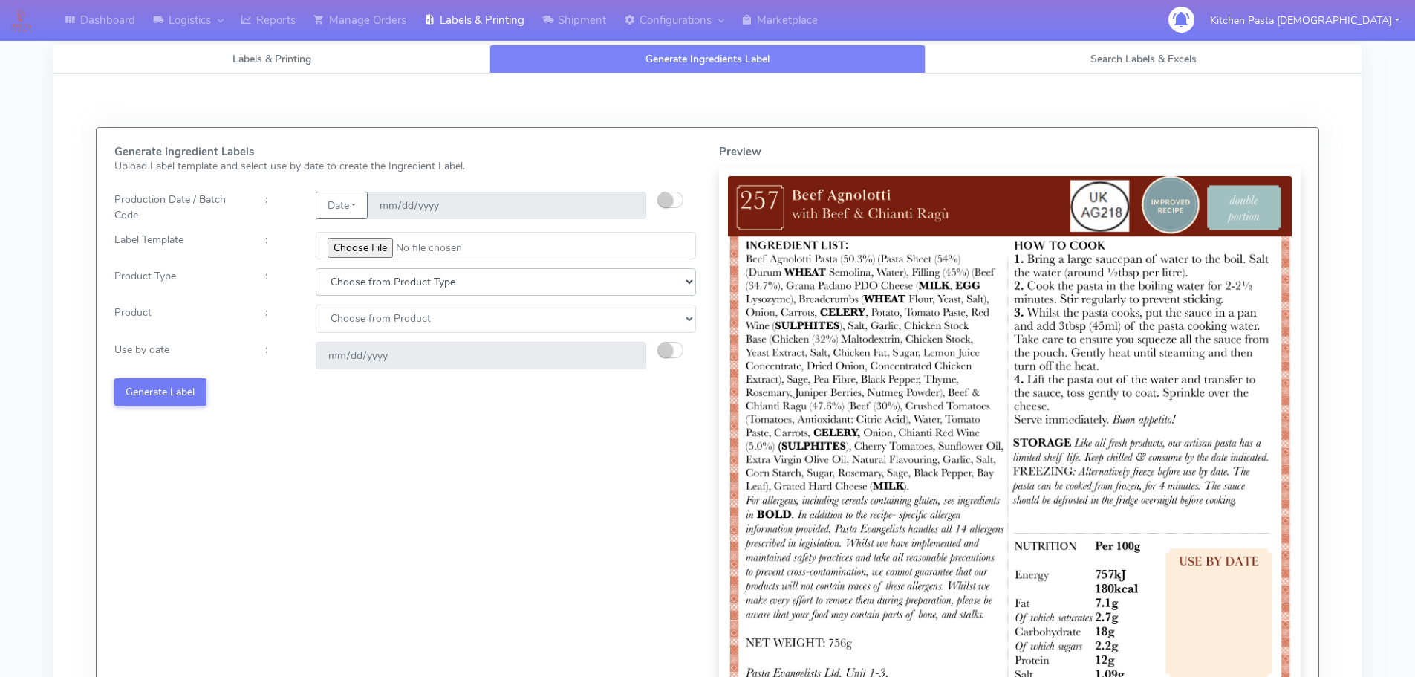
click at [360, 288] on select "Choose from Product Type ECOM ERETAIL CIRCULAR CIRC_DESERTS LASAGNE" at bounding box center [506, 281] width 380 height 27
select select "0"
click at [316, 268] on select "Choose from Product Type ECOM ERETAIL CIRCULAR CIRC_DESERTS LASAGNE" at bounding box center [506, 281] width 380 height 27
click at [353, 317] on select "Choose from Product PLAIN PASTA (EXCEPT HURRA) HURRA FILLED PASTA BUTTER (INTER…" at bounding box center [506, 318] width 380 height 27
select select "0"
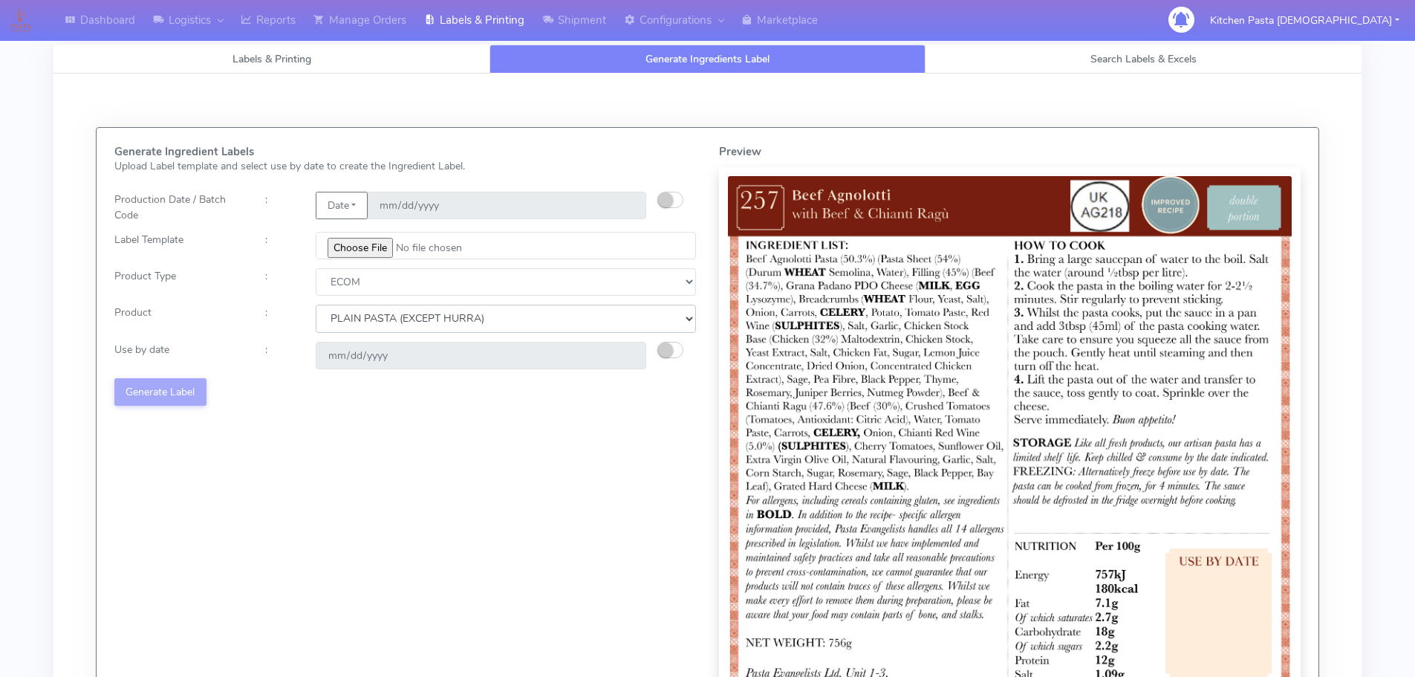
click at [316, 305] on select "Choose from Product PLAIN PASTA (EXCEPT HURRA) HURRA FILLED PASTA BUTTER (INTER…" at bounding box center [506, 318] width 380 height 27
click at [669, 343] on small "button" at bounding box center [665, 350] width 15 height 15
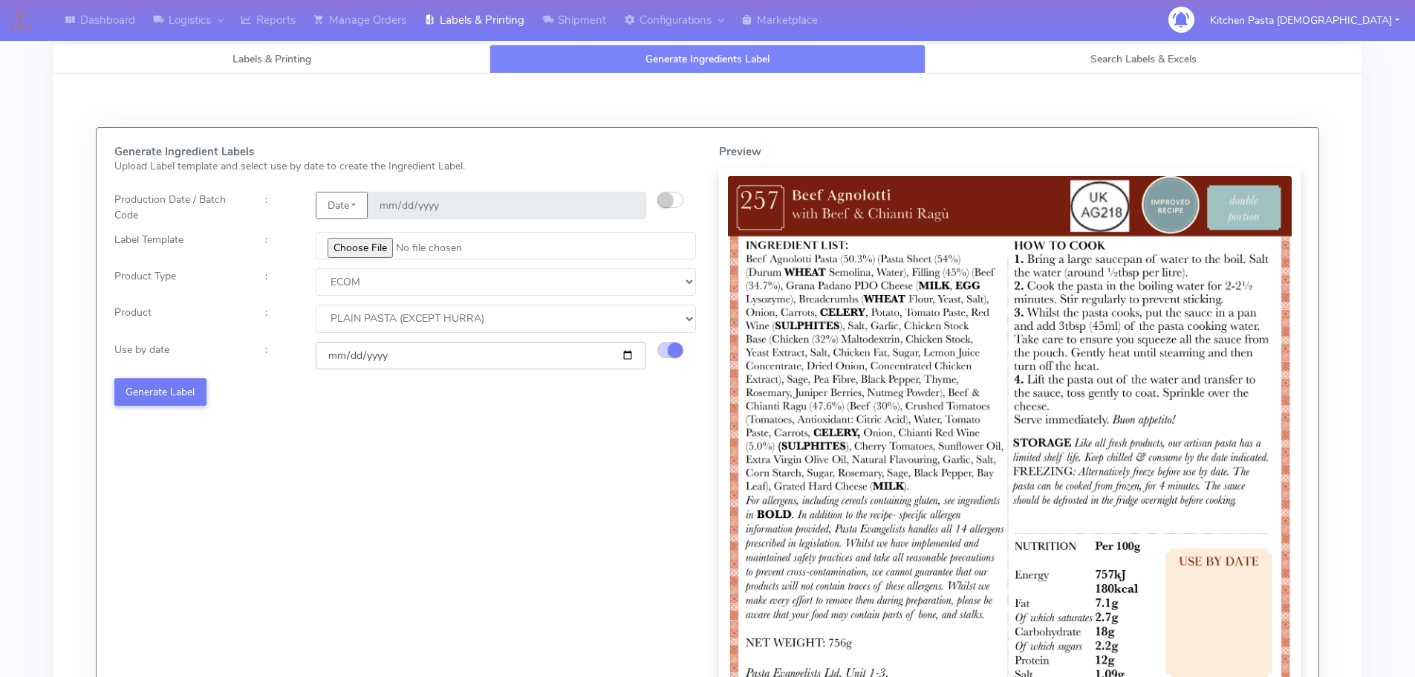
click at [629, 357] on input "[DATE]" at bounding box center [481, 355] width 331 height 27
type input "2025-10-11"
click at [209, 390] on div "Generate Ingredient Labels Upload Label template and select use by date to crea…" at bounding box center [405, 447] width 605 height 603
click at [195, 396] on button "Generate Label" at bounding box center [160, 391] width 92 height 27
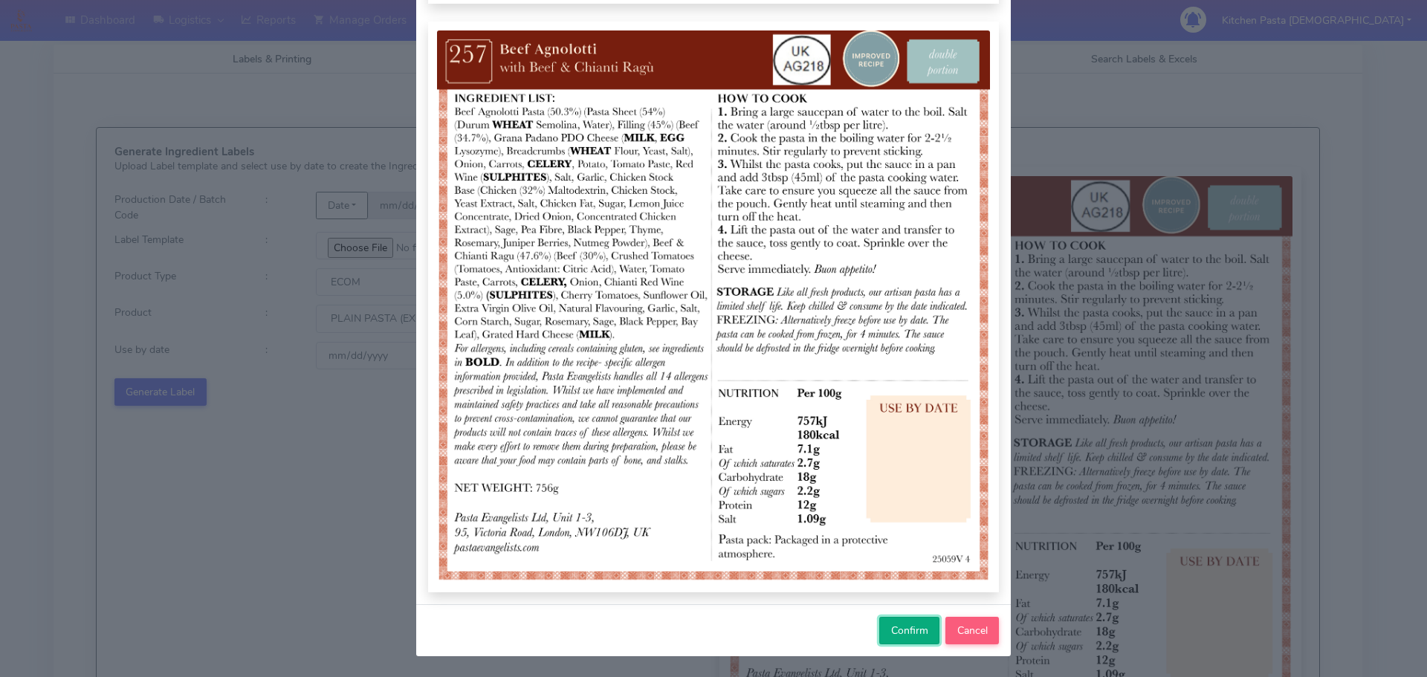
click at [903, 629] on span "Confirm" at bounding box center [909, 630] width 37 height 14
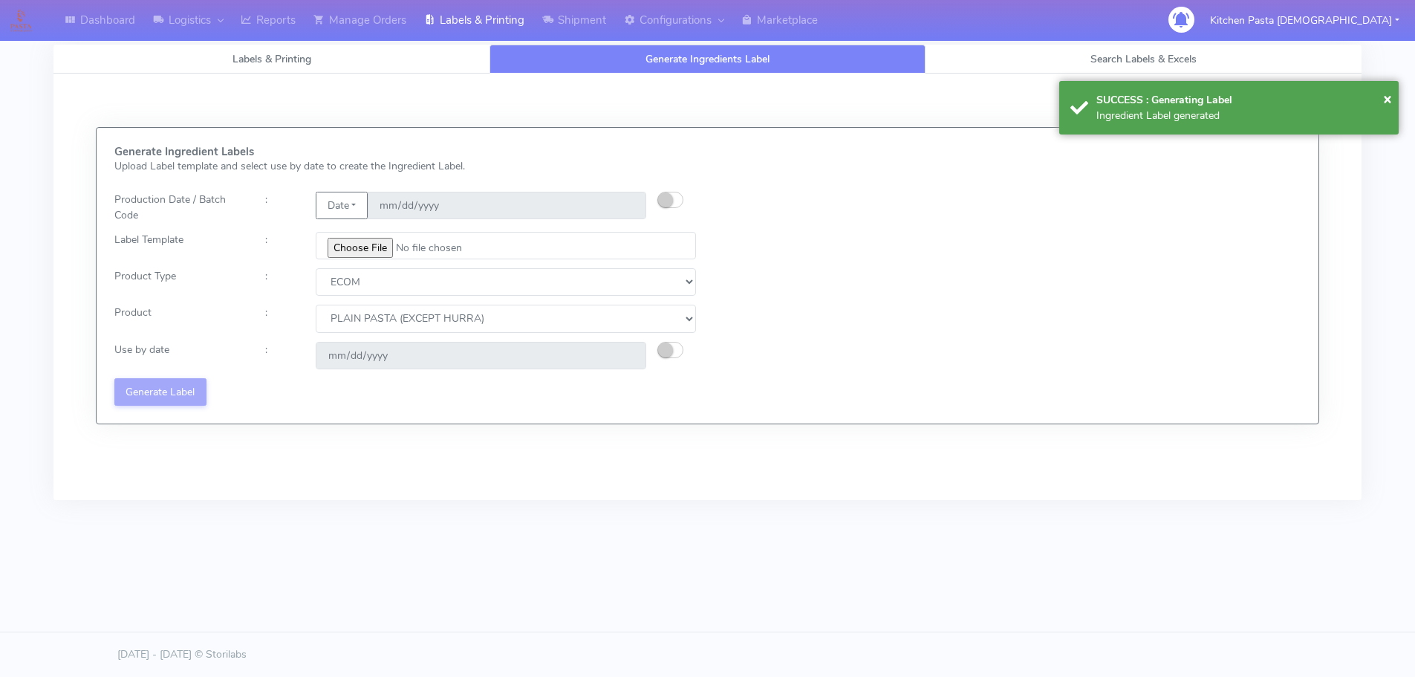
select select
click at [378, 247] on input "file" at bounding box center [510, 245] width 384 height 27
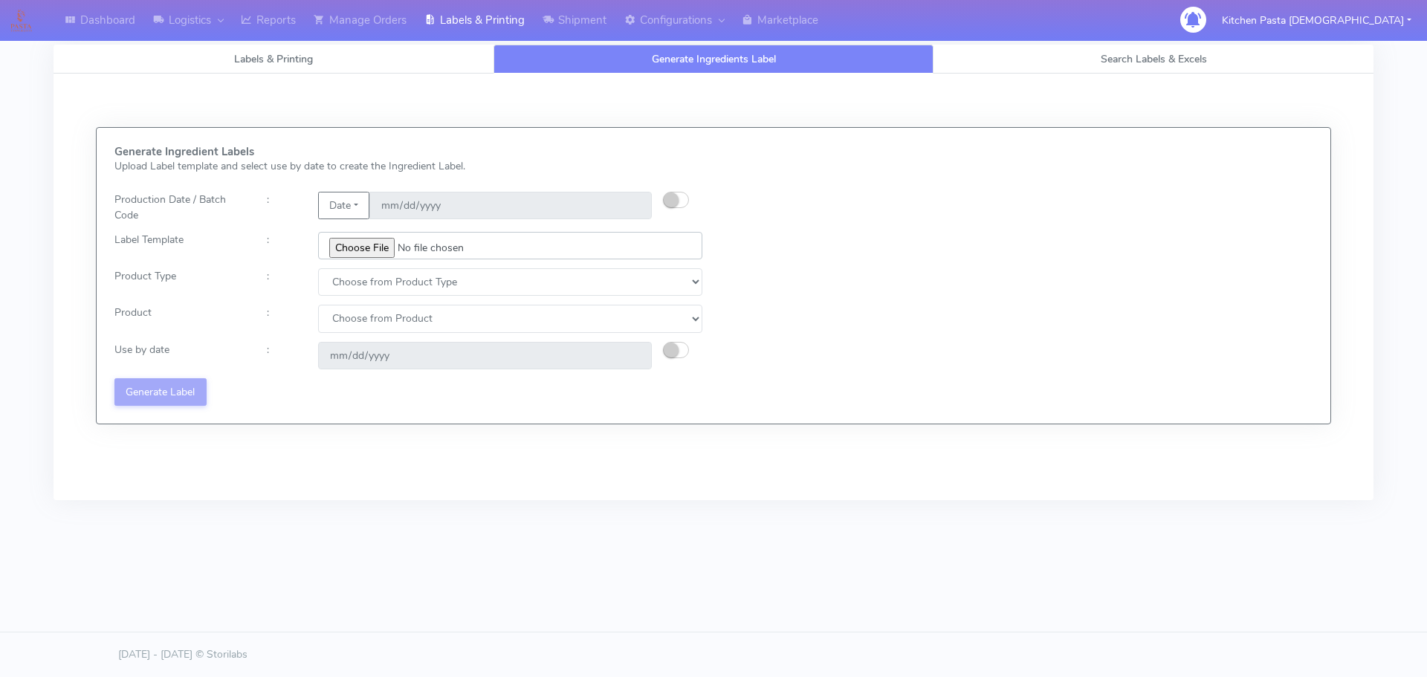
type input "C:\fakepath\Ecom_172_V3.jpg"
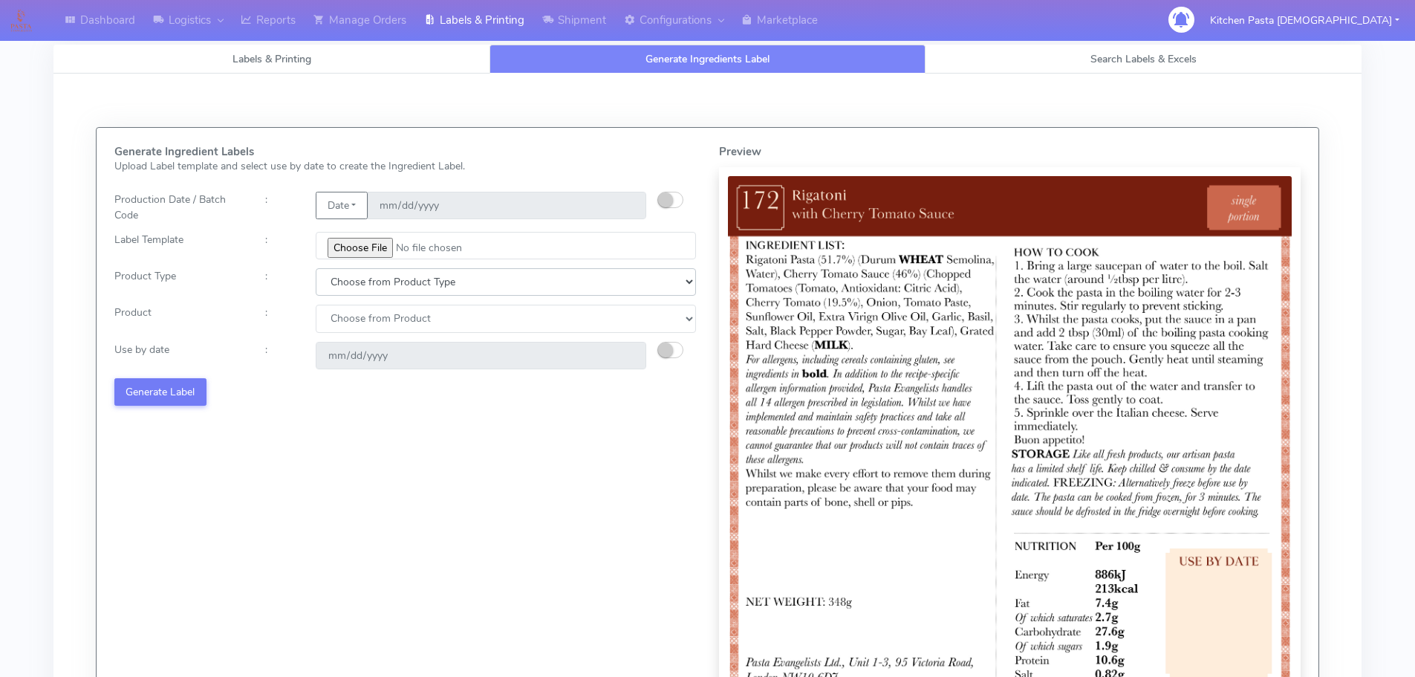
click at [354, 287] on select "Choose from Product Type ECOM ERETAIL CIRCULAR CIRC_DESERTS LASAGNE" at bounding box center [506, 281] width 380 height 27
select select "0"
click at [316, 268] on select "Choose from Product Type ECOM ERETAIL CIRCULAR CIRC_DESERTS LASAGNE" at bounding box center [506, 281] width 380 height 27
drag, startPoint x: 356, startPoint y: 319, endPoint x: 357, endPoint y: 331, distance: 11.2
click at [357, 329] on select "Choose from Product PLAIN PASTA (EXCEPT HURRA) HURRA FILLED PASTA BUTTER (INTER…" at bounding box center [506, 318] width 380 height 27
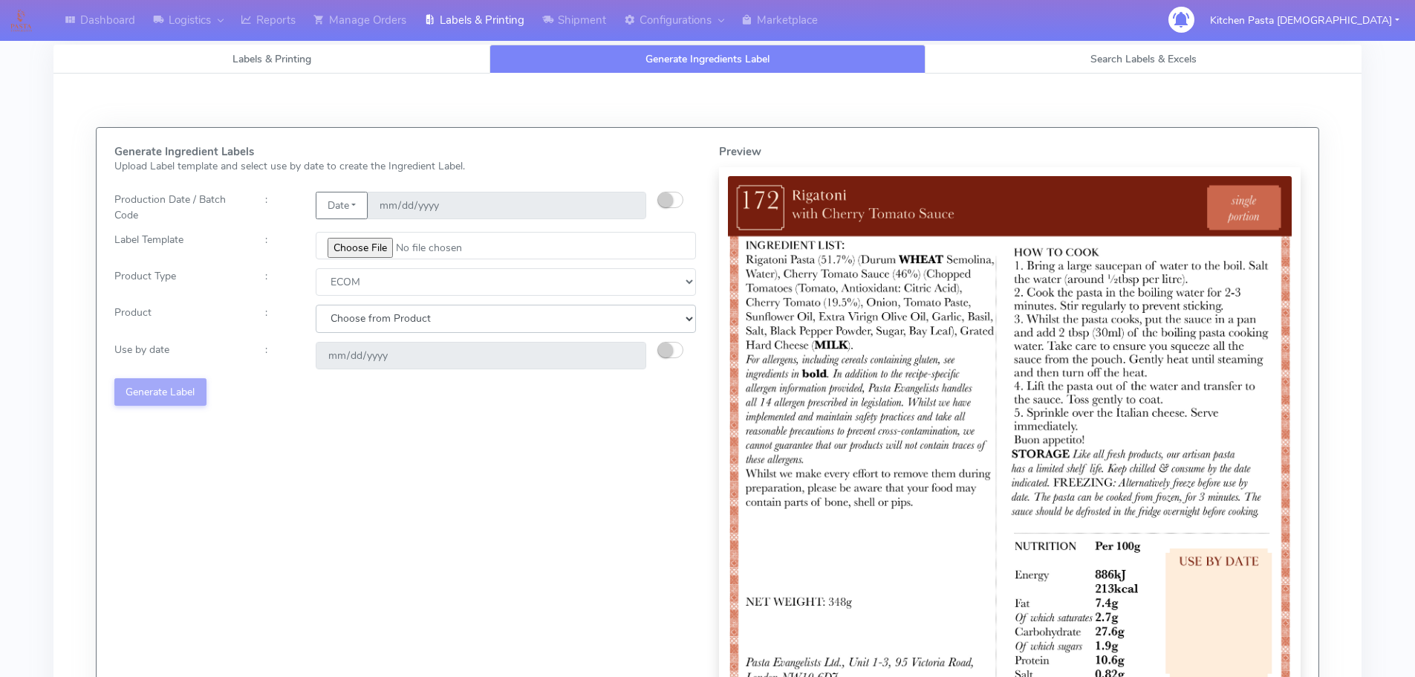
select select "0"
click at [316, 305] on select "Choose from Product PLAIN PASTA (EXCEPT HURRA) HURRA FILLED PASTA BUTTER (INTER…" at bounding box center [506, 318] width 380 height 27
click at [660, 344] on small "button" at bounding box center [665, 350] width 15 height 15
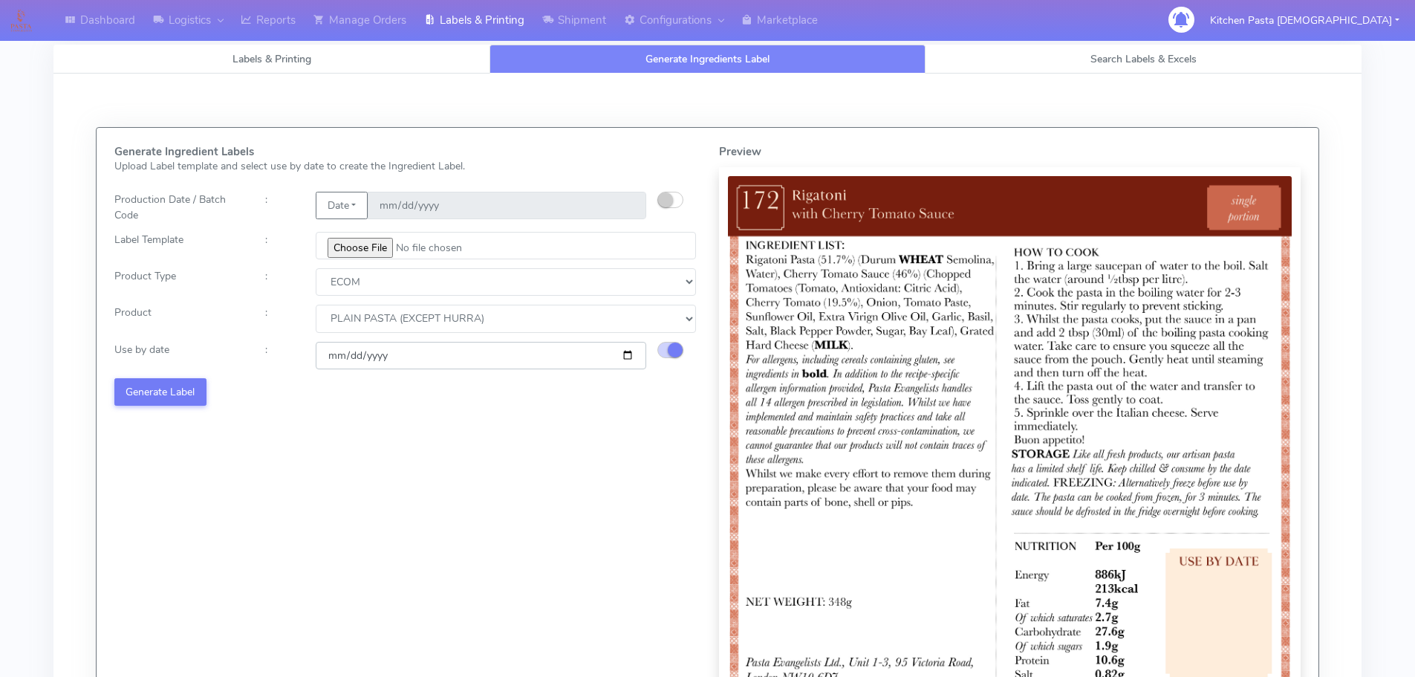
click at [633, 351] on input "[DATE]" at bounding box center [481, 355] width 331 height 27
type input "2025-10-09"
click at [188, 390] on button "Generate Label" at bounding box center [160, 391] width 92 height 27
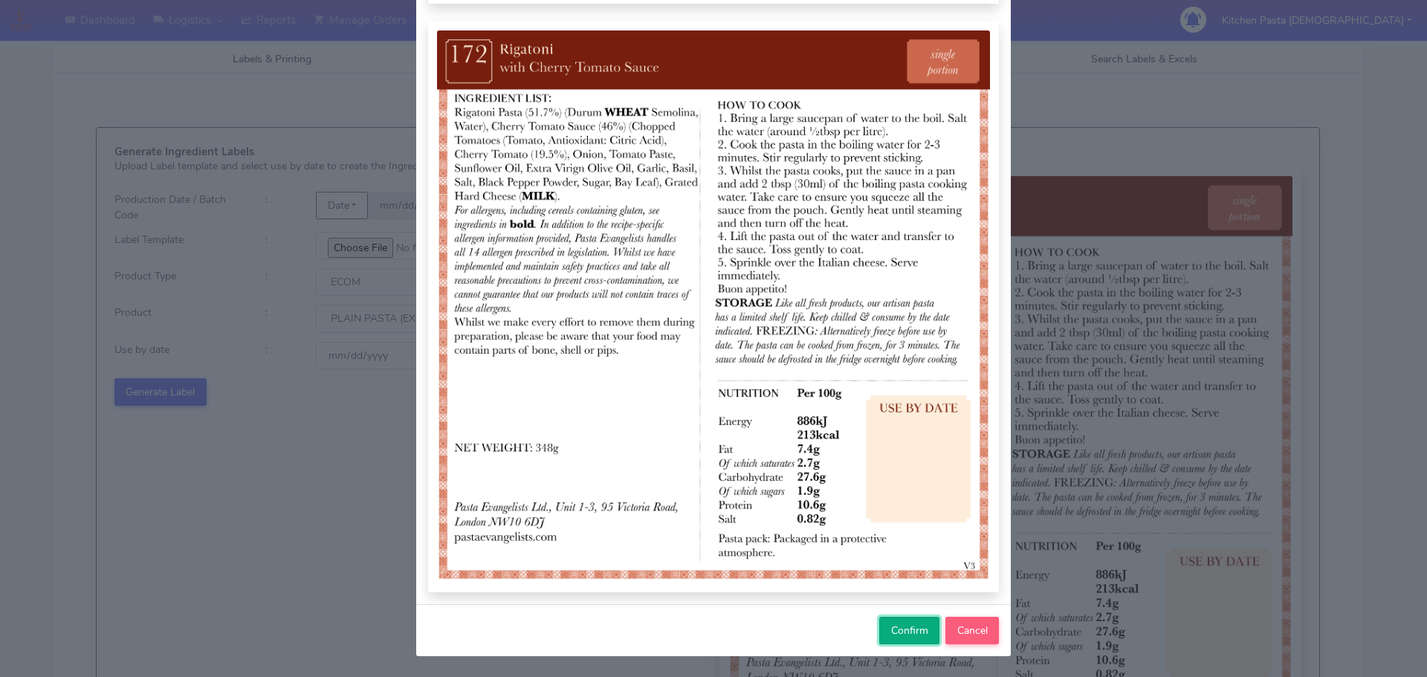
click at [909, 642] on button "Confirm" at bounding box center [909, 630] width 60 height 27
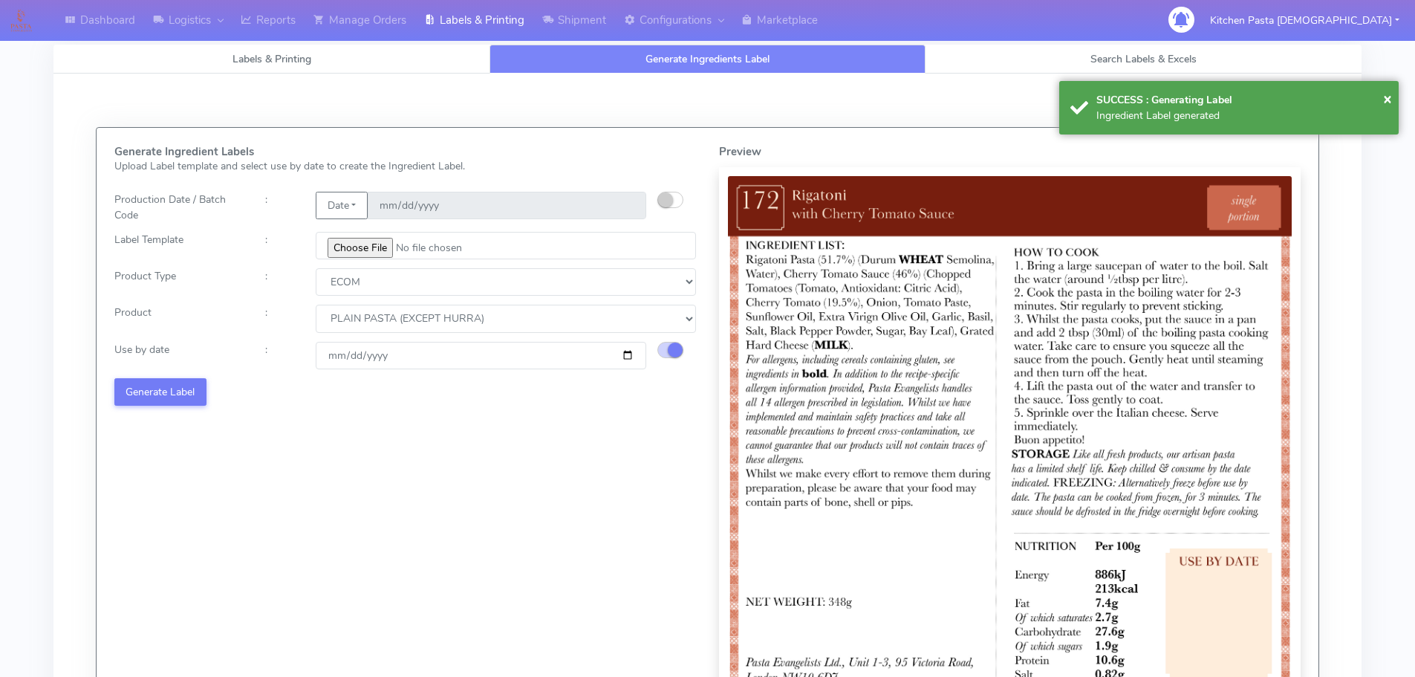
select select
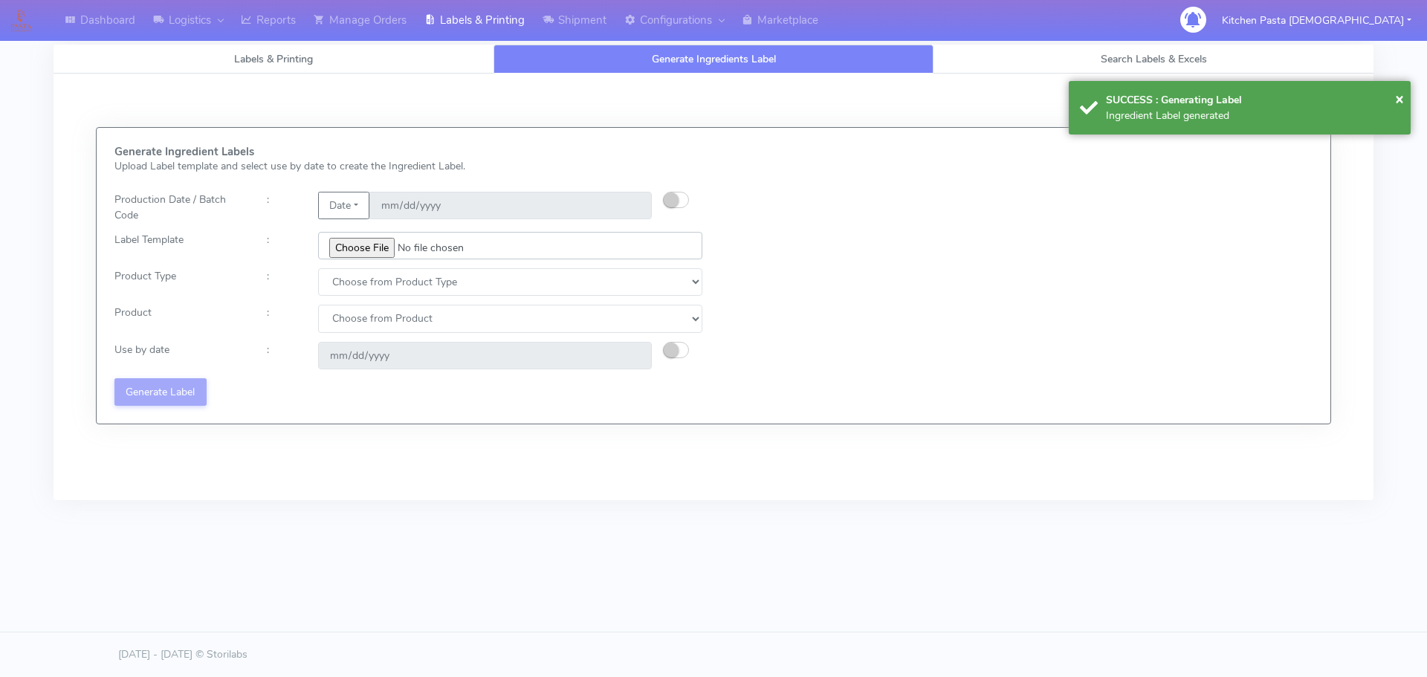
click at [370, 250] on input "file" at bounding box center [510, 245] width 384 height 27
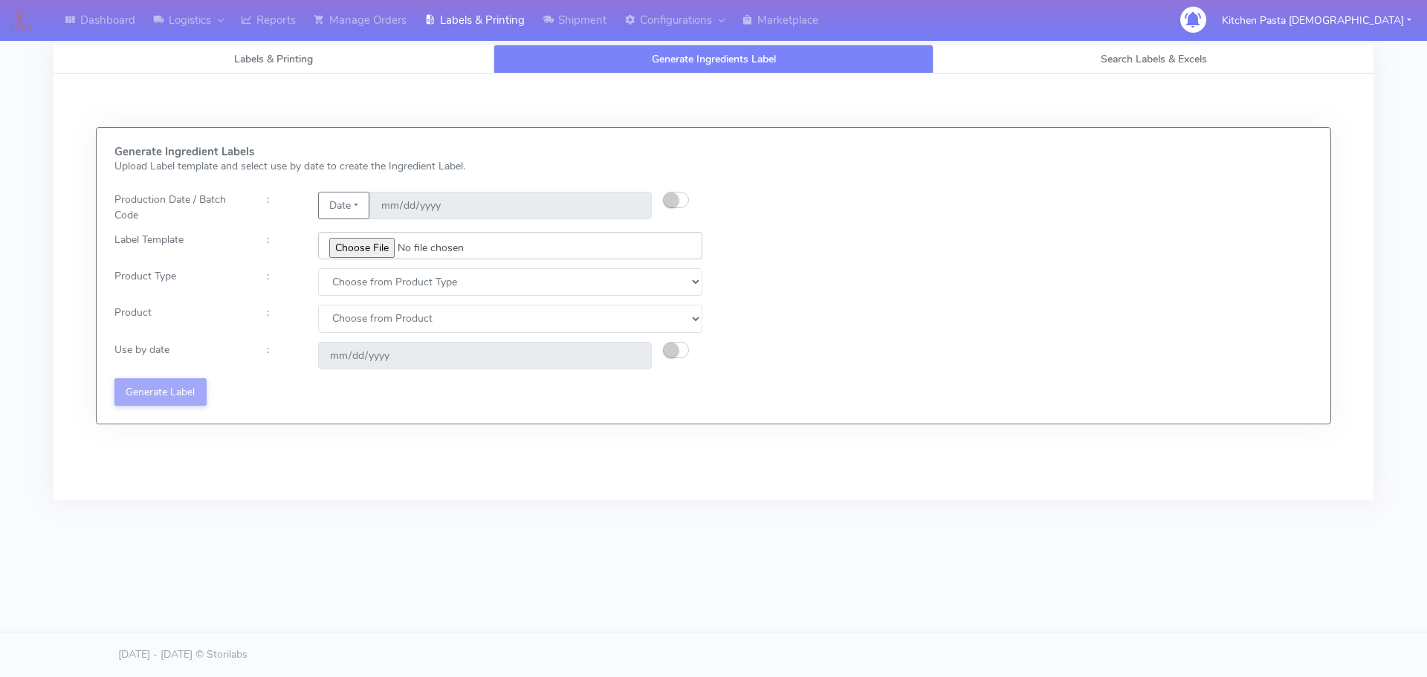
type input "C:\fakepath\Ecom_173_V3.jpg"
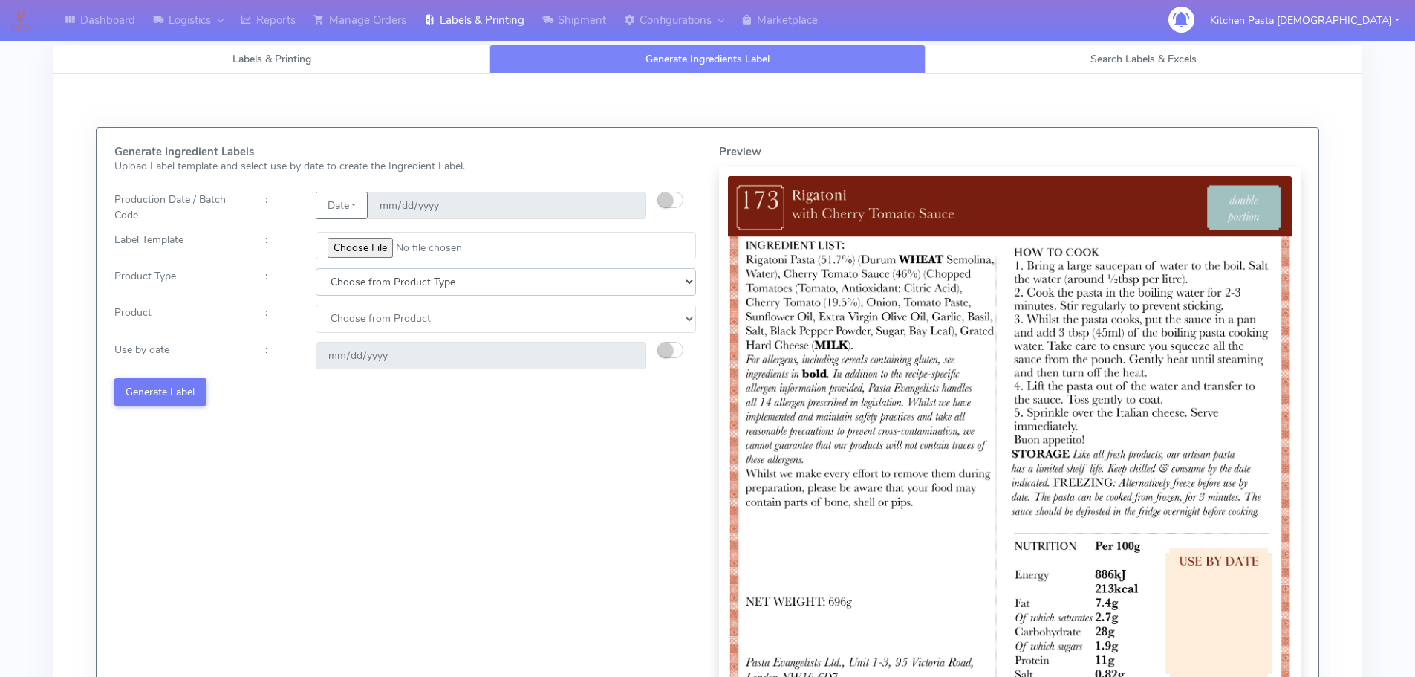
drag, startPoint x: 389, startPoint y: 276, endPoint x: 360, endPoint y: 293, distance: 33.6
click at [389, 276] on select "Choose from Product Type ECOM ERETAIL CIRCULAR CIRC_DESERTS LASAGNE" at bounding box center [506, 281] width 380 height 27
select select "0"
click at [316, 268] on select "Choose from Product Type ECOM ERETAIL CIRCULAR CIRC_DESERTS LASAGNE" at bounding box center [506, 281] width 380 height 27
drag, startPoint x: 347, startPoint y: 321, endPoint x: 348, endPoint y: 331, distance: 9.7
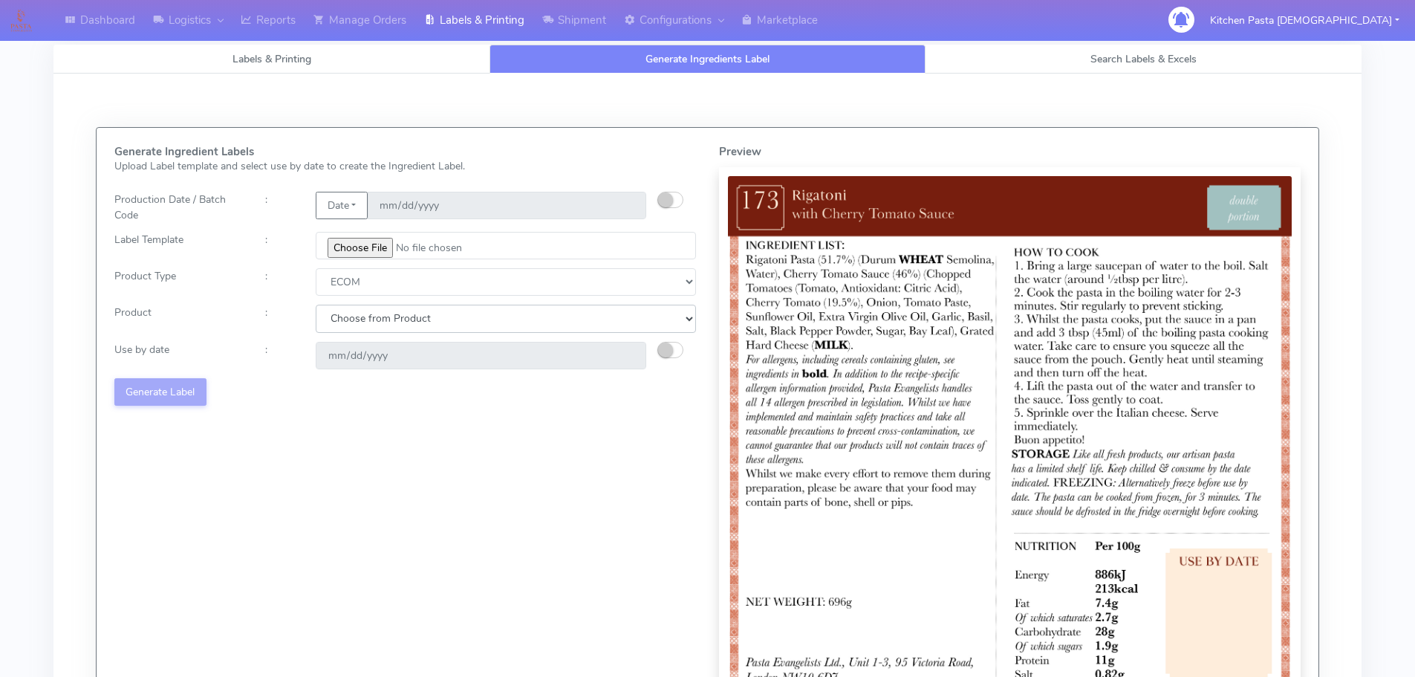
click at [348, 328] on select "Choose from Product PLAIN PASTA (EXCEPT HURRA) HURRA FILLED PASTA BUTTER (INTER…" at bounding box center [506, 318] width 380 height 27
select select "1"
click at [316, 305] on select "Choose from Product PLAIN PASTA (EXCEPT HURRA) HURRA FILLED PASTA BUTTER (INTER…" at bounding box center [506, 318] width 380 height 27
type input "2025-10-03"
drag, startPoint x: 373, startPoint y: 319, endPoint x: 369, endPoint y: 332, distance: 13.9
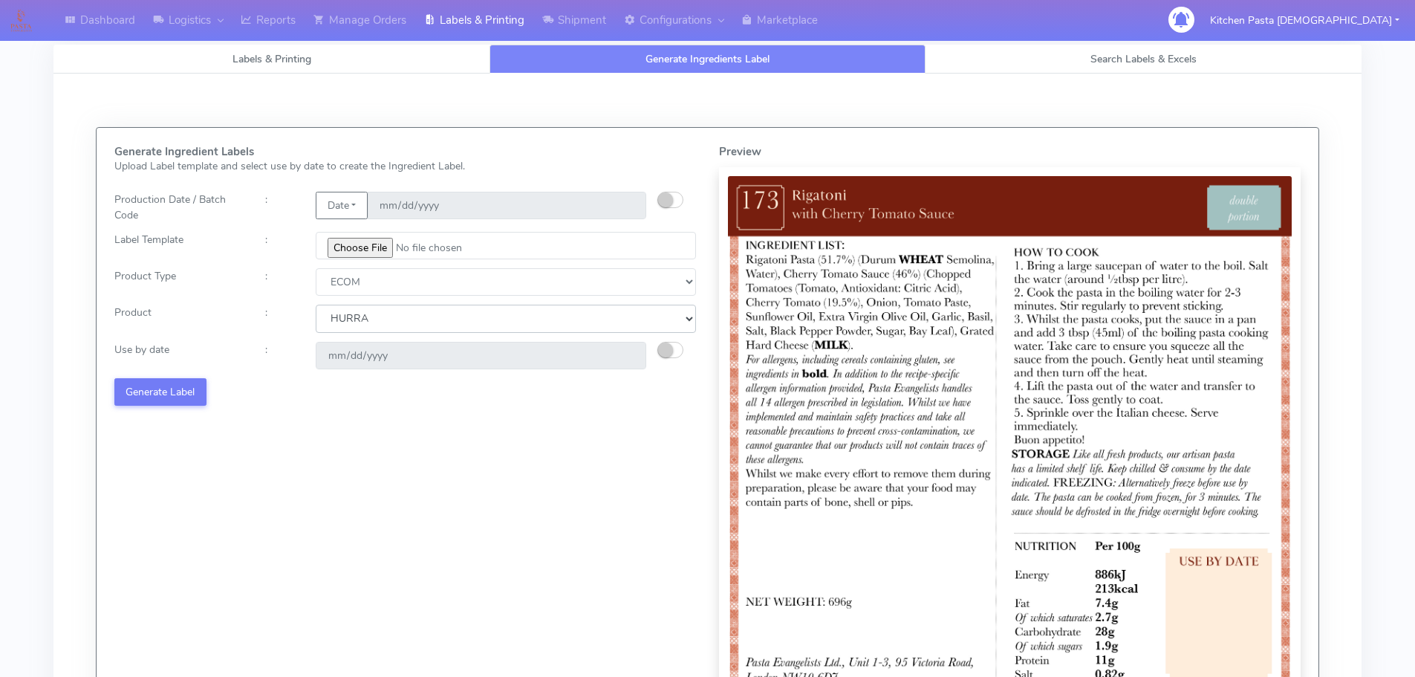
click at [373, 319] on select "Choose from Product PLAIN PASTA (EXCEPT HURRA) HURRA FILLED PASTA BUTTER (INTER…" at bounding box center [506, 318] width 380 height 27
select select "0"
click at [316, 305] on select "Choose from Product PLAIN PASTA (EXCEPT HURRA) HURRA FILLED PASTA BUTTER (INTER…" at bounding box center [506, 318] width 380 height 27
click at [661, 351] on small "button" at bounding box center [665, 350] width 15 height 15
click at [623, 354] on input "[DATE]" at bounding box center [481, 355] width 331 height 27
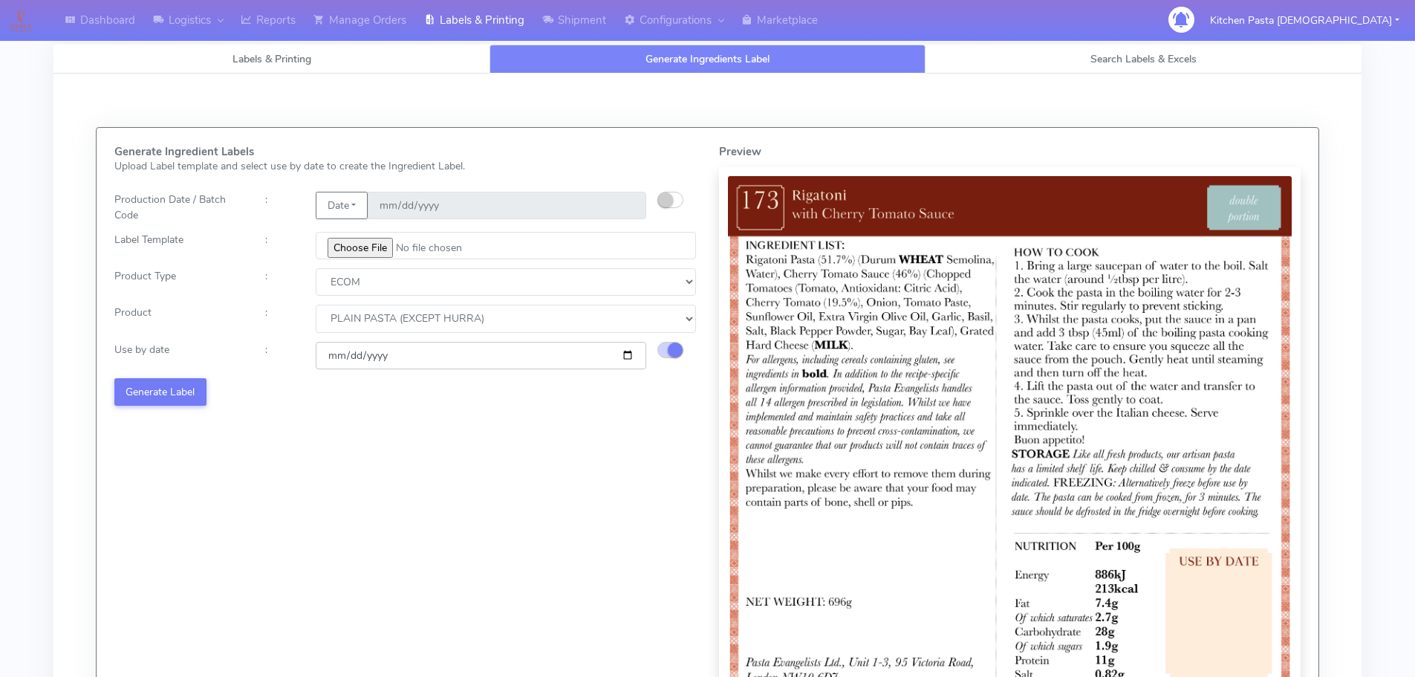
type input "2025-10-09"
click at [198, 390] on button "Generate Label" at bounding box center [160, 391] width 92 height 27
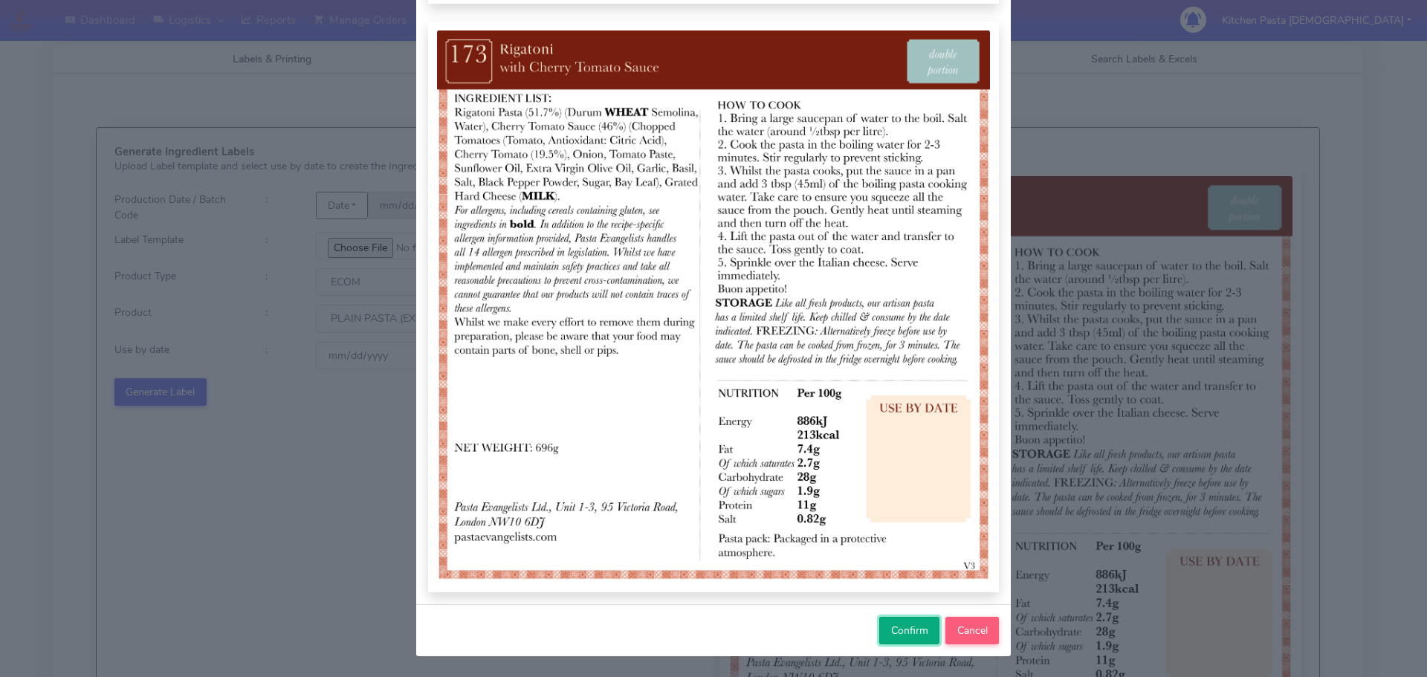
click at [904, 628] on span "Confirm" at bounding box center [909, 630] width 37 height 14
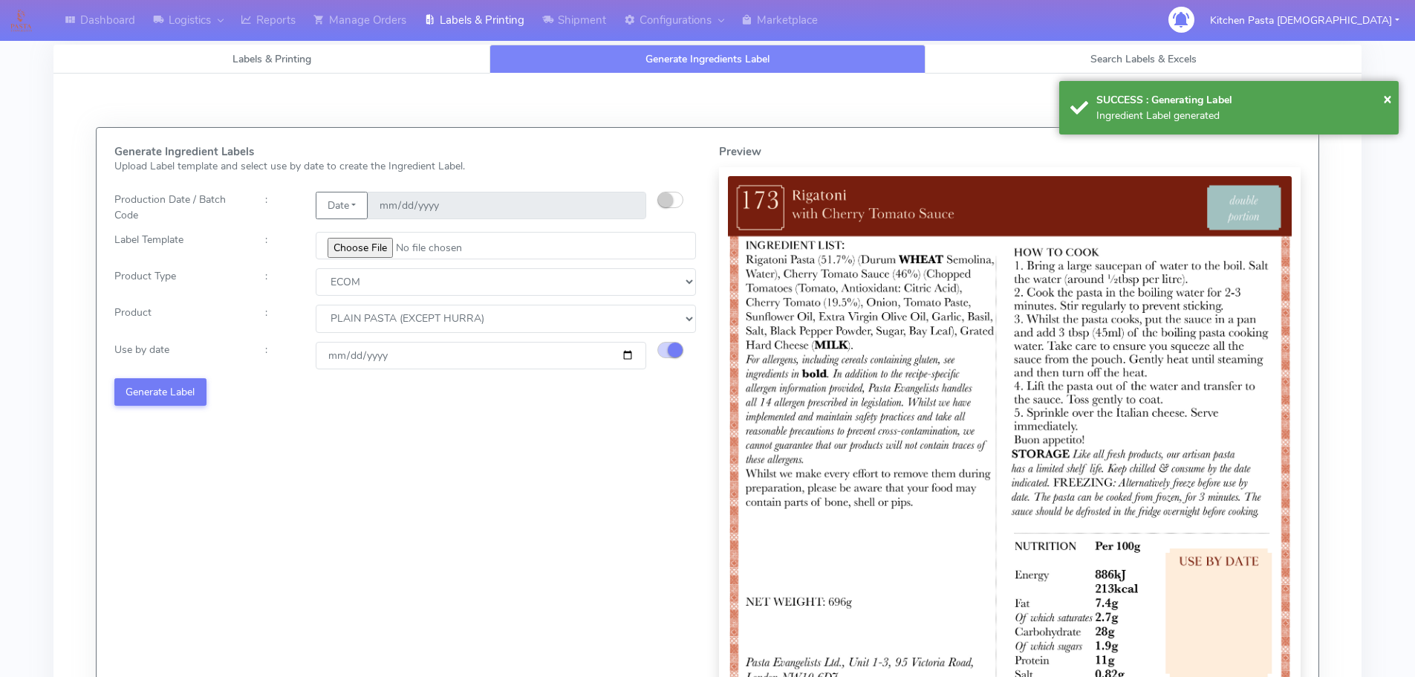
select select
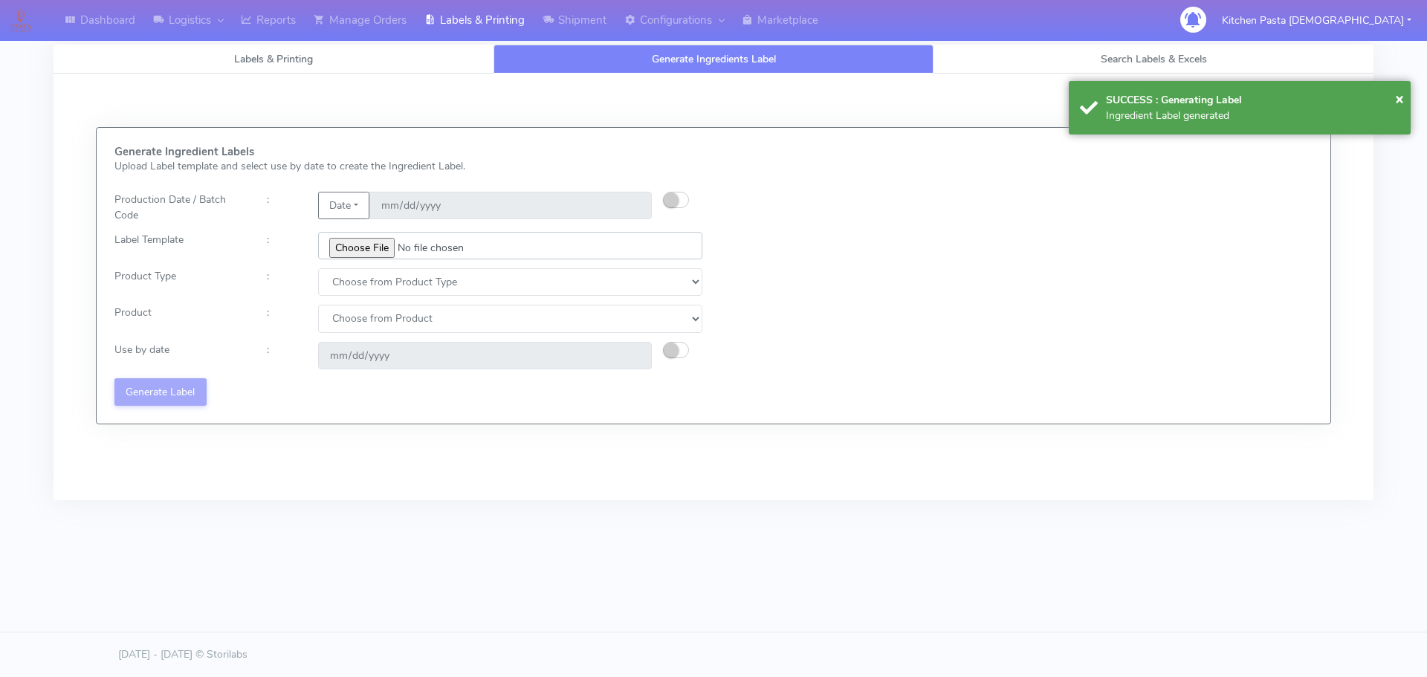
click at [372, 241] on input "file" at bounding box center [510, 245] width 384 height 27
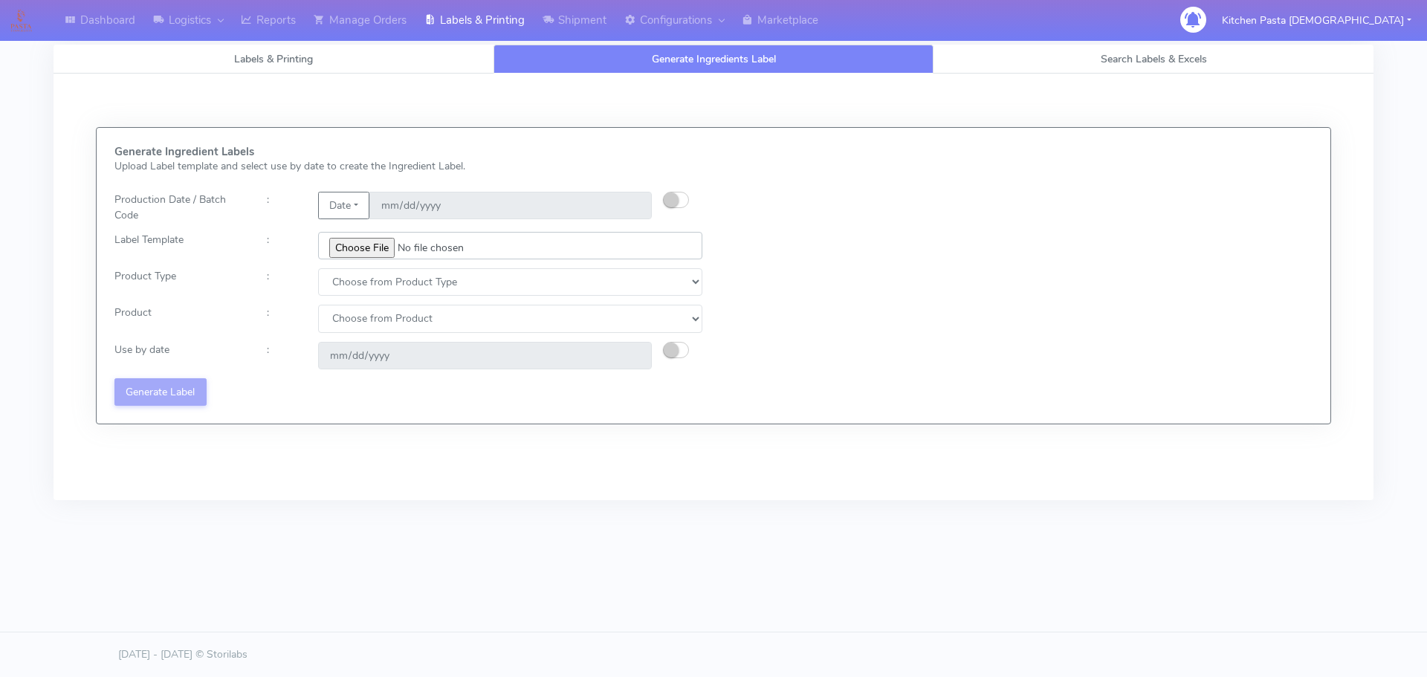
type input "C:\fakepath\Ecom_250_V3.jpg"
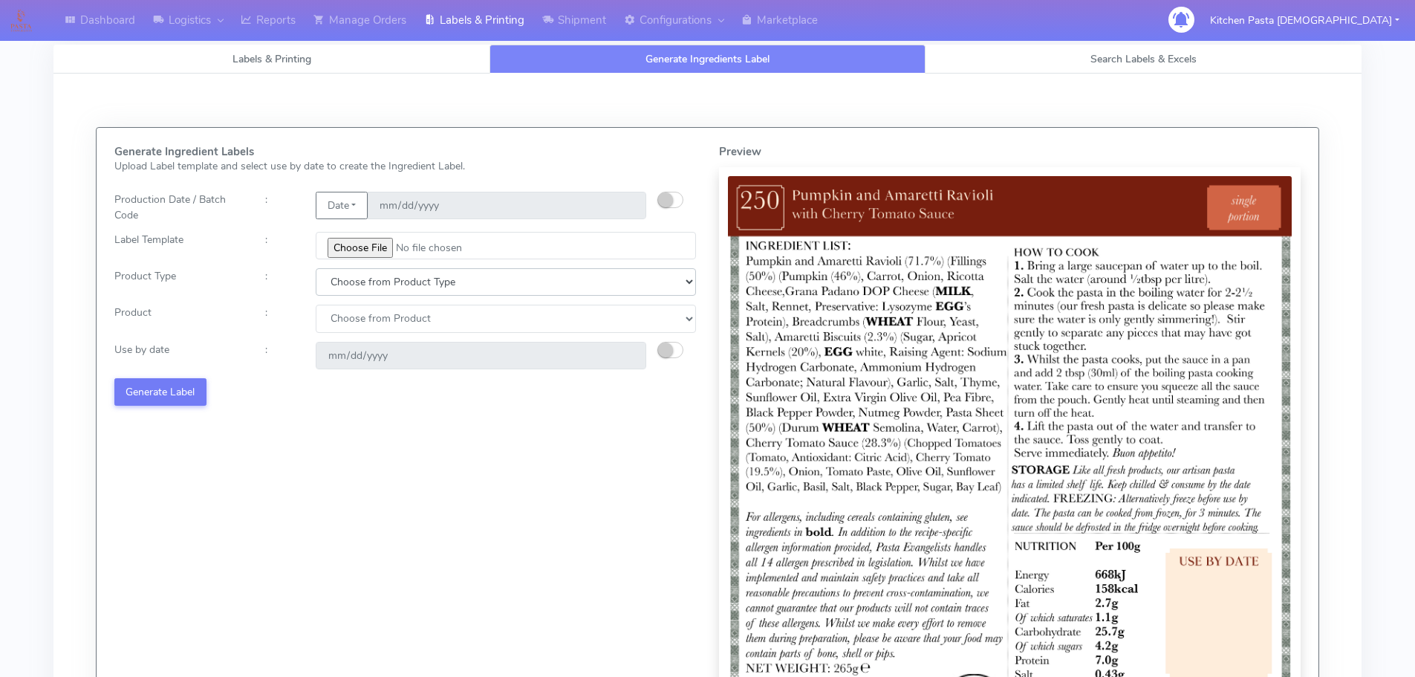
click at [373, 290] on select "Choose from Product Type ECOM ERETAIL CIRCULAR CIRC_DESERTS LASAGNE" at bounding box center [506, 281] width 380 height 27
select select "0"
click at [316, 268] on select "Choose from Product Type ECOM ERETAIL CIRCULAR CIRC_DESERTS LASAGNE" at bounding box center [506, 281] width 380 height 27
drag, startPoint x: 361, startPoint y: 320, endPoint x: 360, endPoint y: 332, distance: 11.9
click at [361, 328] on select "Choose from Product PLAIN PASTA (EXCEPT HURRA) HURRA FILLED PASTA BUTTER (INTER…" at bounding box center [506, 318] width 380 height 27
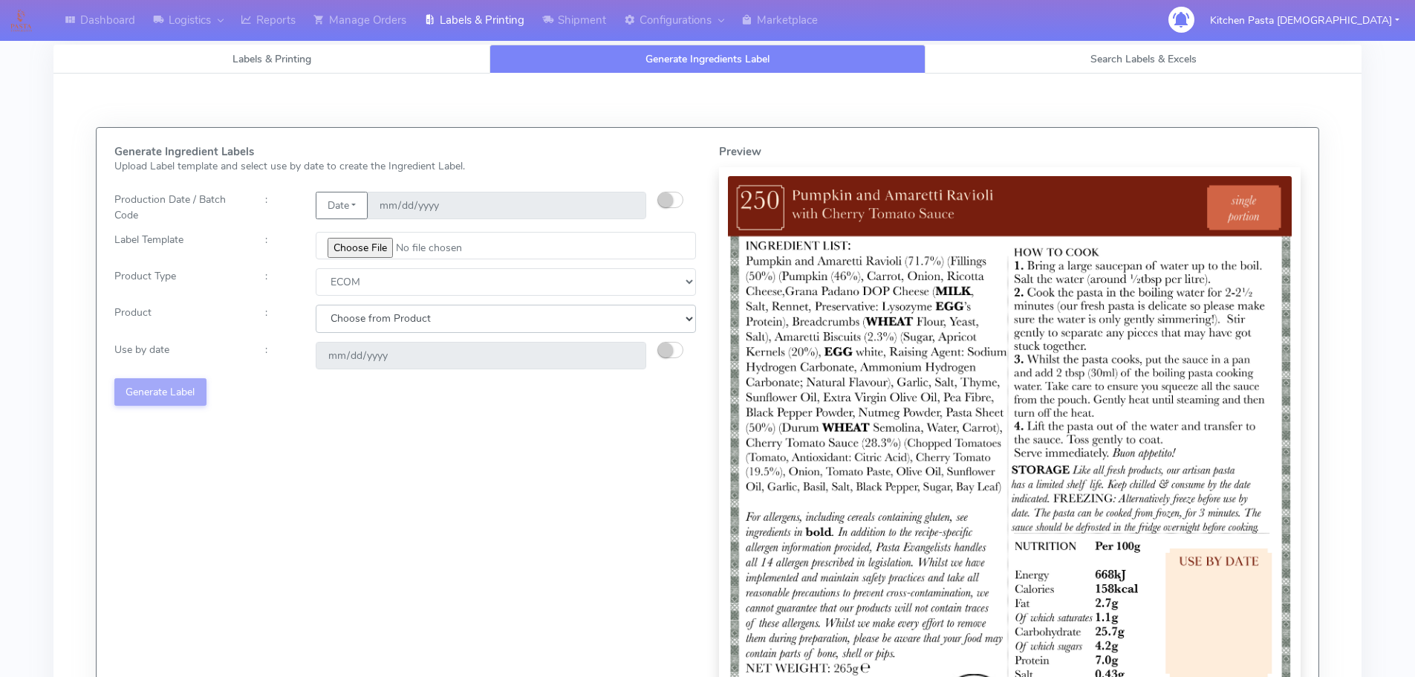
select select "0"
click at [316, 305] on select "Choose from Product PLAIN PASTA (EXCEPT HURRA) HURRA FILLED PASTA BUTTER (INTER…" at bounding box center [506, 318] width 380 height 27
click at [669, 353] on small "button" at bounding box center [665, 350] width 15 height 15
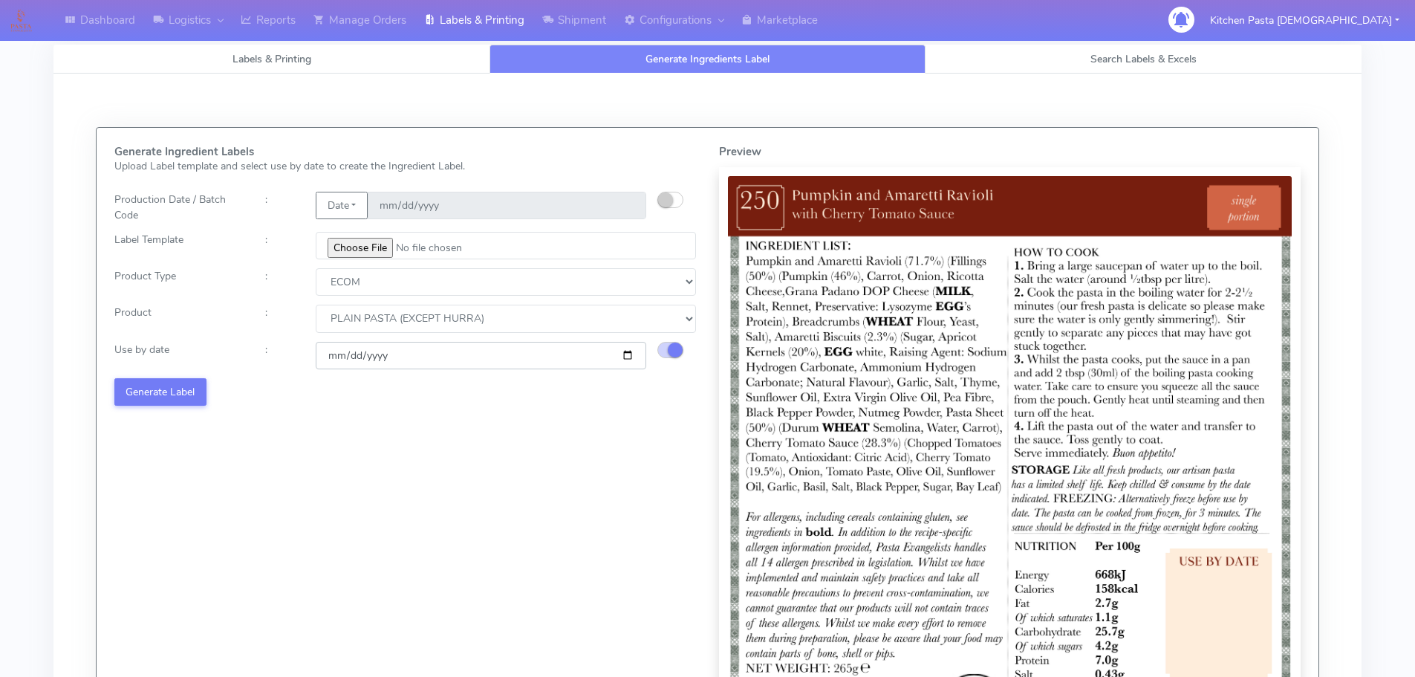
click at [629, 354] on input "[DATE]" at bounding box center [481, 355] width 331 height 27
type input "2025-10-13"
click at [195, 393] on button "Generate Label" at bounding box center [160, 391] width 92 height 27
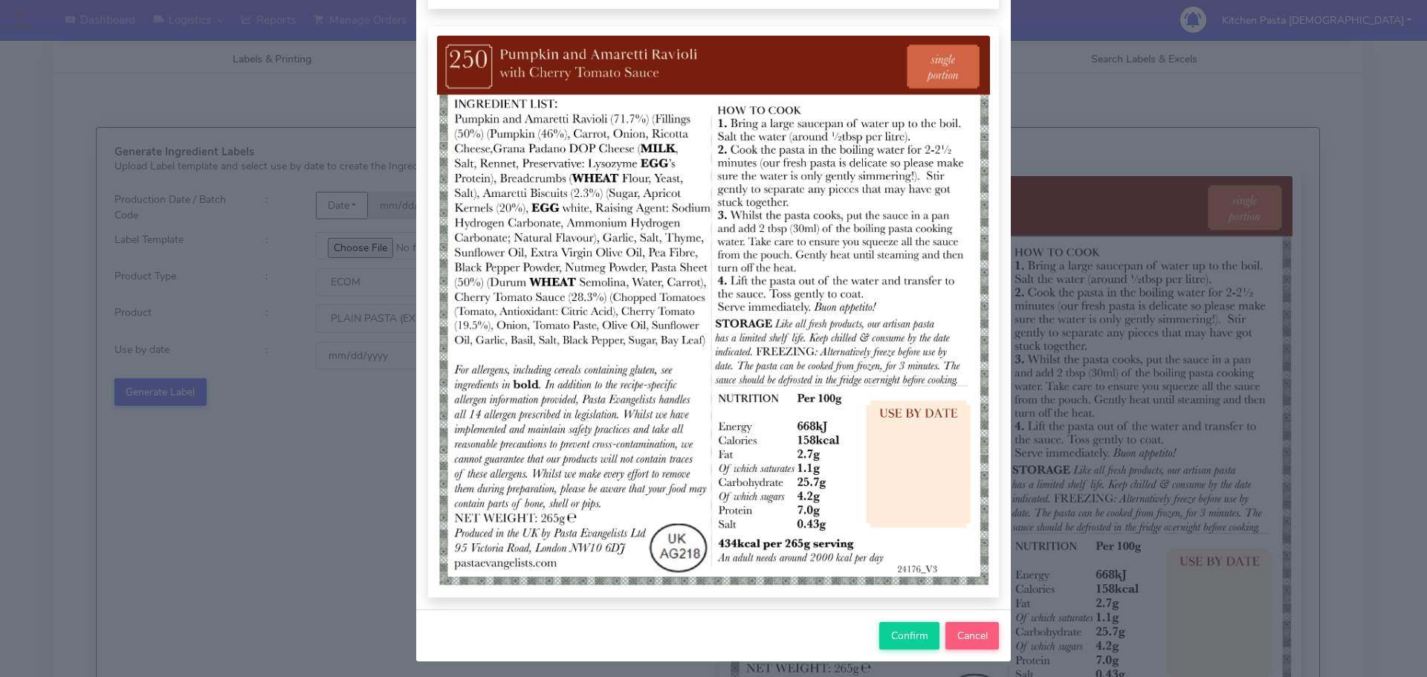
scroll to position [154, 0]
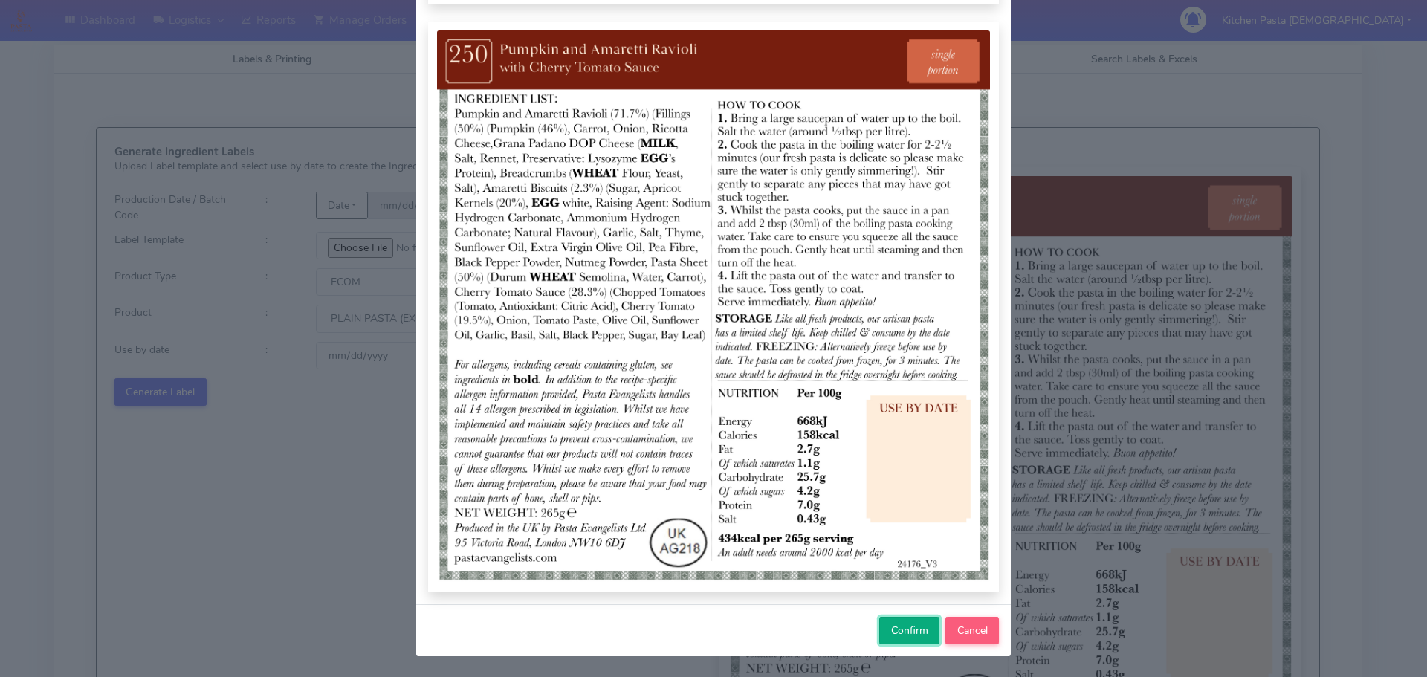
click at [891, 626] on span "Confirm" at bounding box center [909, 630] width 37 height 14
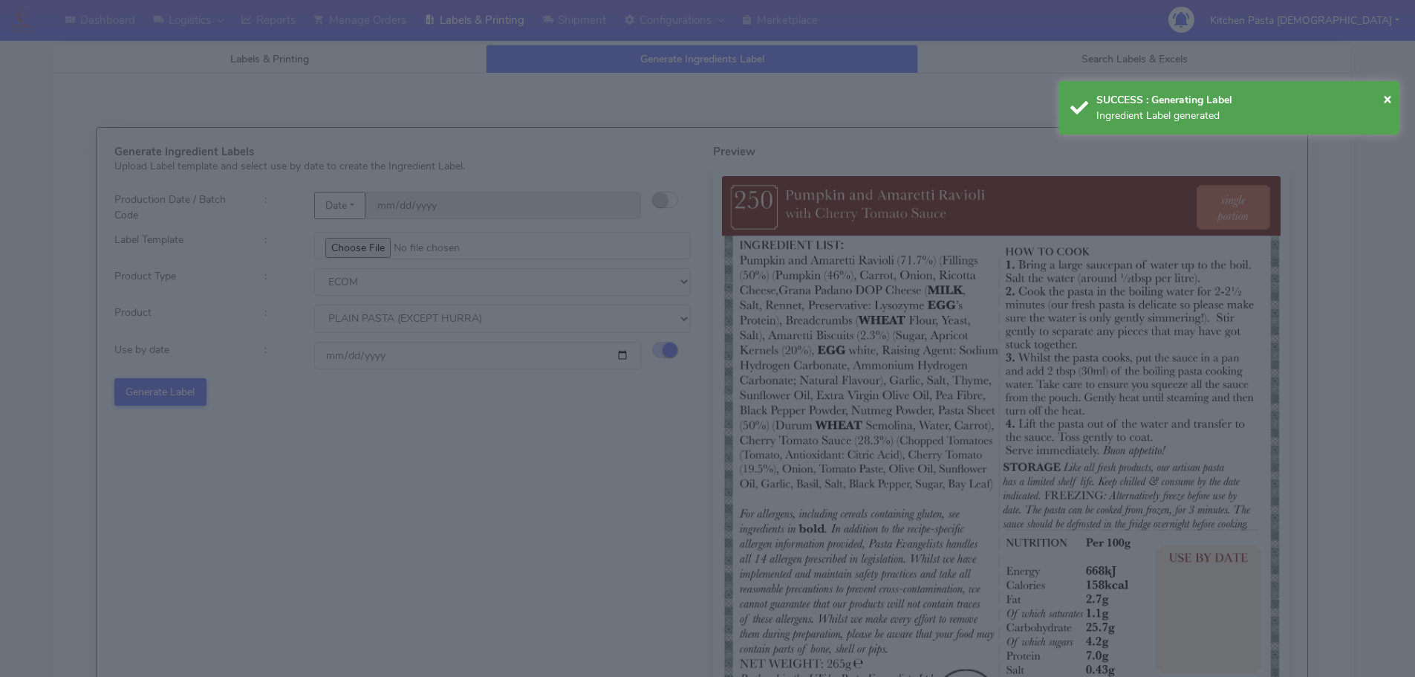
select select
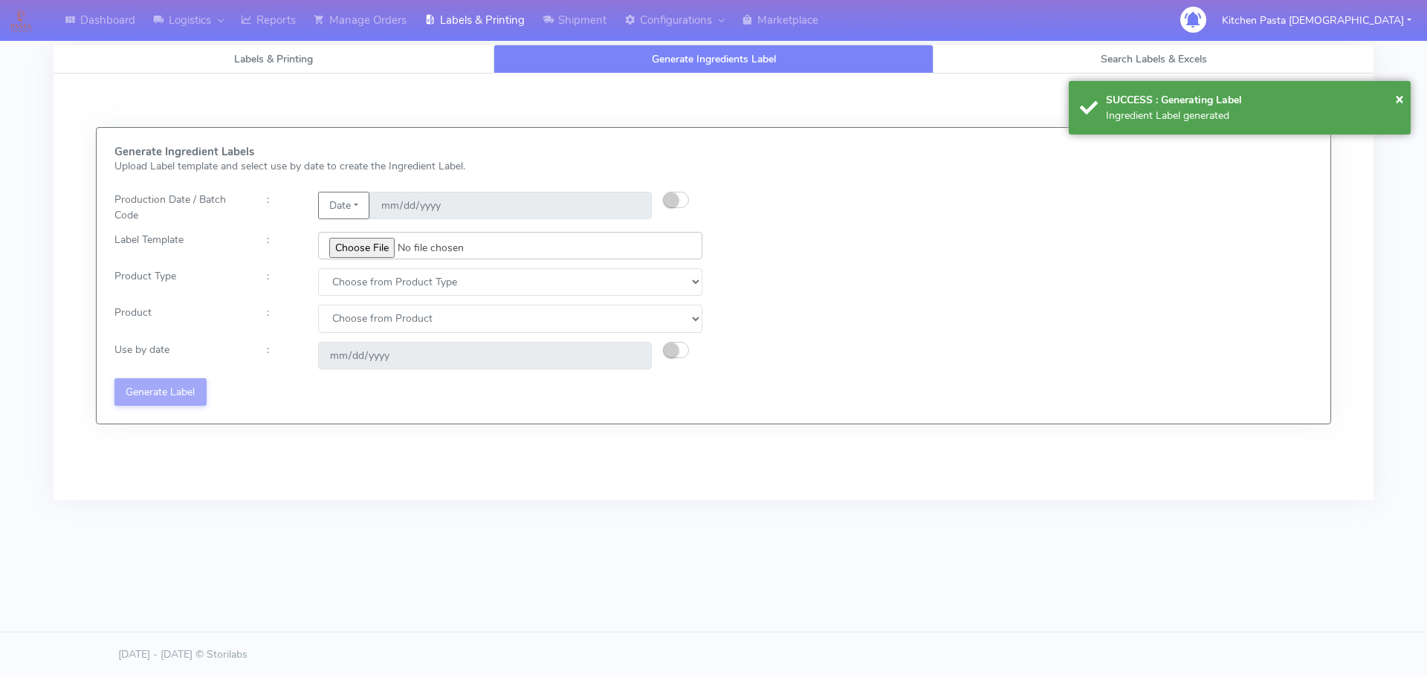
click at [368, 247] on input "file" at bounding box center [510, 245] width 384 height 27
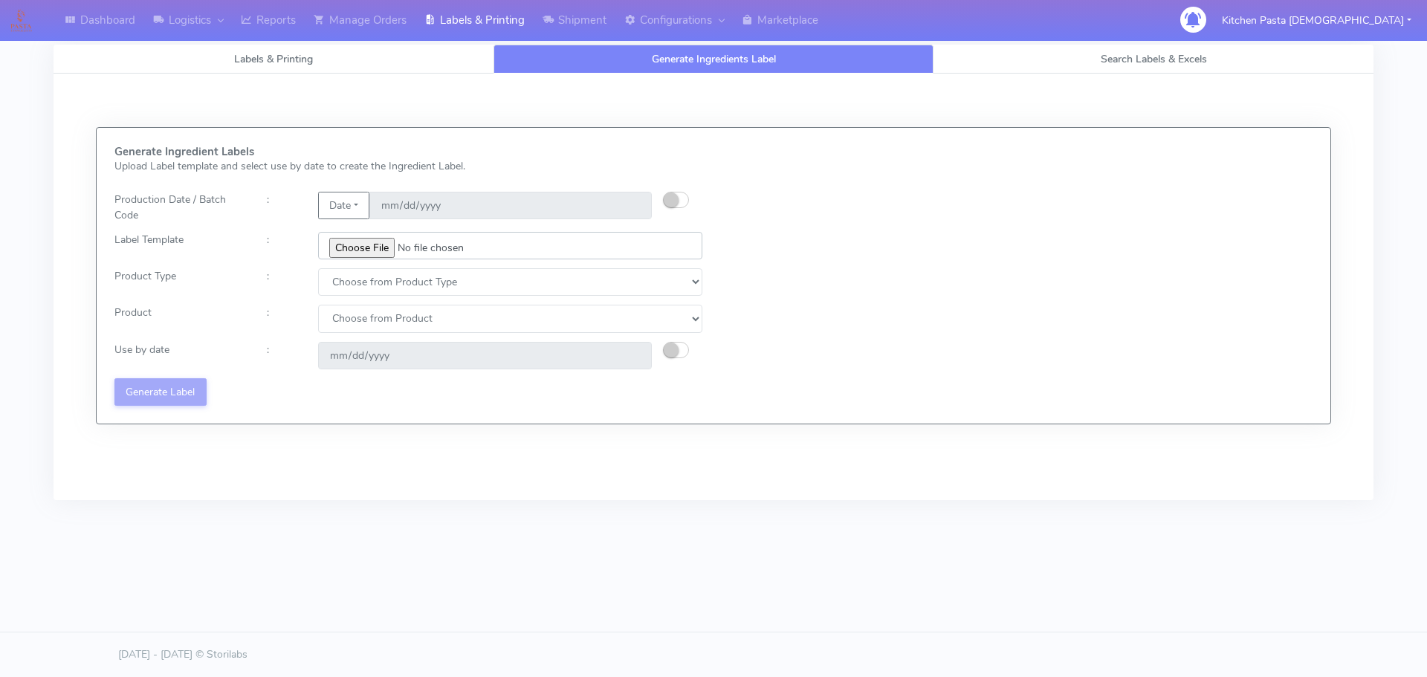
type input "C:\fakepath\Ecom_352_V2.jpg"
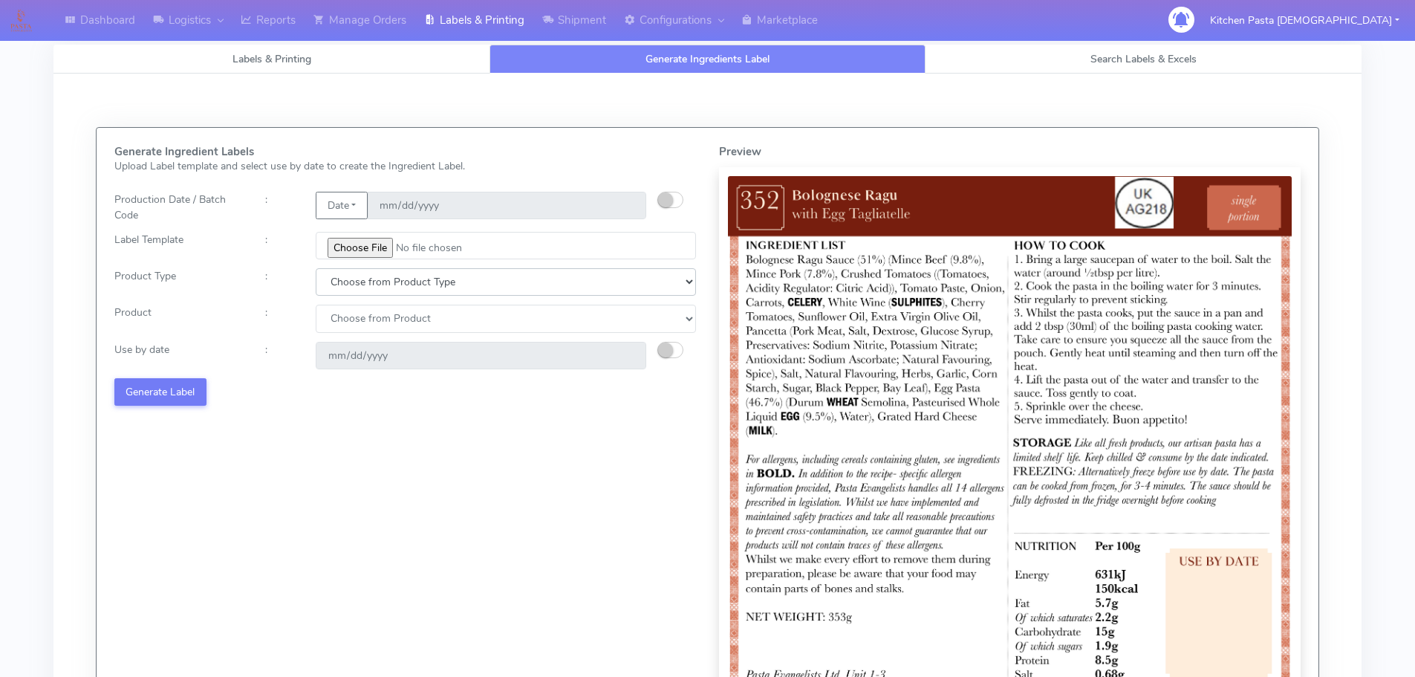
drag, startPoint x: 427, startPoint y: 283, endPoint x: 404, endPoint y: 292, distance: 24.7
click at [426, 283] on select "Choose from Product Type ECOM ERETAIL CIRCULAR CIRC_DESERTS LASAGNE" at bounding box center [506, 281] width 380 height 27
select select "0"
click at [316, 268] on select "Choose from Product Type ECOM ERETAIL CIRCULAR CIRC_DESERTS LASAGNE" at bounding box center [506, 281] width 380 height 27
drag, startPoint x: 361, startPoint y: 318, endPoint x: 358, endPoint y: 331, distance: 13.0
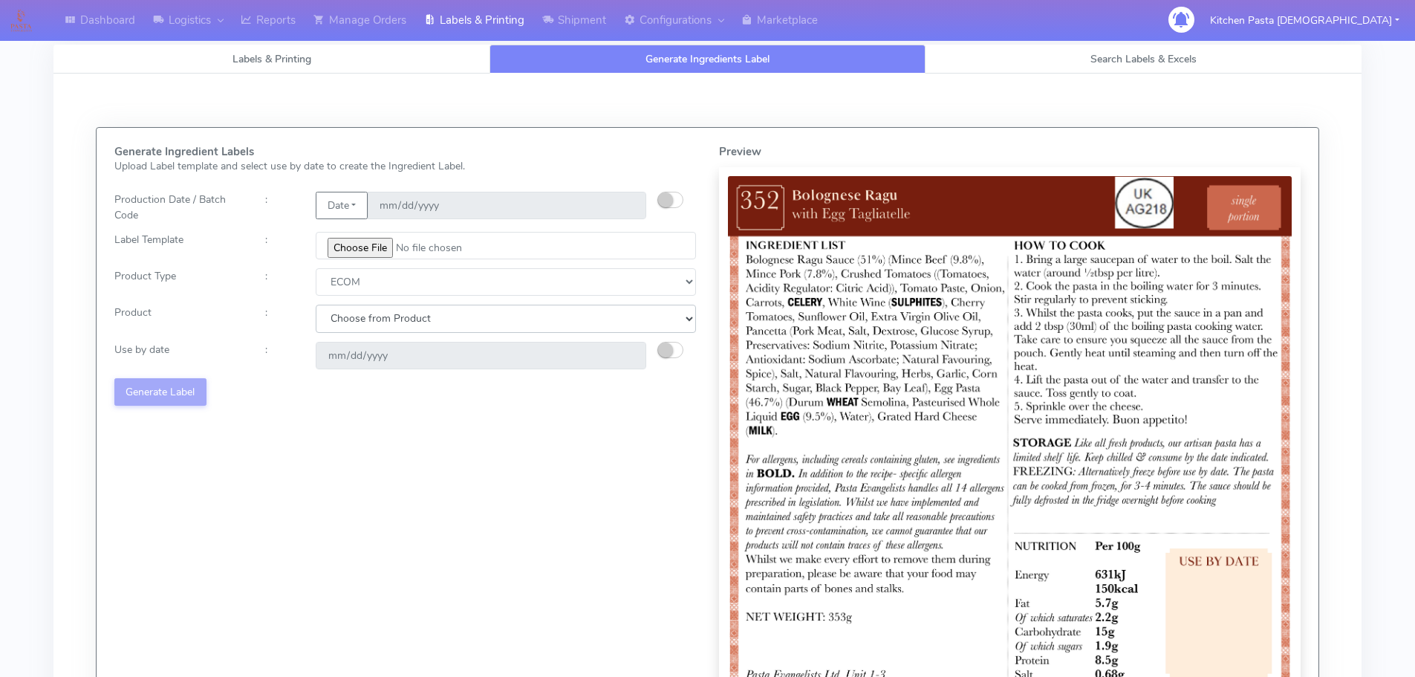
click at [360, 324] on select "Choose from Product PLAIN PASTA (EXCEPT HURRA) HURRA FILLED PASTA BUTTER (INTER…" at bounding box center [506, 318] width 380 height 27
select select "0"
click at [316, 305] on select "Choose from Product PLAIN PASTA (EXCEPT HURRA) HURRA FILLED PASTA BUTTER (INTER…" at bounding box center [506, 318] width 380 height 27
click at [669, 349] on small "button" at bounding box center [665, 350] width 15 height 15
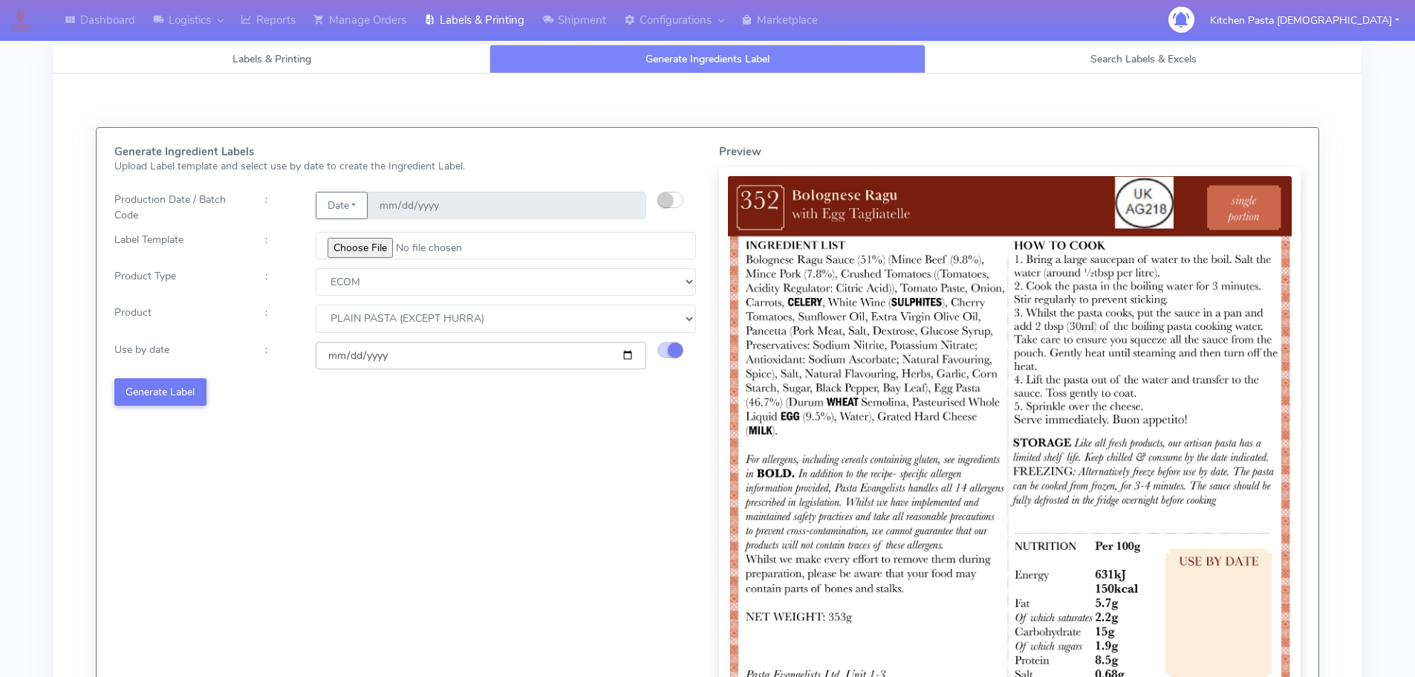
click at [626, 357] on input "[DATE]" at bounding box center [481, 355] width 331 height 27
type input "2025-10-11"
click at [139, 384] on button "Generate Label" at bounding box center [160, 391] width 92 height 27
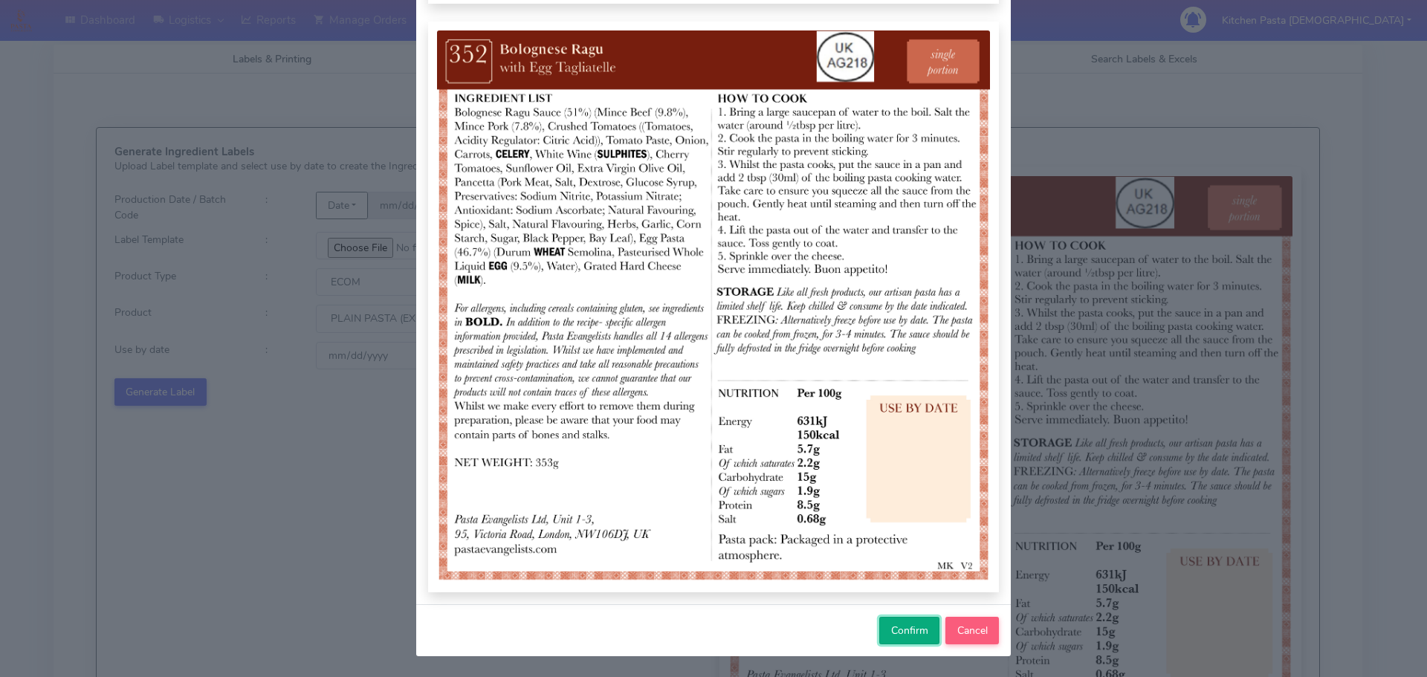
click at [882, 635] on button "Confirm" at bounding box center [909, 630] width 60 height 27
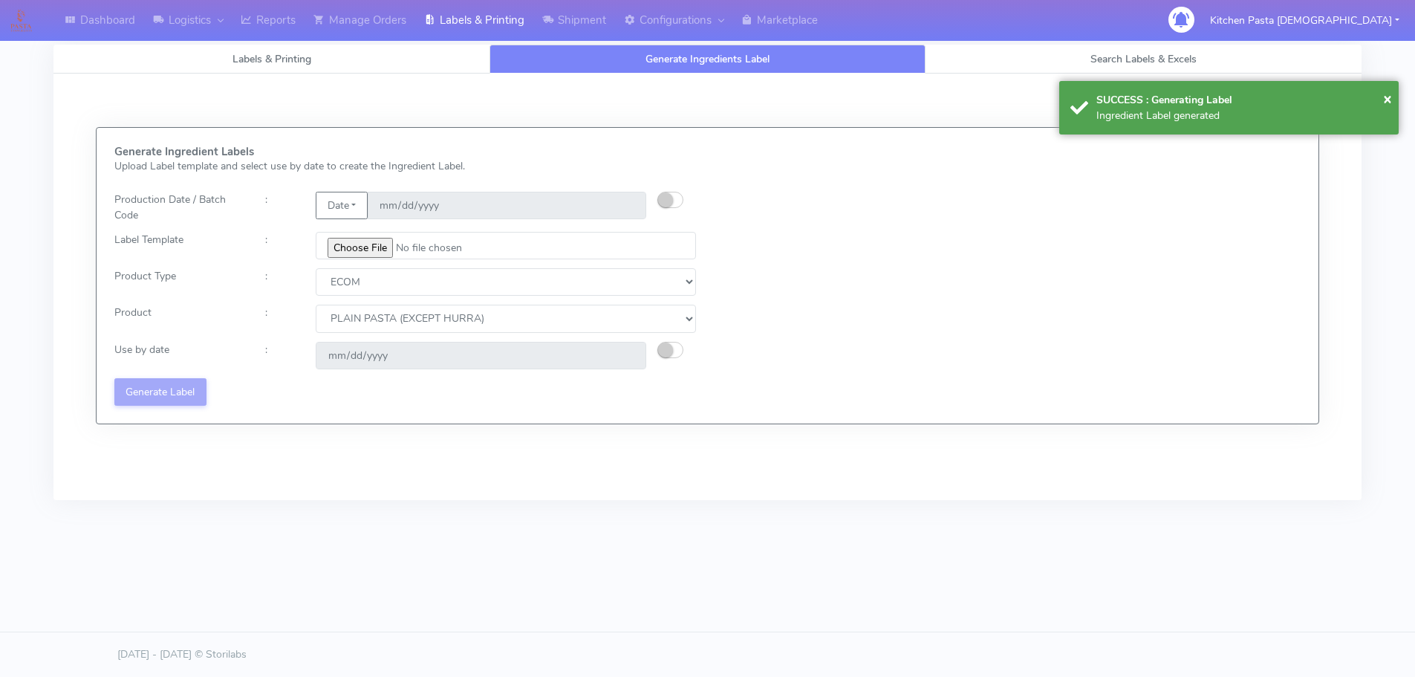
select select
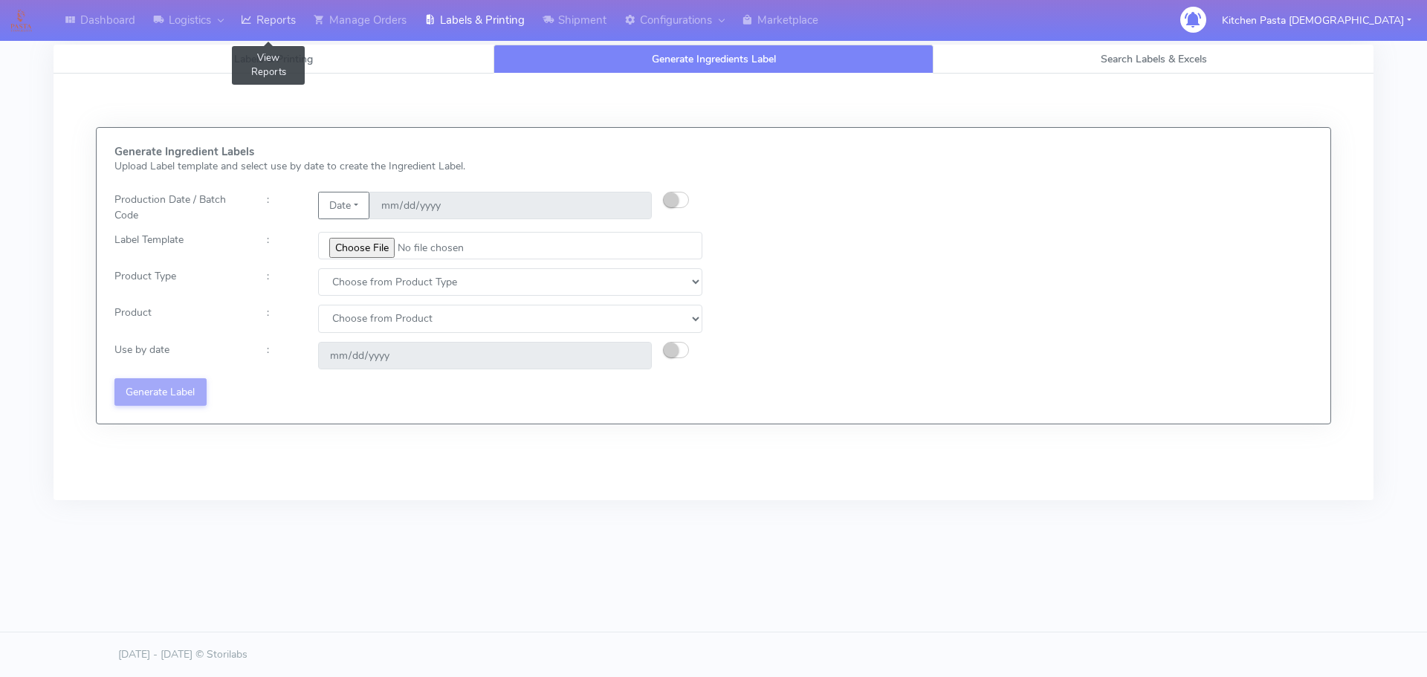
click at [301, 22] on link "Reports" at bounding box center [268, 20] width 73 height 41
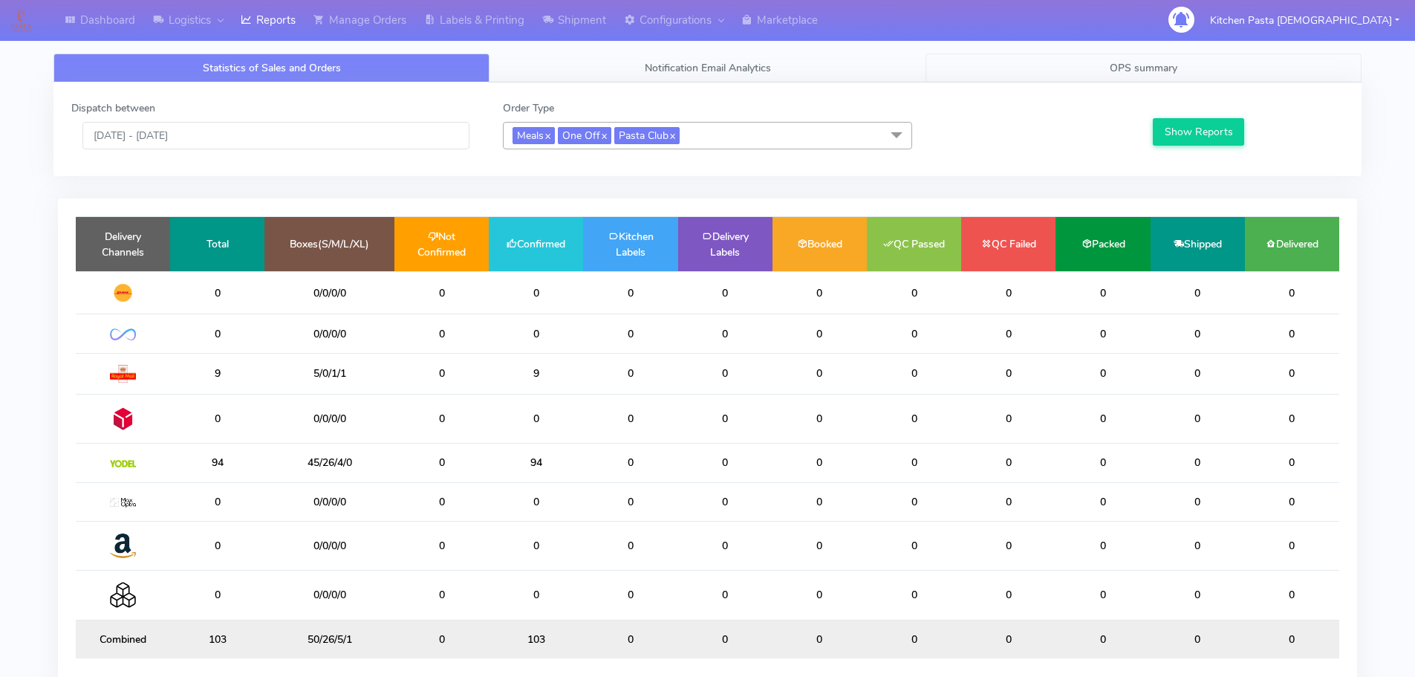
click at [1204, 66] on link "OPS summary" at bounding box center [1144, 67] width 436 height 29
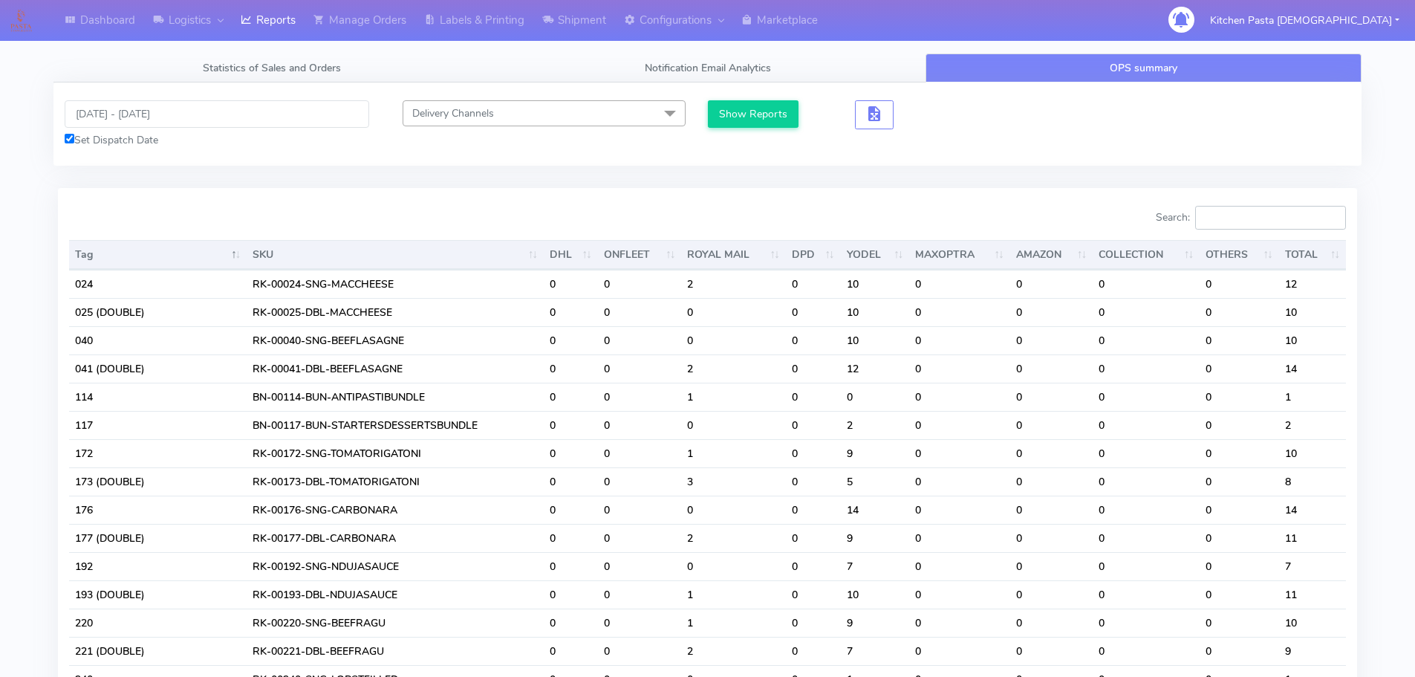
click at [1253, 223] on input "Search:" at bounding box center [1270, 218] width 151 height 24
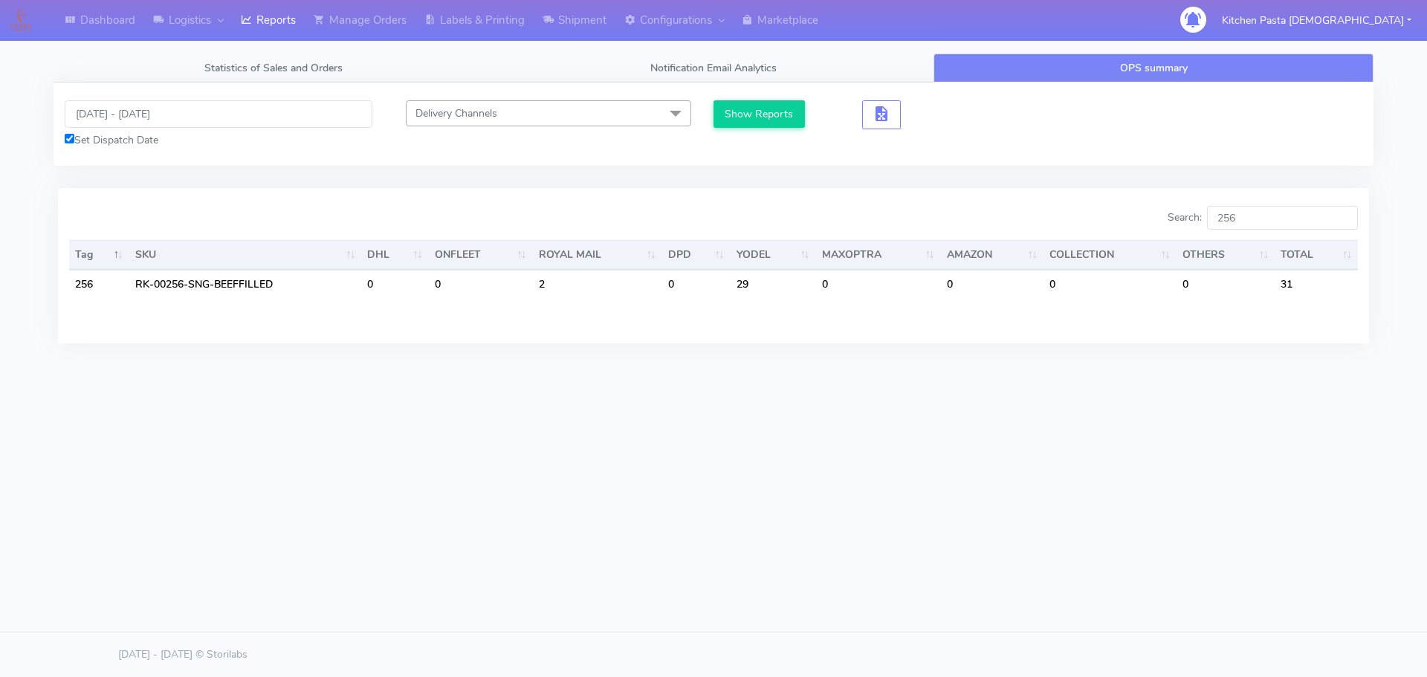
click at [899, 498] on div "Dashboard Logistics London Logistics Reports Manage Orders Labels & Printing Sh…" at bounding box center [713, 271] width 1427 height 542
click at [1258, 208] on input "256" at bounding box center [1282, 218] width 151 height 24
type input "257"
click at [167, 131] on div "29/09/2025 - 29/09/2025 Set Dispatch Date" at bounding box center [218, 124] width 330 height 48
click at [162, 120] on input "[DATE] - [DATE]" at bounding box center [219, 113] width 308 height 27
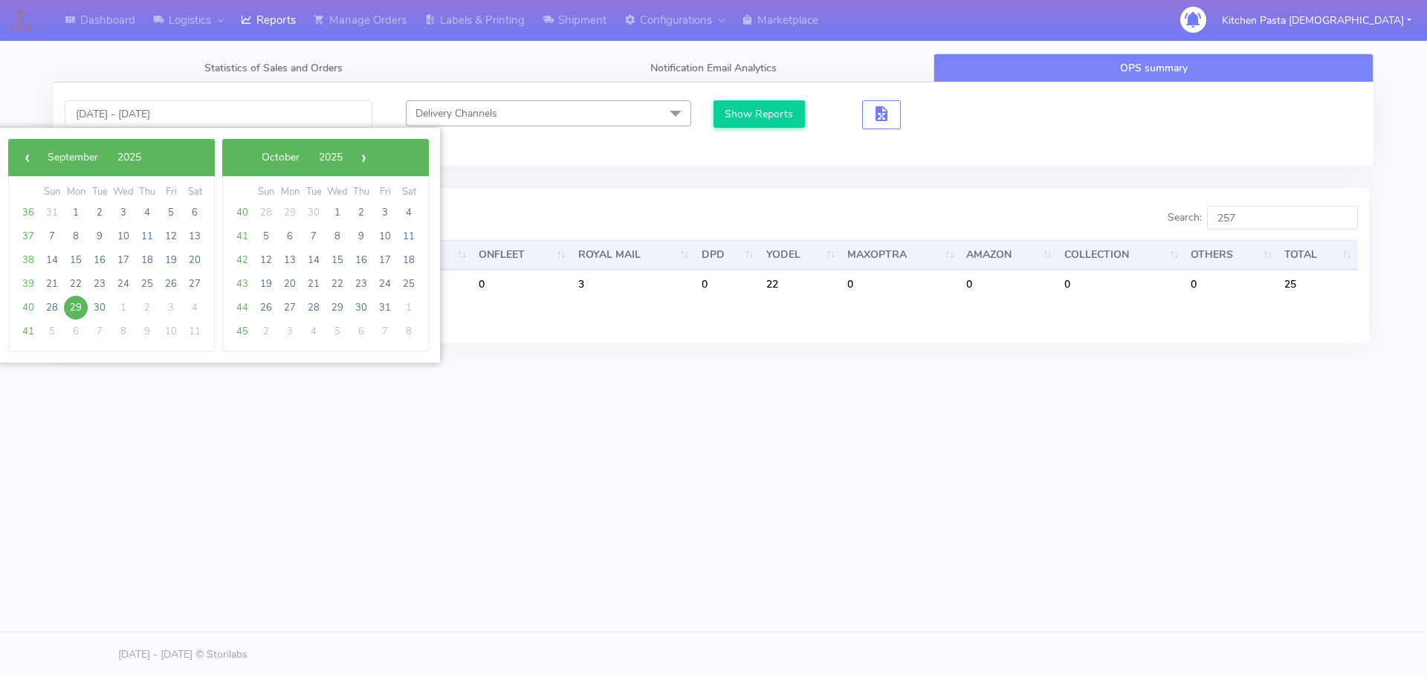
click at [81, 309] on span "29" at bounding box center [76, 308] width 24 height 24
click at [97, 310] on span "30" at bounding box center [100, 308] width 24 height 24
type input "[DATE] - [DATE]"
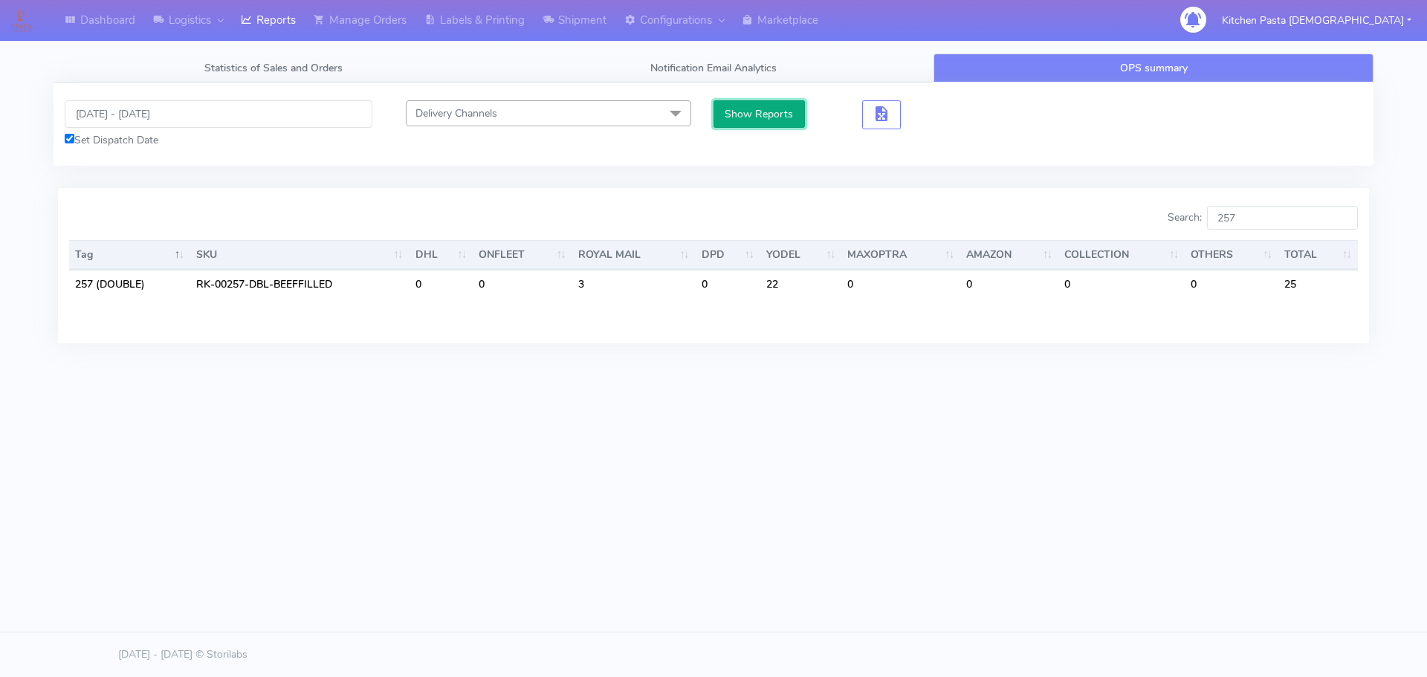
click at [744, 114] on button "Show Reports" at bounding box center [758, 113] width 91 height 27
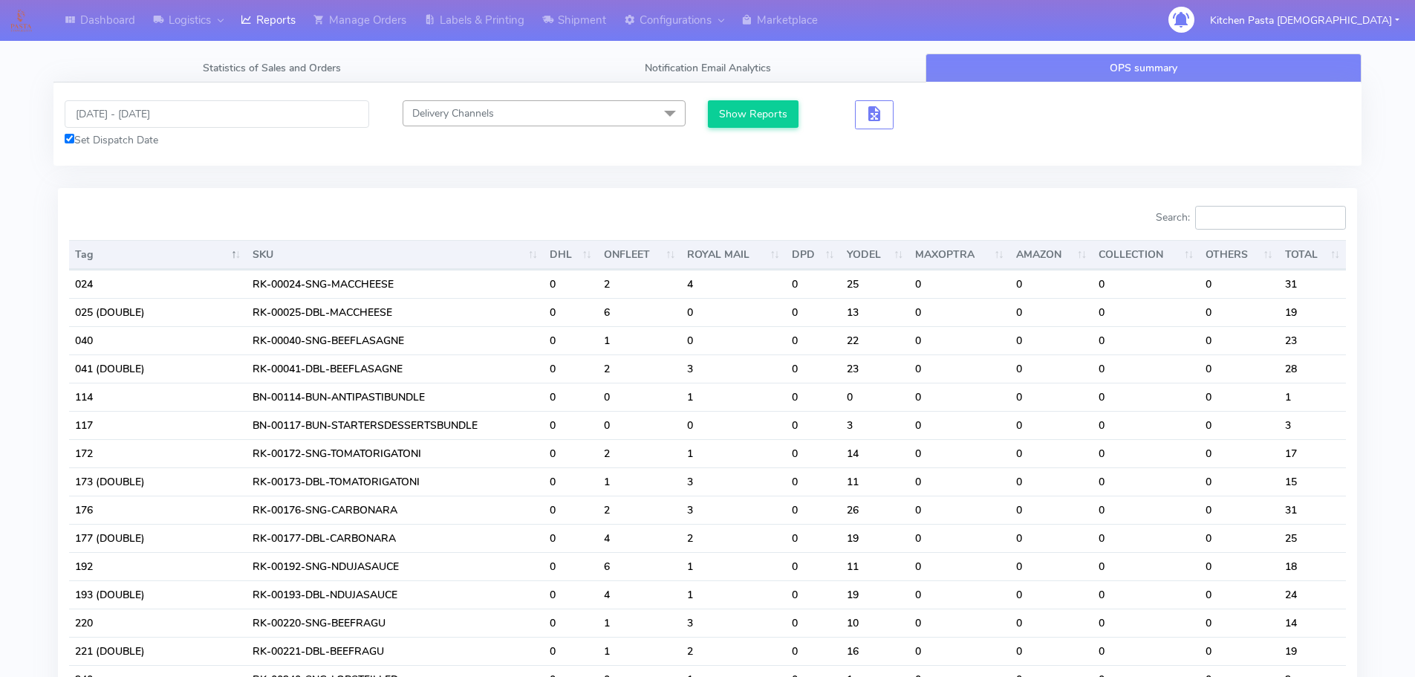
click at [1260, 221] on input "Search:" at bounding box center [1270, 218] width 151 height 24
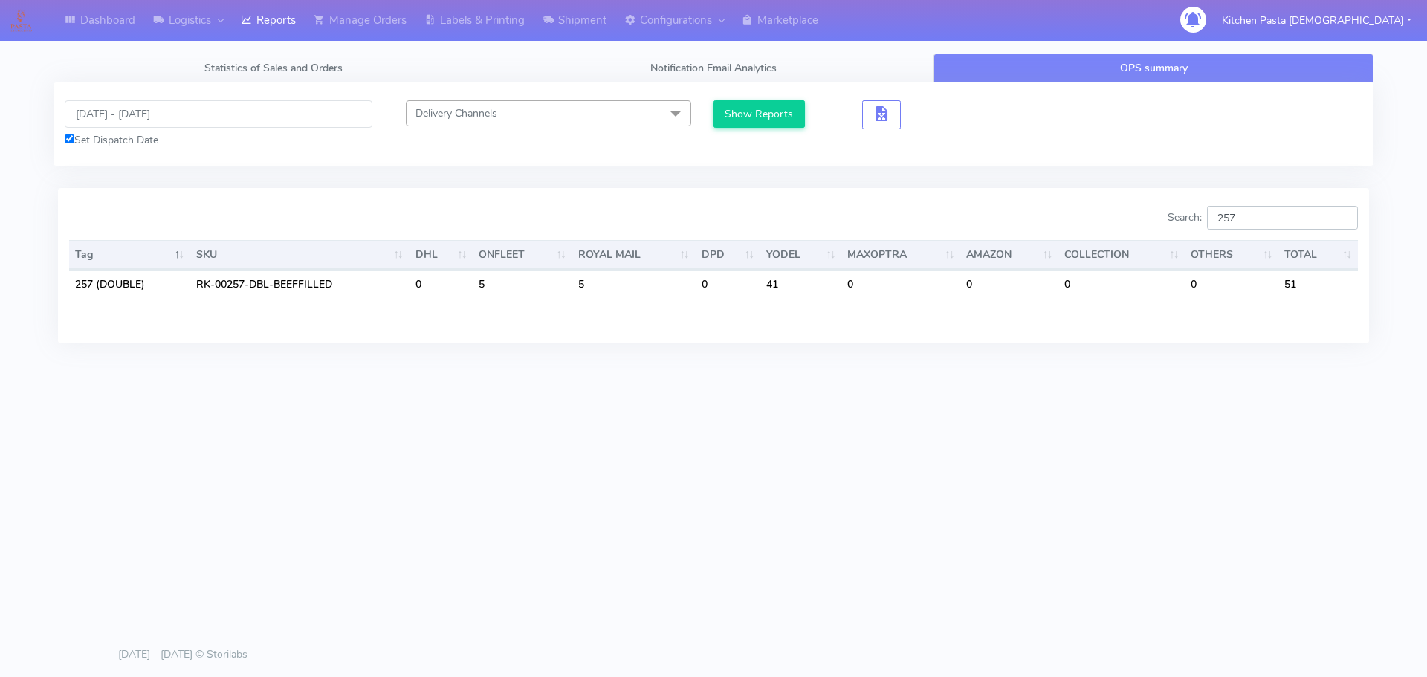
type input "257"
drag, startPoint x: 130, startPoint y: 106, endPoint x: 134, endPoint y: 121, distance: 16.2
click at [130, 106] on input "[DATE] - [DATE]" at bounding box center [219, 113] width 308 height 27
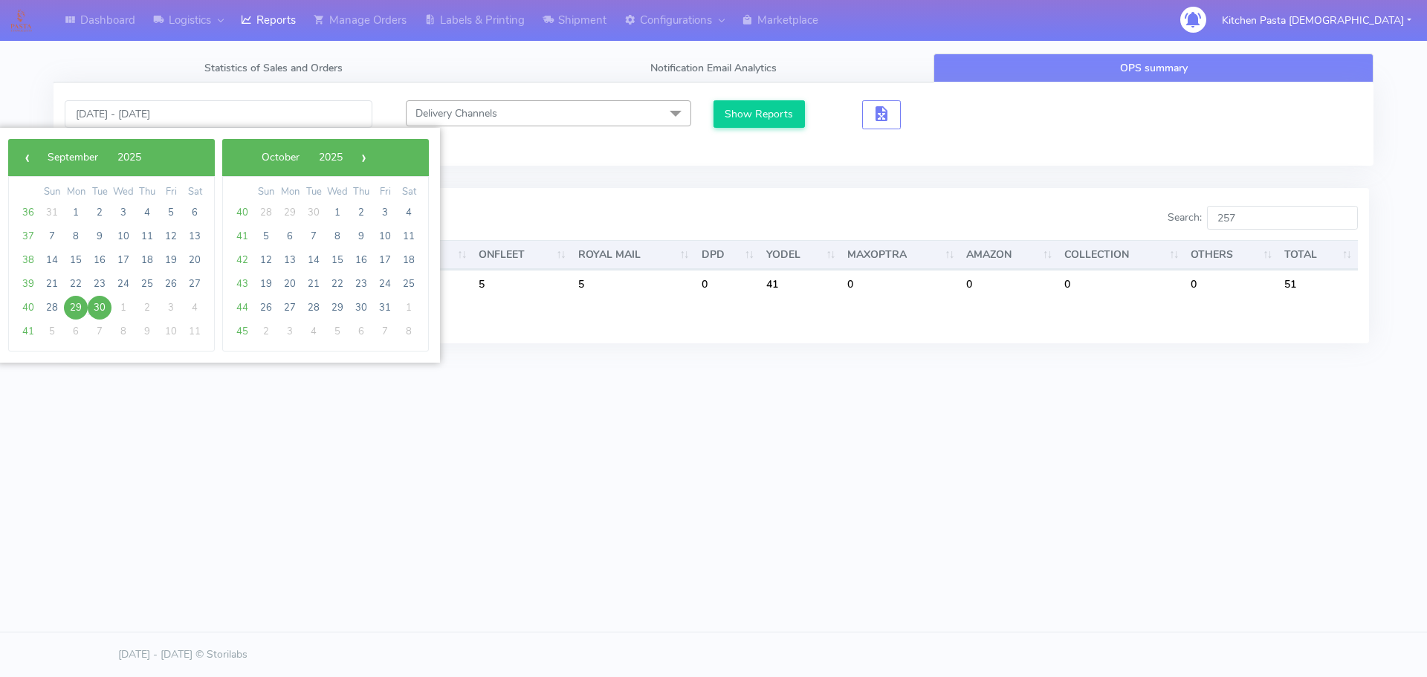
click at [73, 308] on span "29" at bounding box center [76, 308] width 24 height 24
type input "[DATE] - [DATE]"
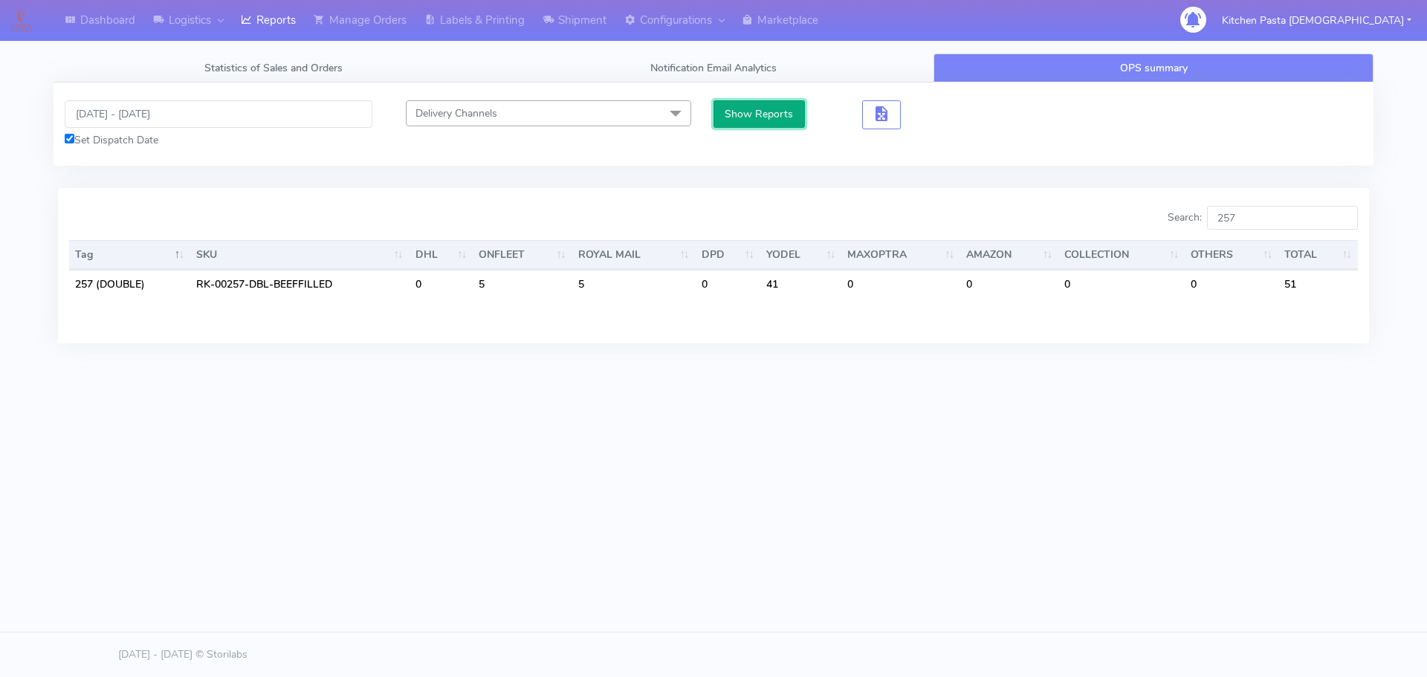
click at [778, 117] on button "Show Reports" at bounding box center [758, 113] width 91 height 27
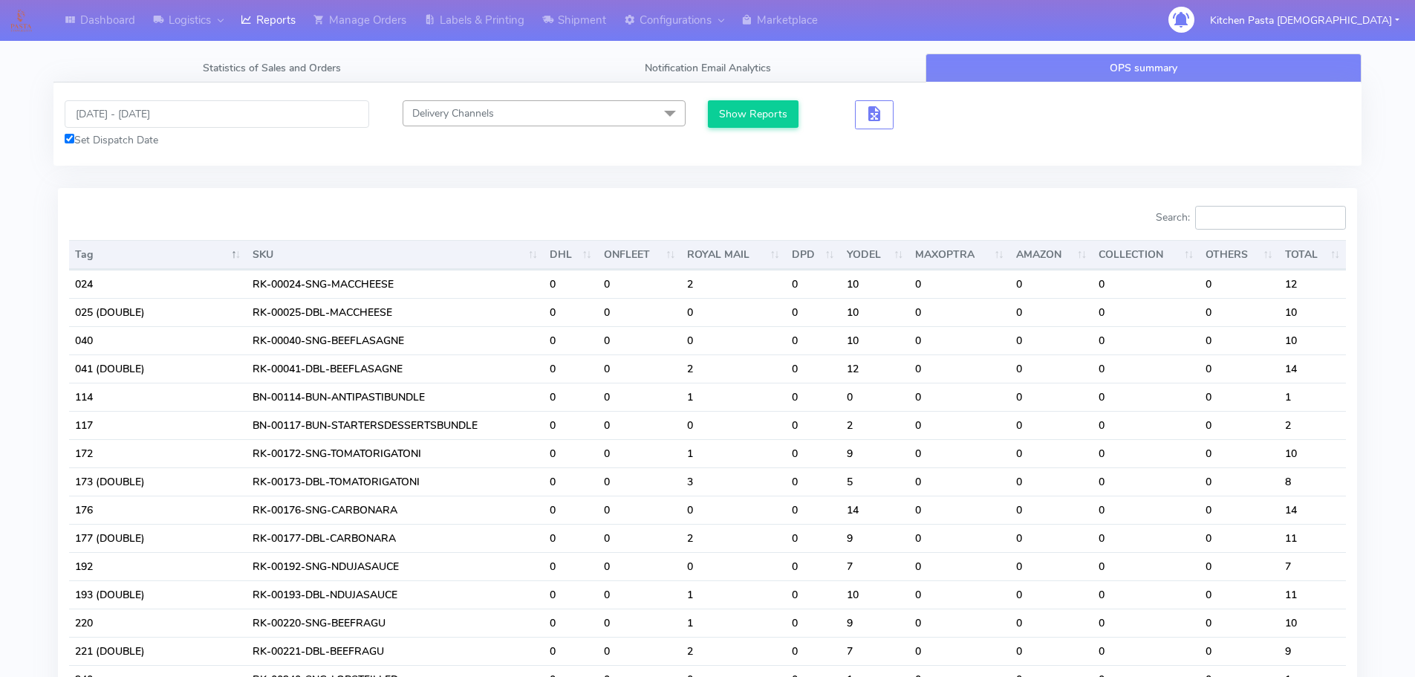
click at [1262, 215] on input "Search:" at bounding box center [1270, 218] width 151 height 24
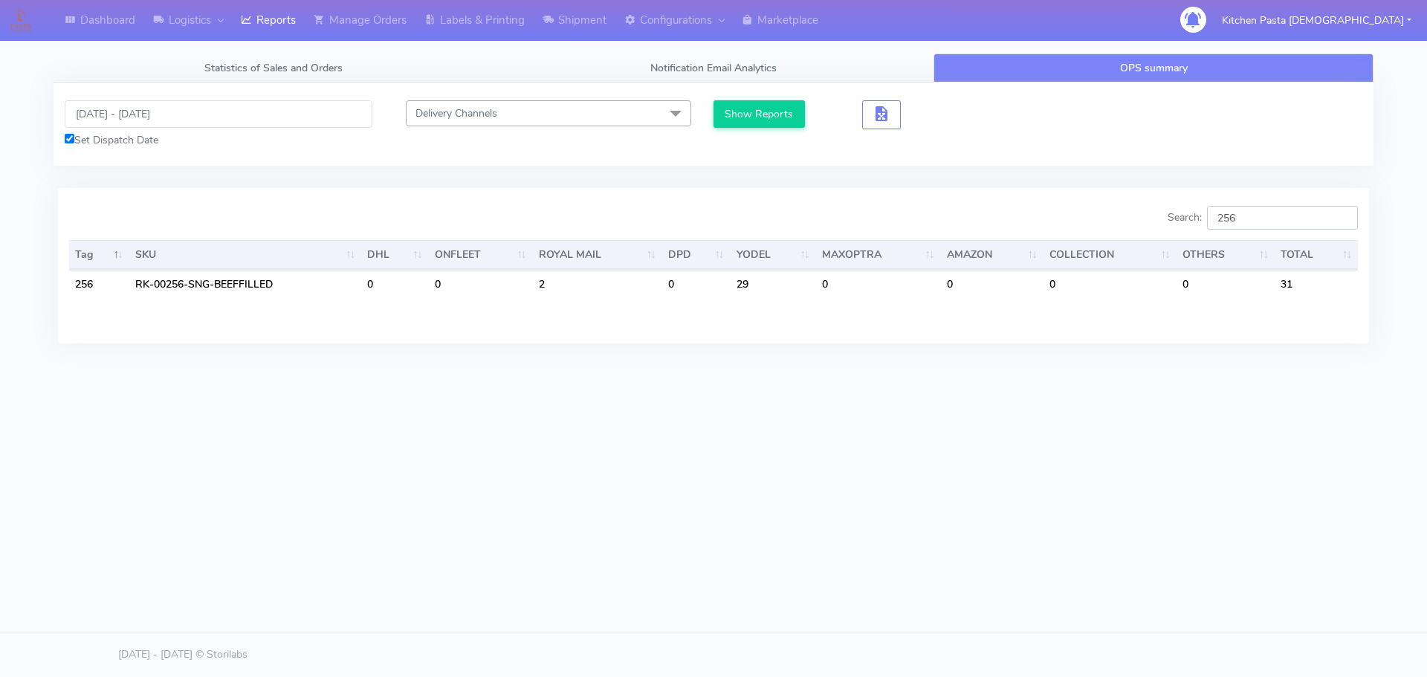
drag, startPoint x: 1285, startPoint y: 223, endPoint x: 1170, endPoint y: 222, distance: 115.2
click at [1170, 222] on div "Search: 256" at bounding box center [1040, 221] width 633 height 30
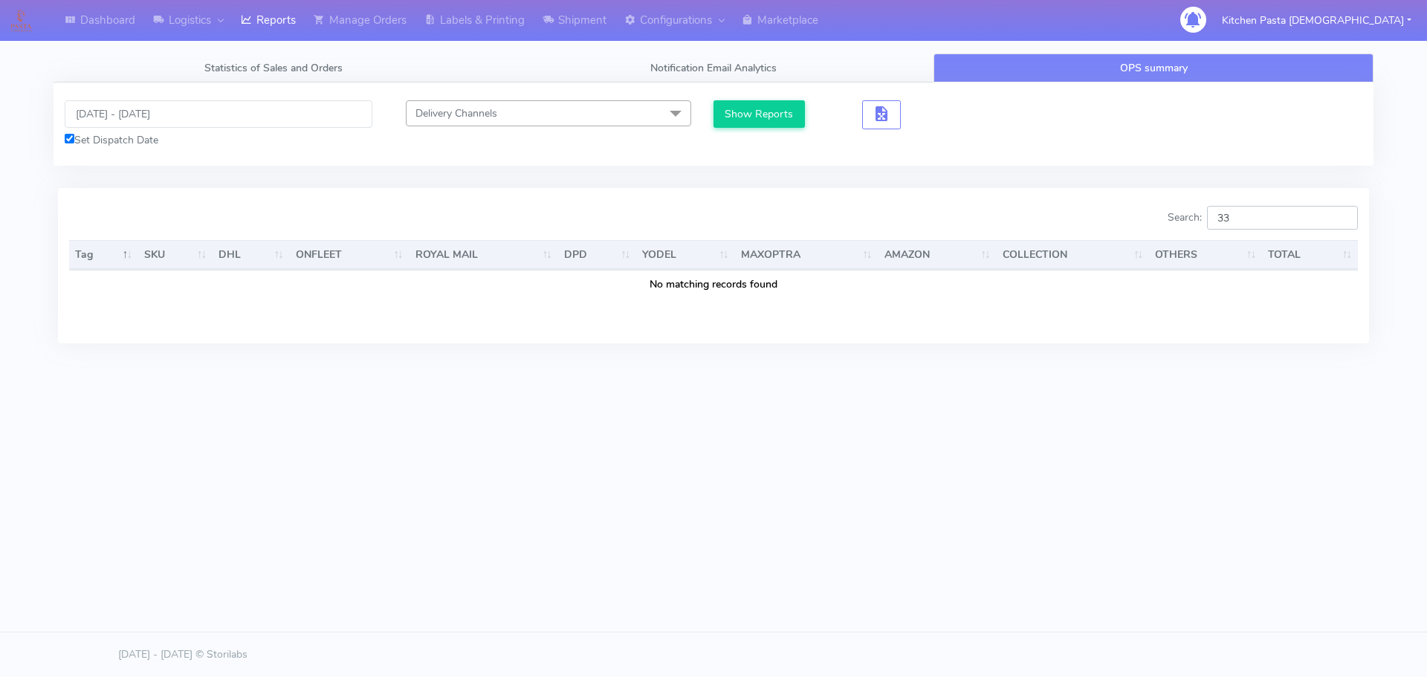
type input "3"
